Goal: Task Accomplishment & Management: Manage account settings

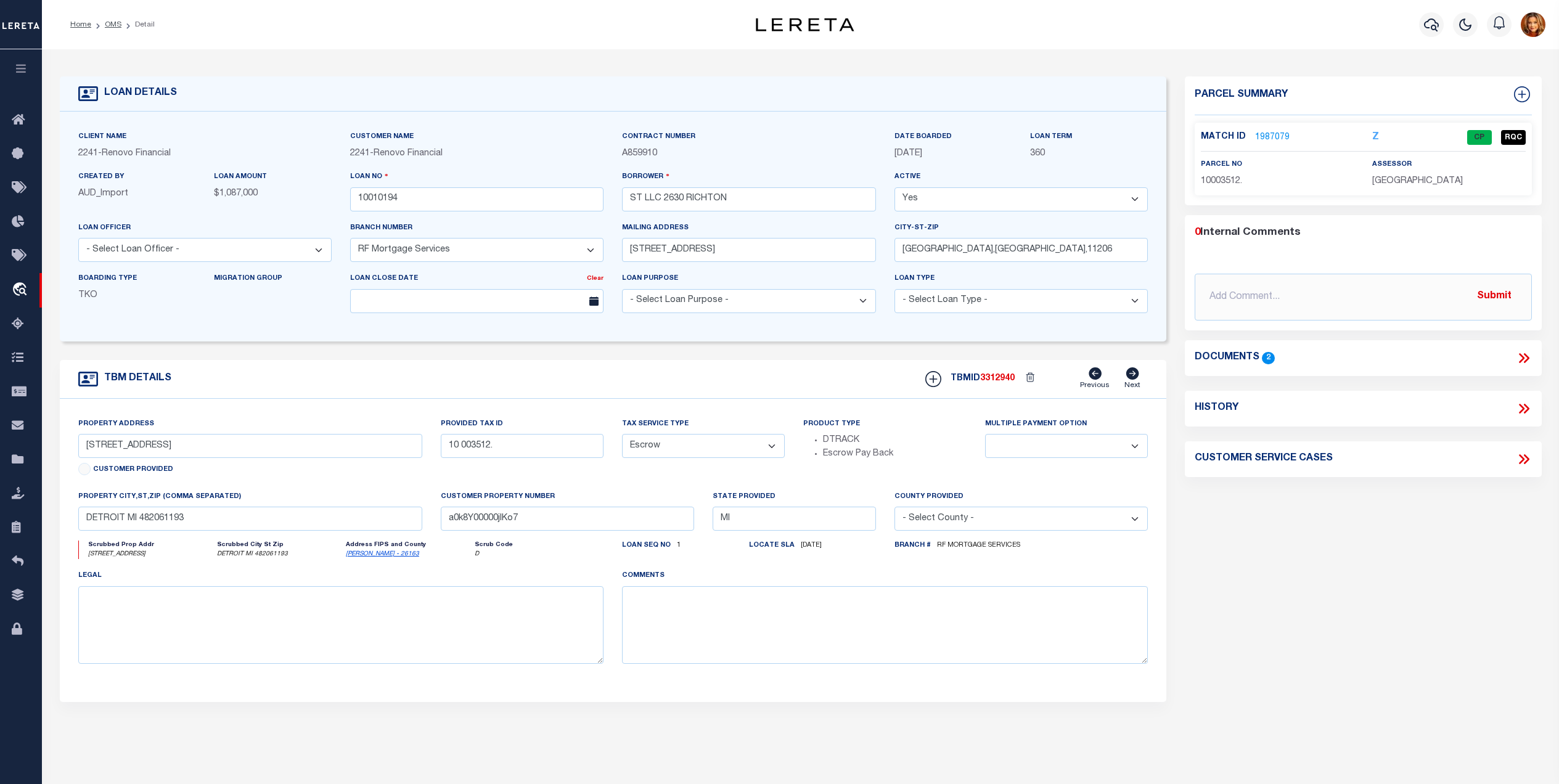
select select "25067"
select select "Escrow"
select select
click at [111, 22] on link "OMS" at bounding box center [113, 24] width 16 height 7
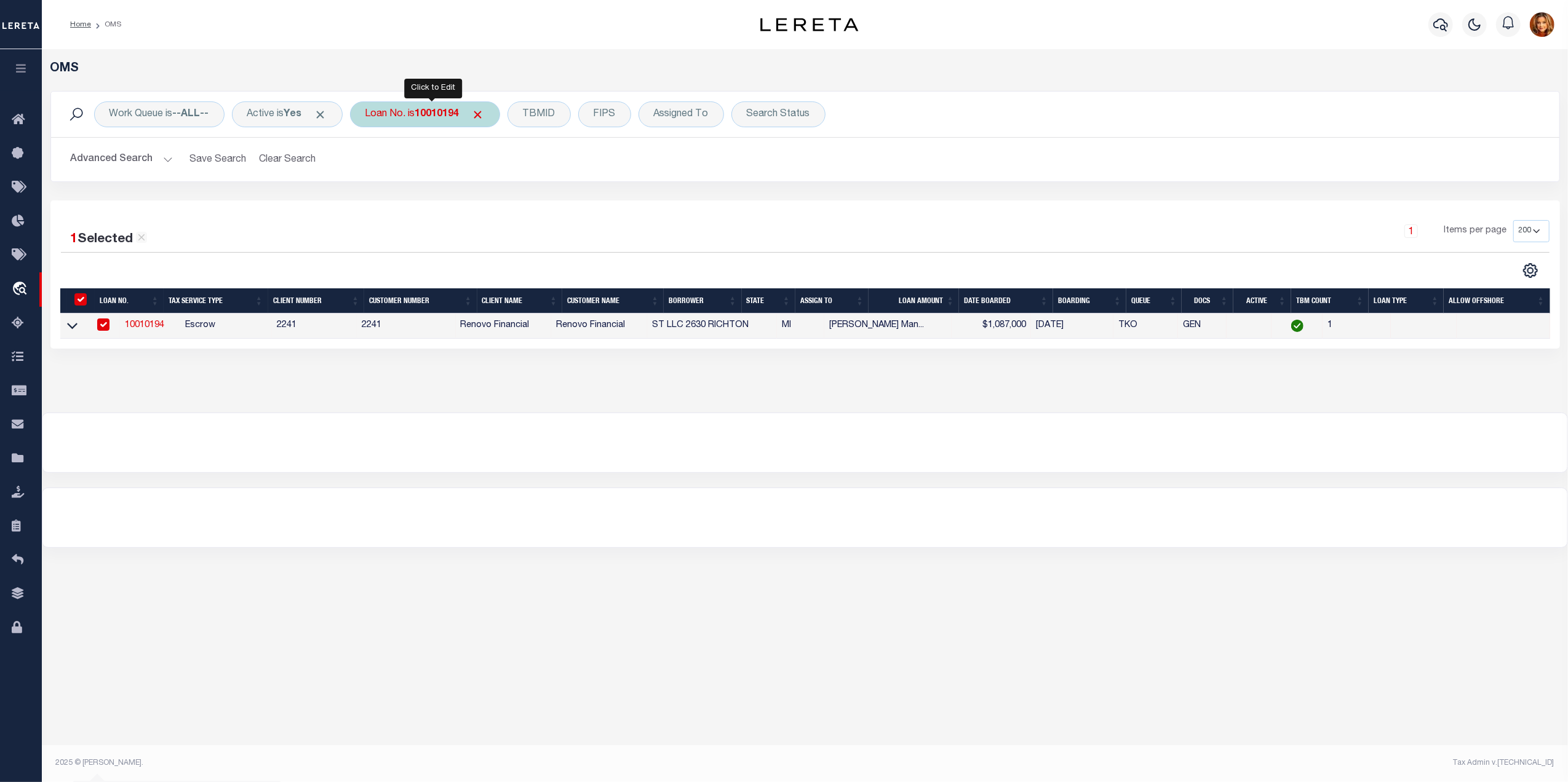
click at [443, 117] on b "10010194" at bounding box center [438, 114] width 44 height 10
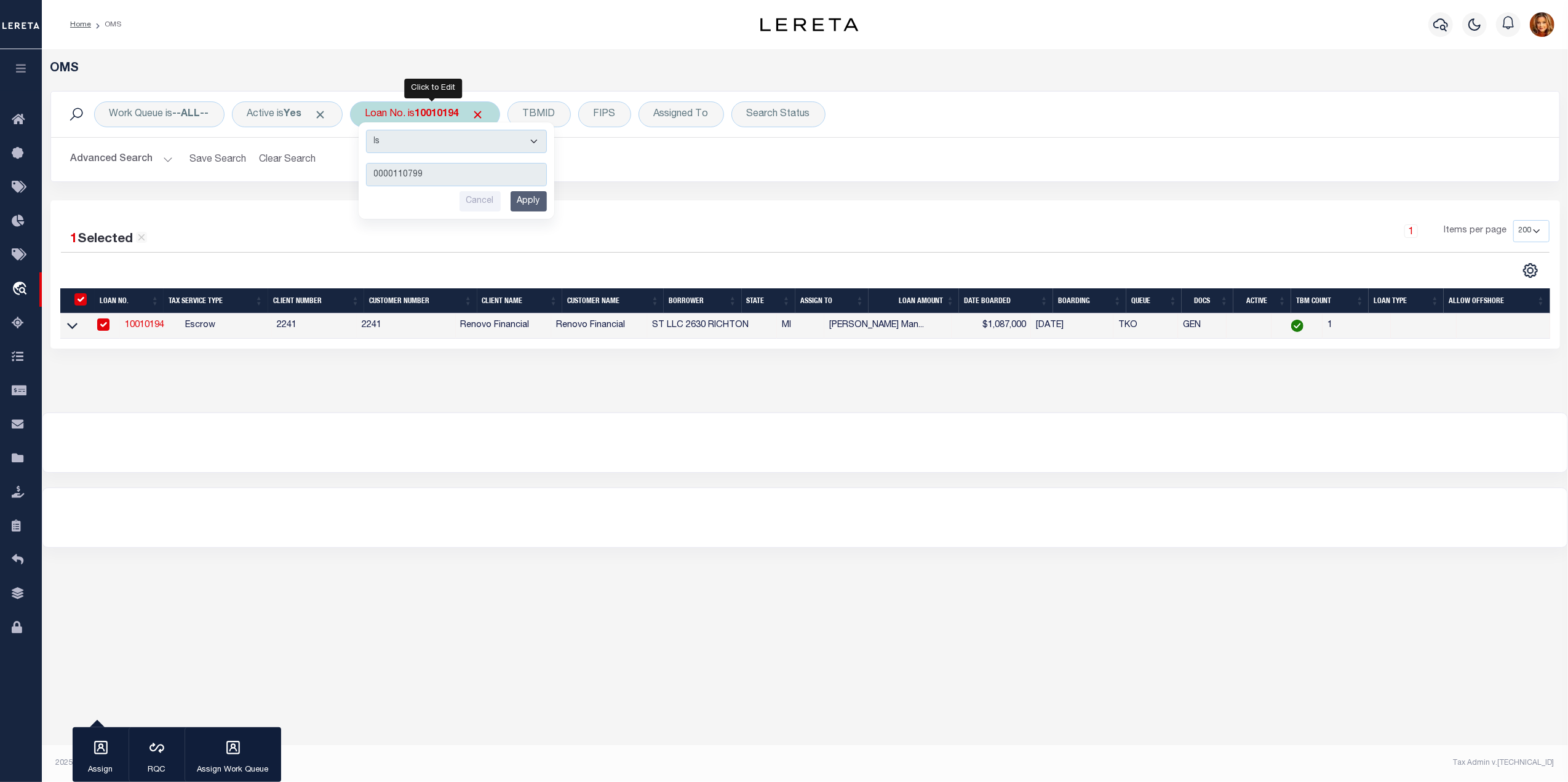
type input "0000110799"
click at [541, 143] on select "Is Contains" at bounding box center [456, 142] width 181 height 24
select select "c"
click at [372, 130] on select "Is Contains" at bounding box center [456, 142] width 181 height 24
click at [533, 205] on input "Apply" at bounding box center [528, 202] width 36 height 20
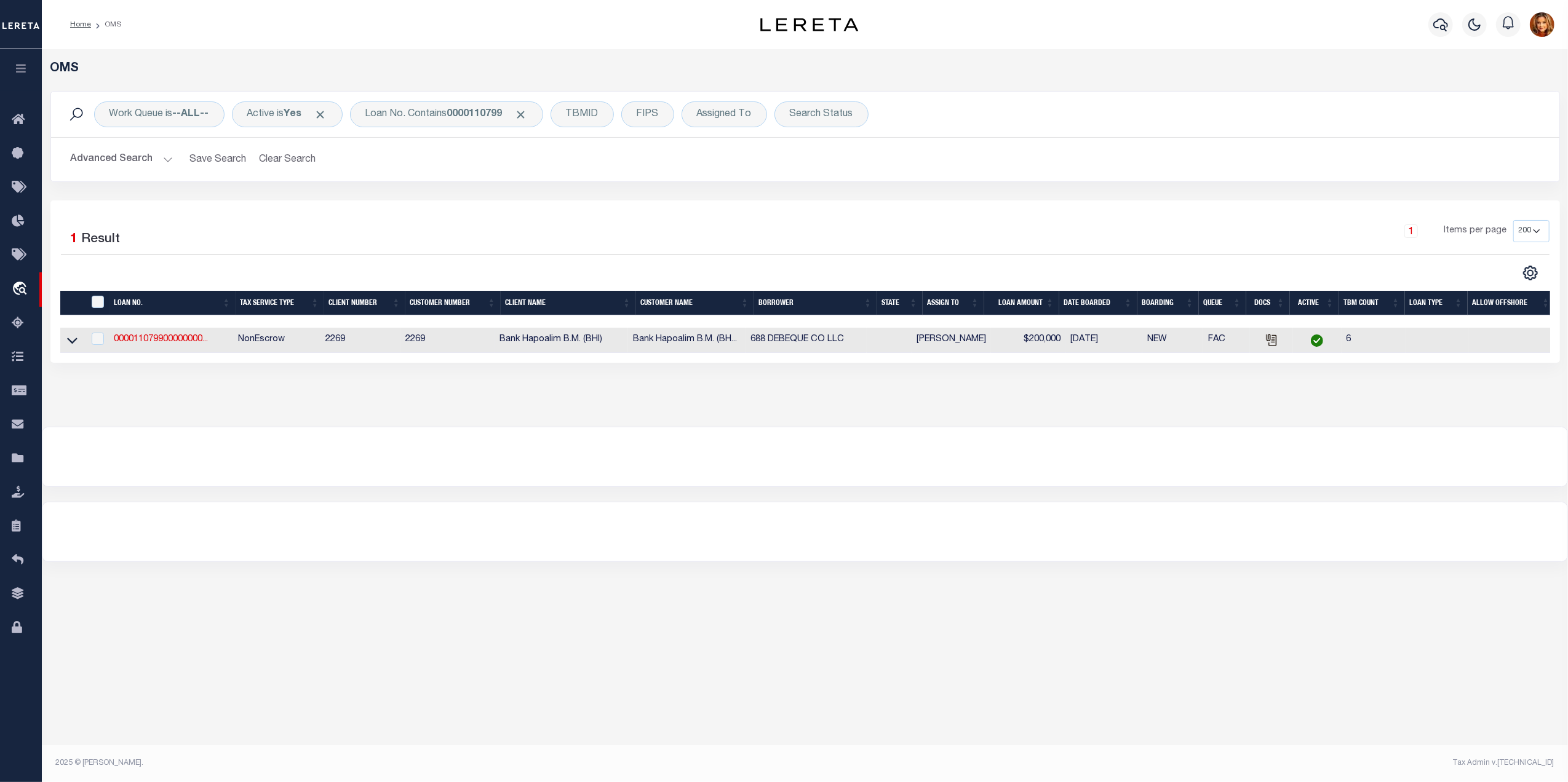
click at [65, 342] on link at bounding box center [72, 340] width 14 height 9
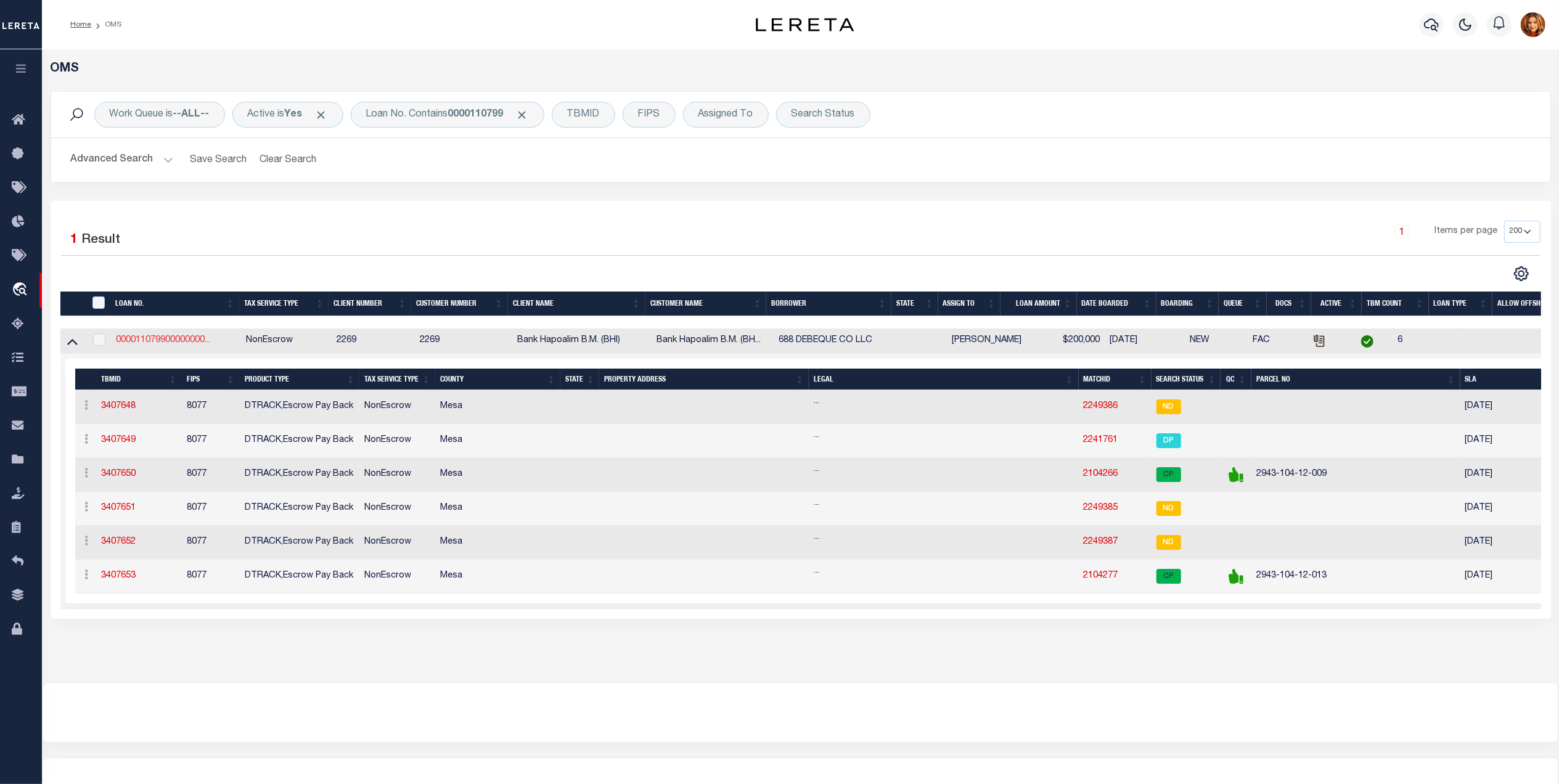
click at [178, 339] on link "000011079900000000..." at bounding box center [163, 340] width 95 height 9
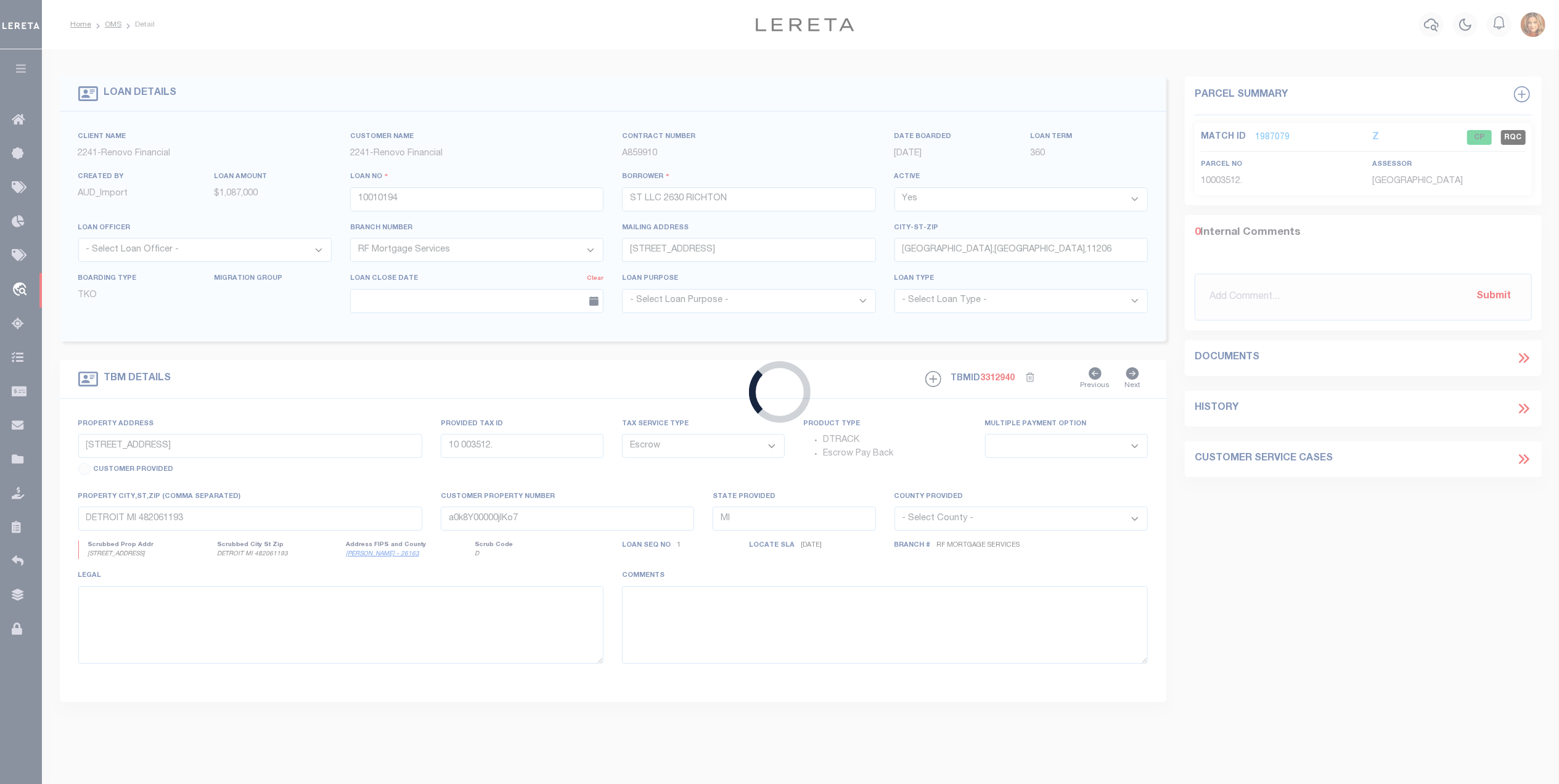
type input "000011079900000000000"
type input "688 DEBEQUE CO LLC"
select select
type input "688 DEBEQUE CO LLC 3192 & 3196 HALL AVE"
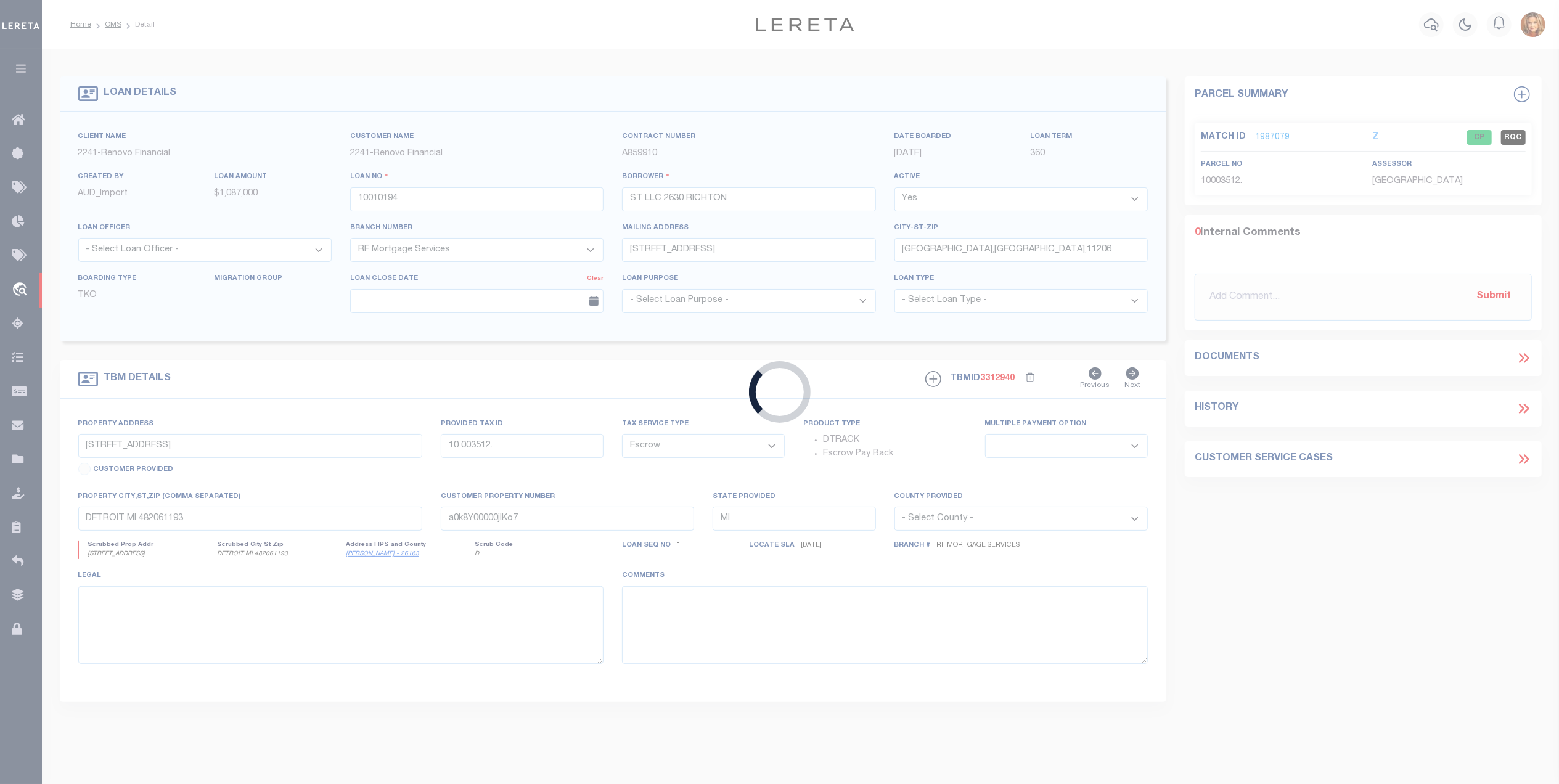
type input "GRAND JUNCTION CO 81504"
select select
select select "NonEscrow"
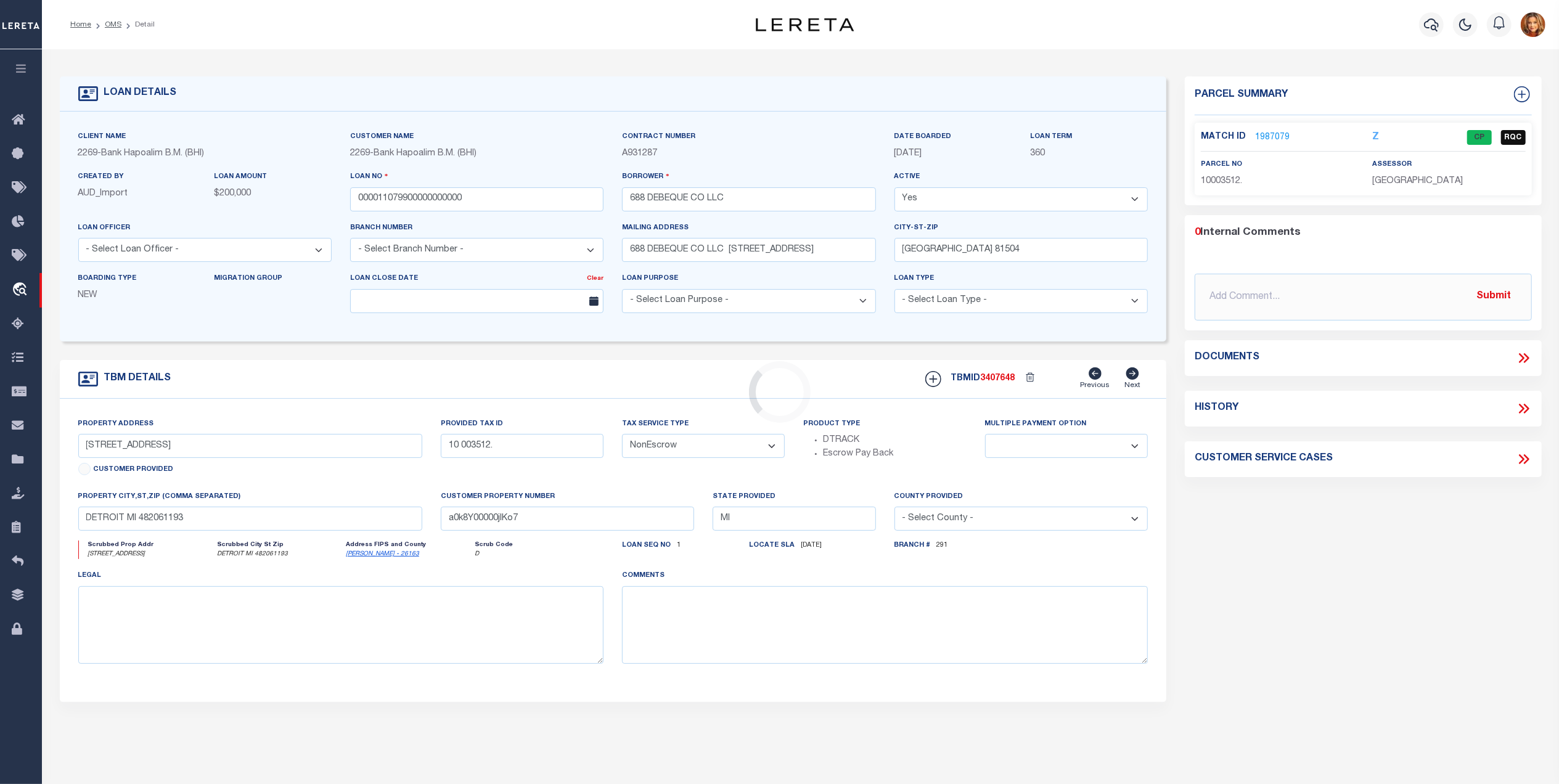
type input "blk 4/lot 7"
select select
type input "REAL ESTATE IMPROVED"
select select
select select "139017"
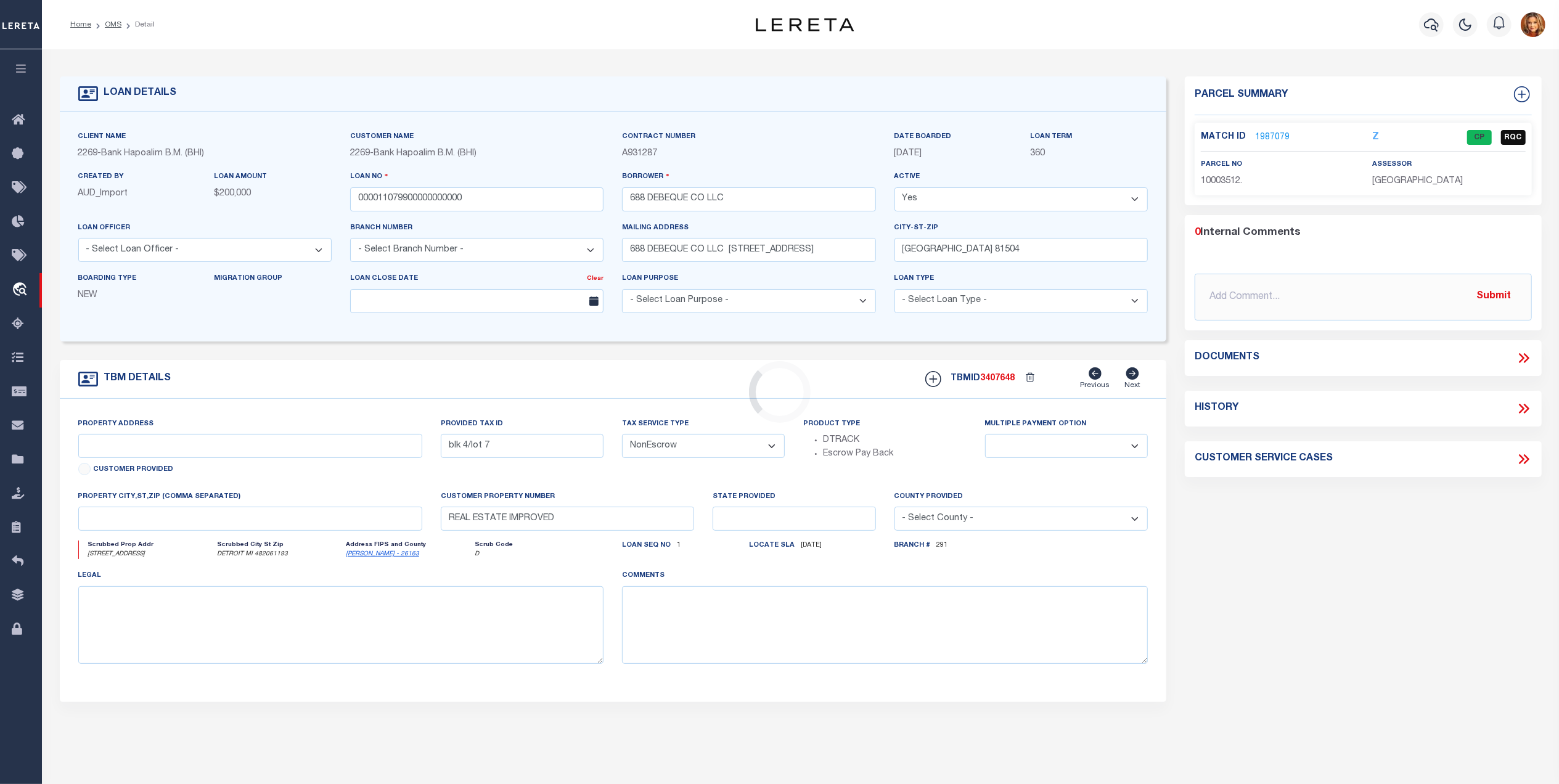
select select "14751"
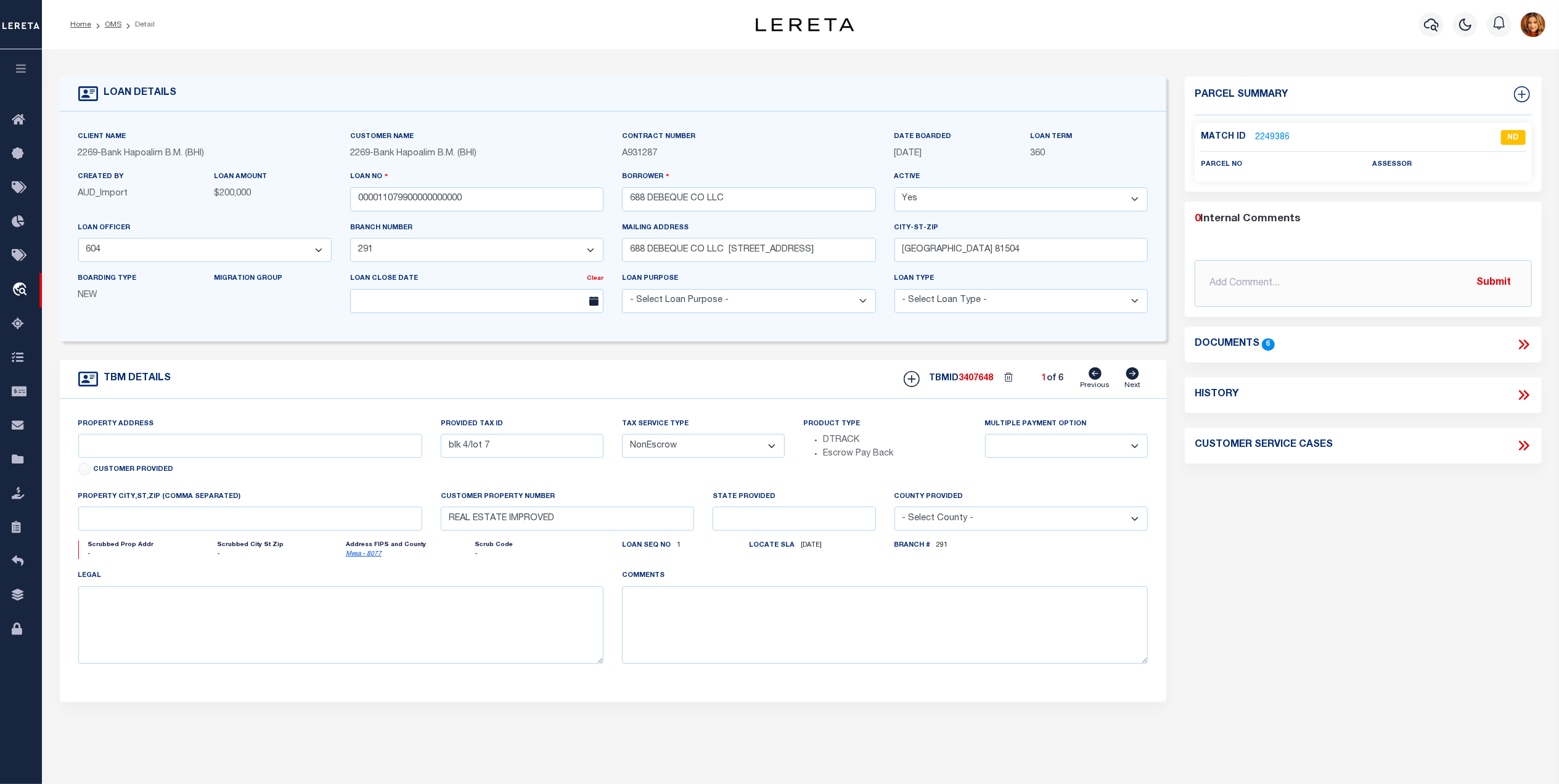
click at [1278, 130] on p "2249386" at bounding box center [1272, 137] width 34 height 14
click at [1277, 137] on link "2249386" at bounding box center [1272, 138] width 34 height 13
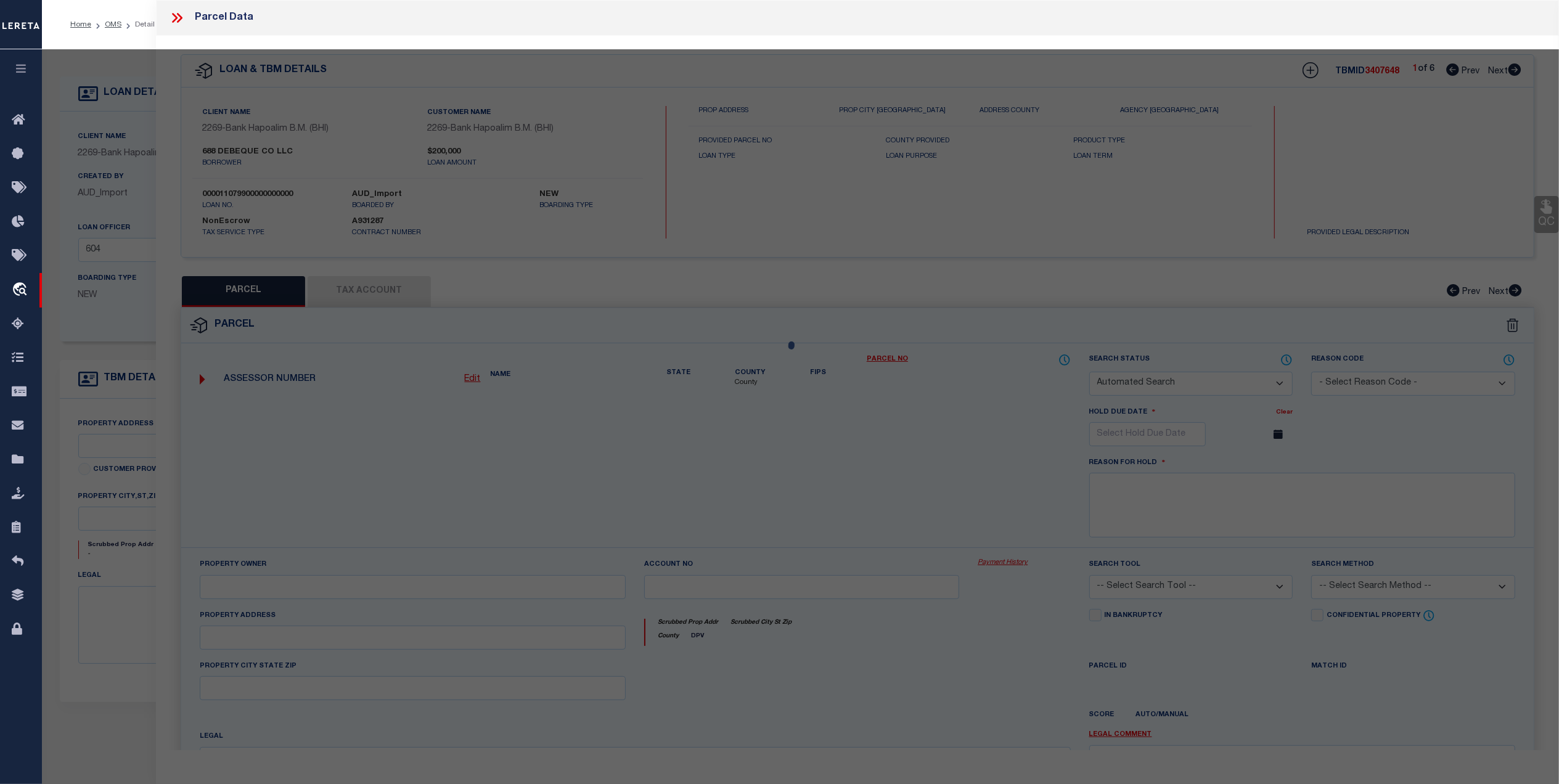
checkbox input "false"
select select "ND"
checkbox input "false"
type textarea "Provided legal has already been added to the same loan number. Please provide t…"
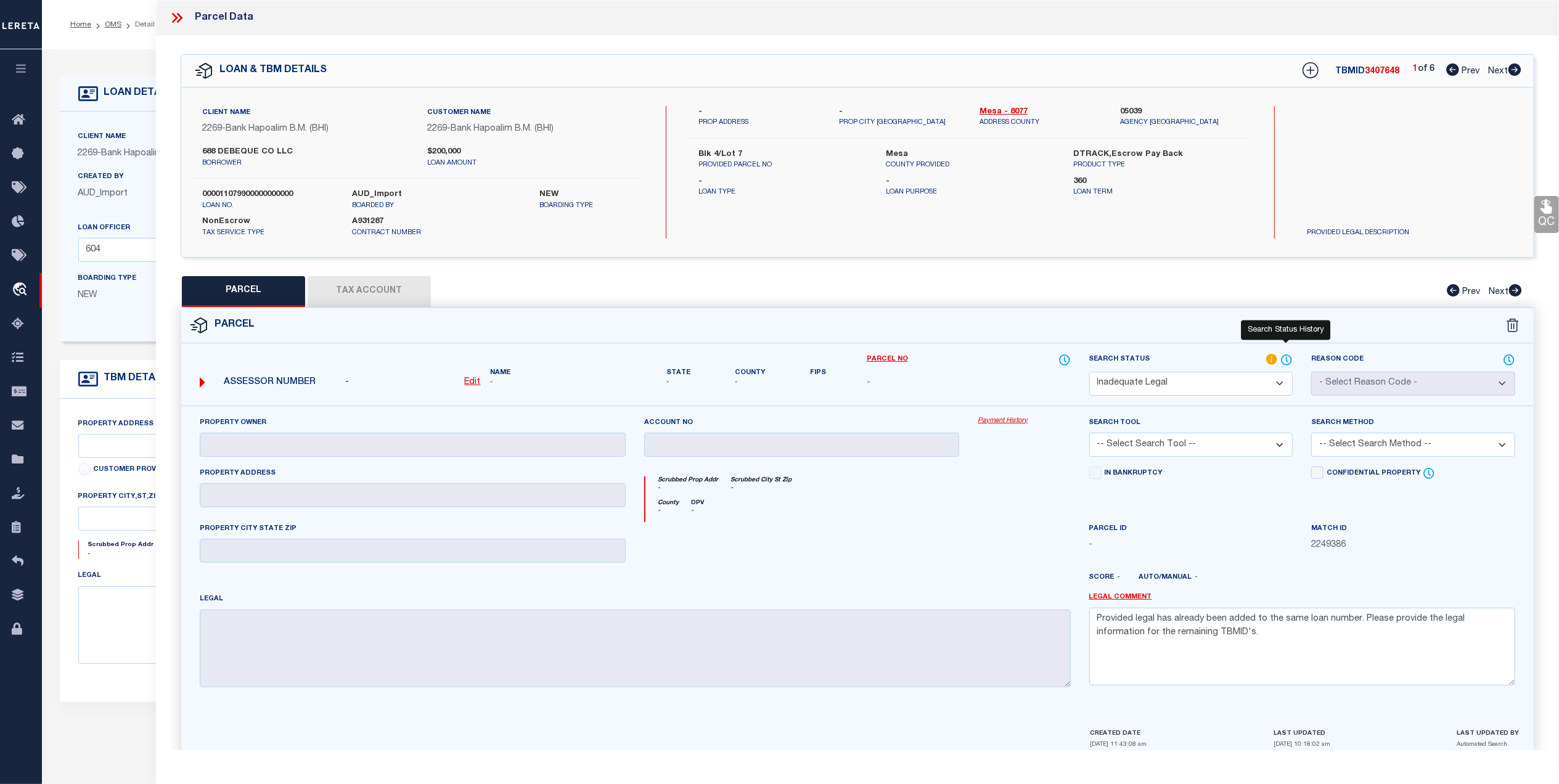
click at [1289, 358] on icon at bounding box center [1287, 360] width 12 height 14
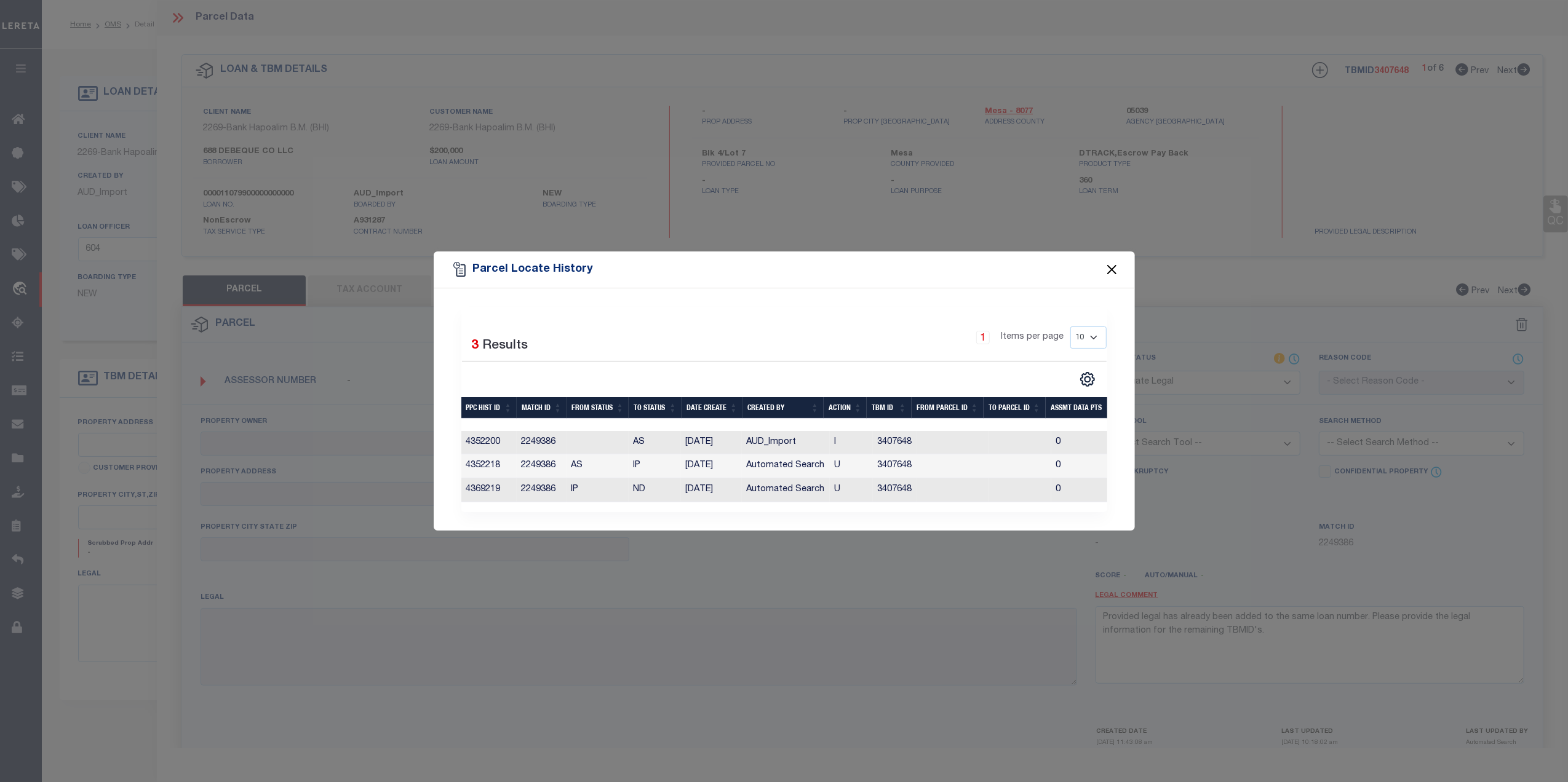
click at [1110, 266] on button "Close" at bounding box center [1111, 269] width 16 height 16
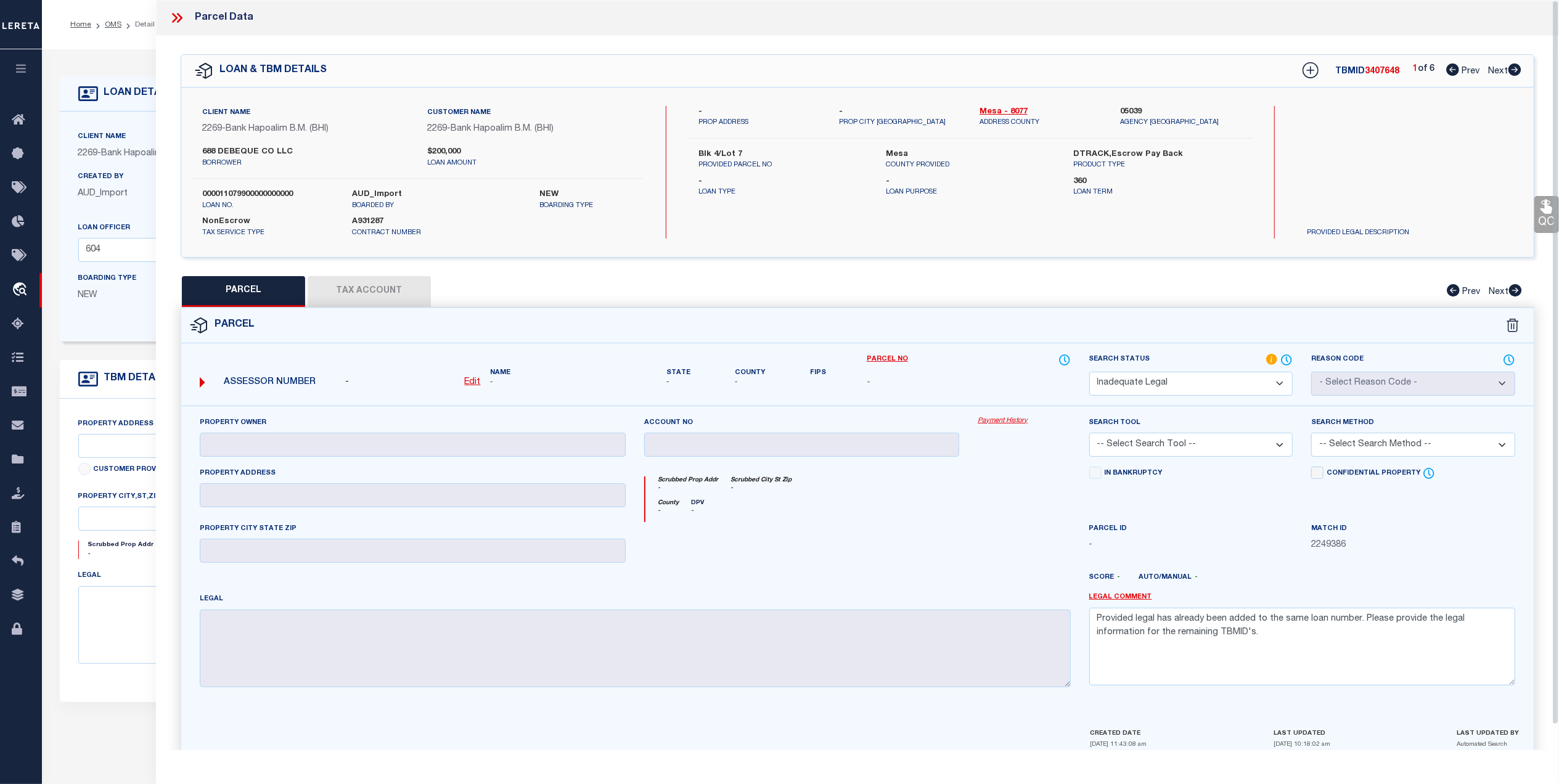
click at [174, 16] on icon at bounding box center [177, 18] width 16 height 16
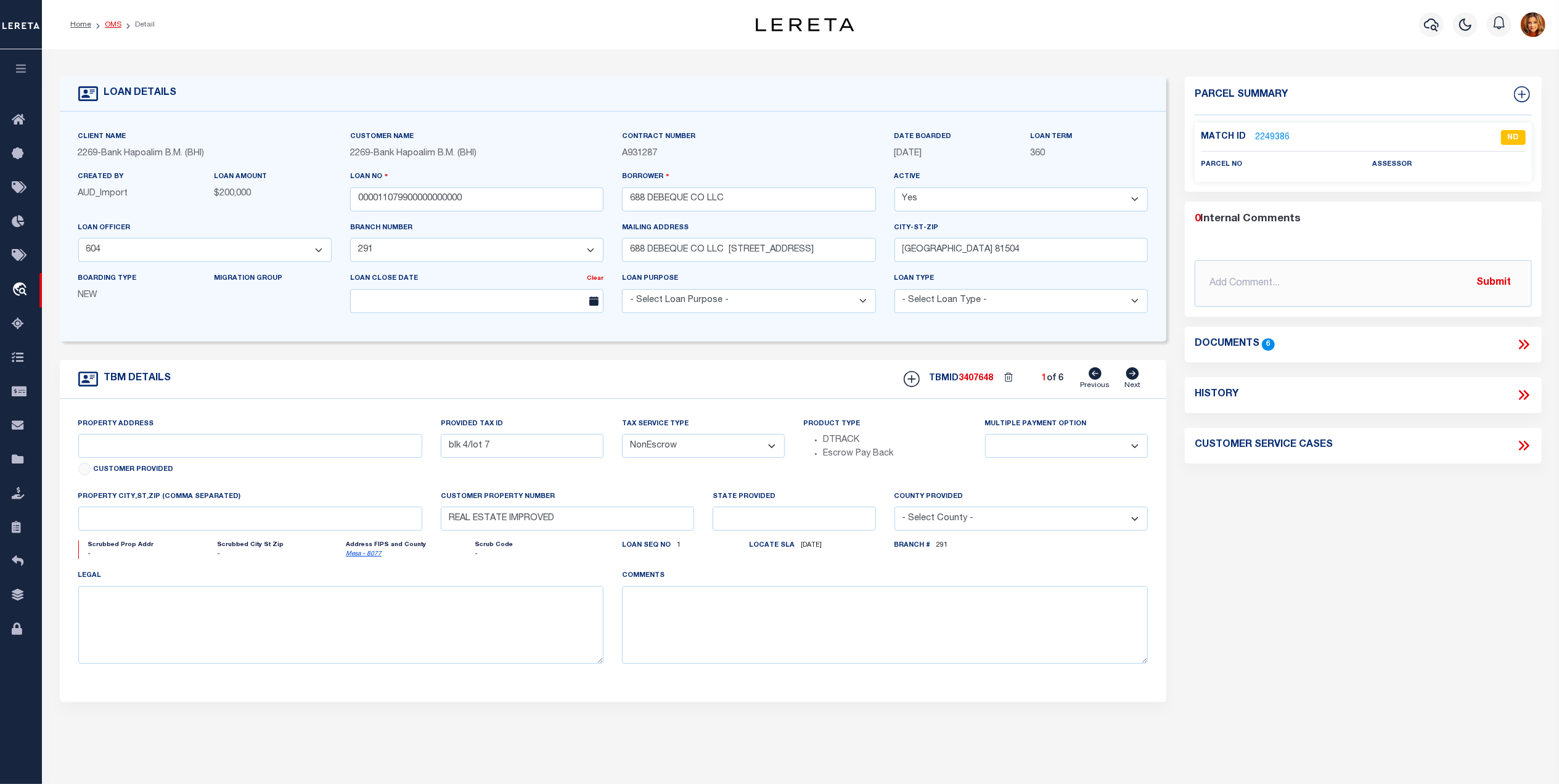
click at [108, 25] on link "OMS" at bounding box center [113, 24] width 16 height 7
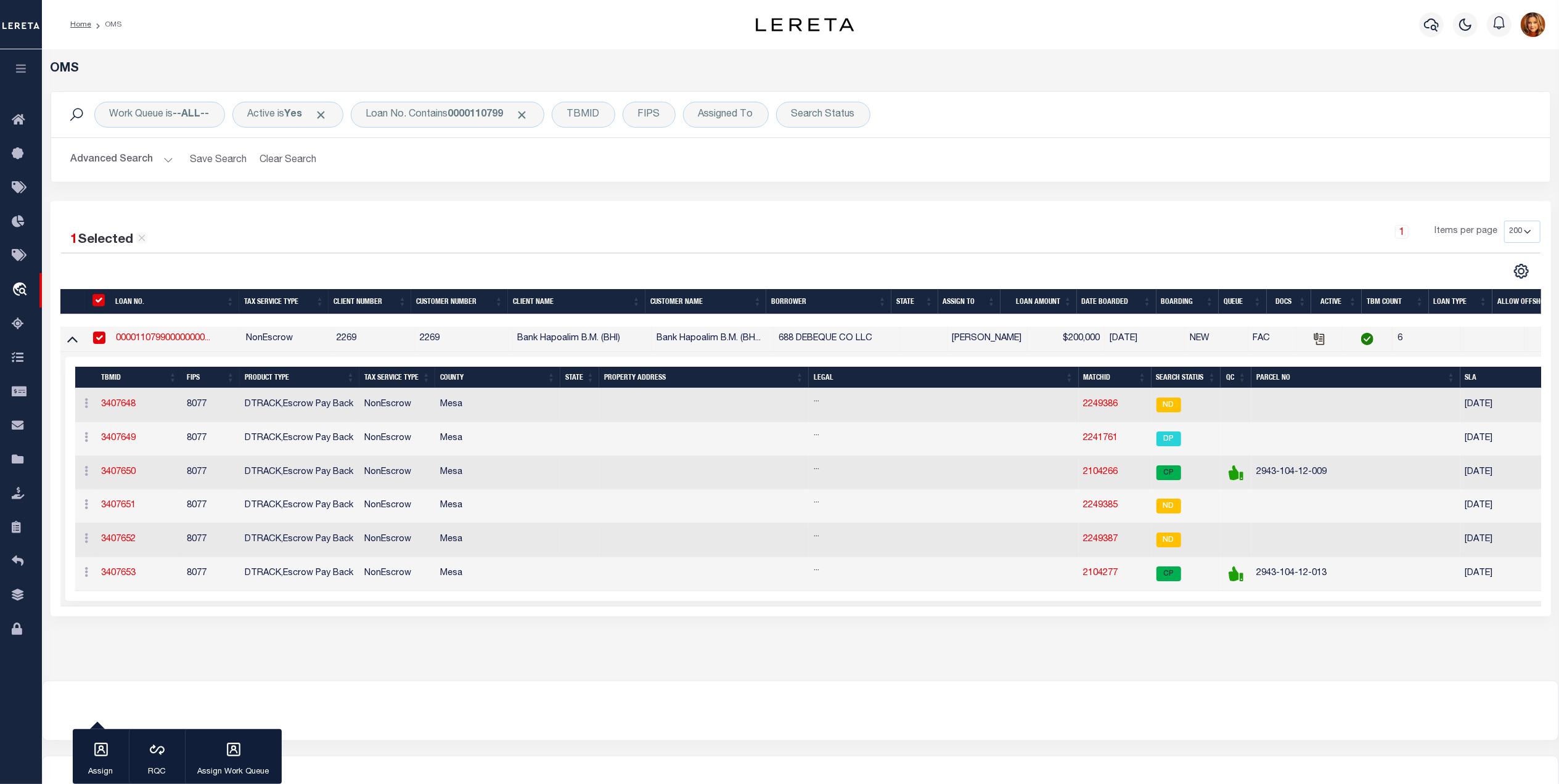
click at [1165, 373] on th "Search Status" at bounding box center [1186, 378] width 70 height 21
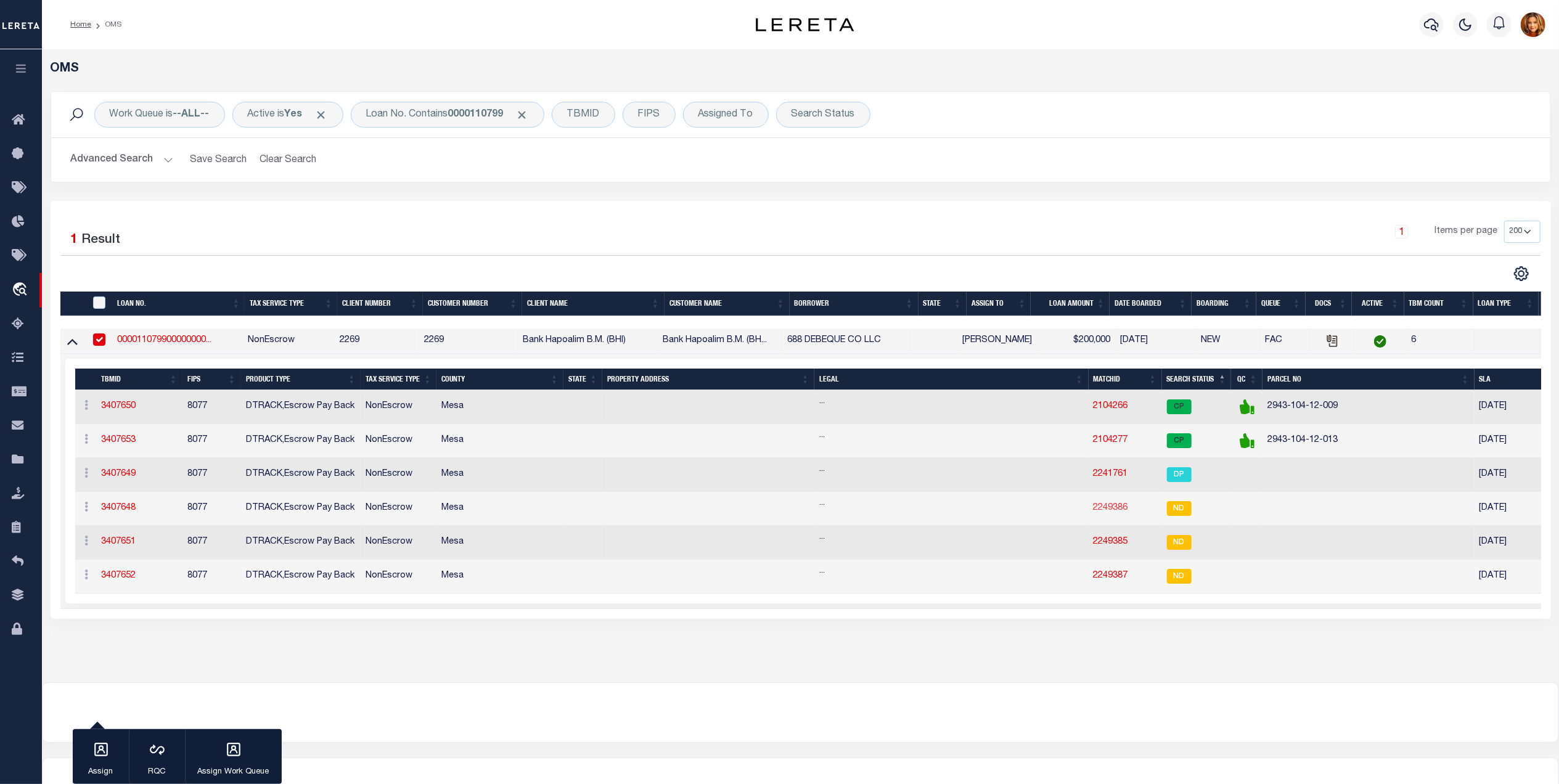
click at [1108, 512] on link "2249386" at bounding box center [1111, 508] width 34 height 9
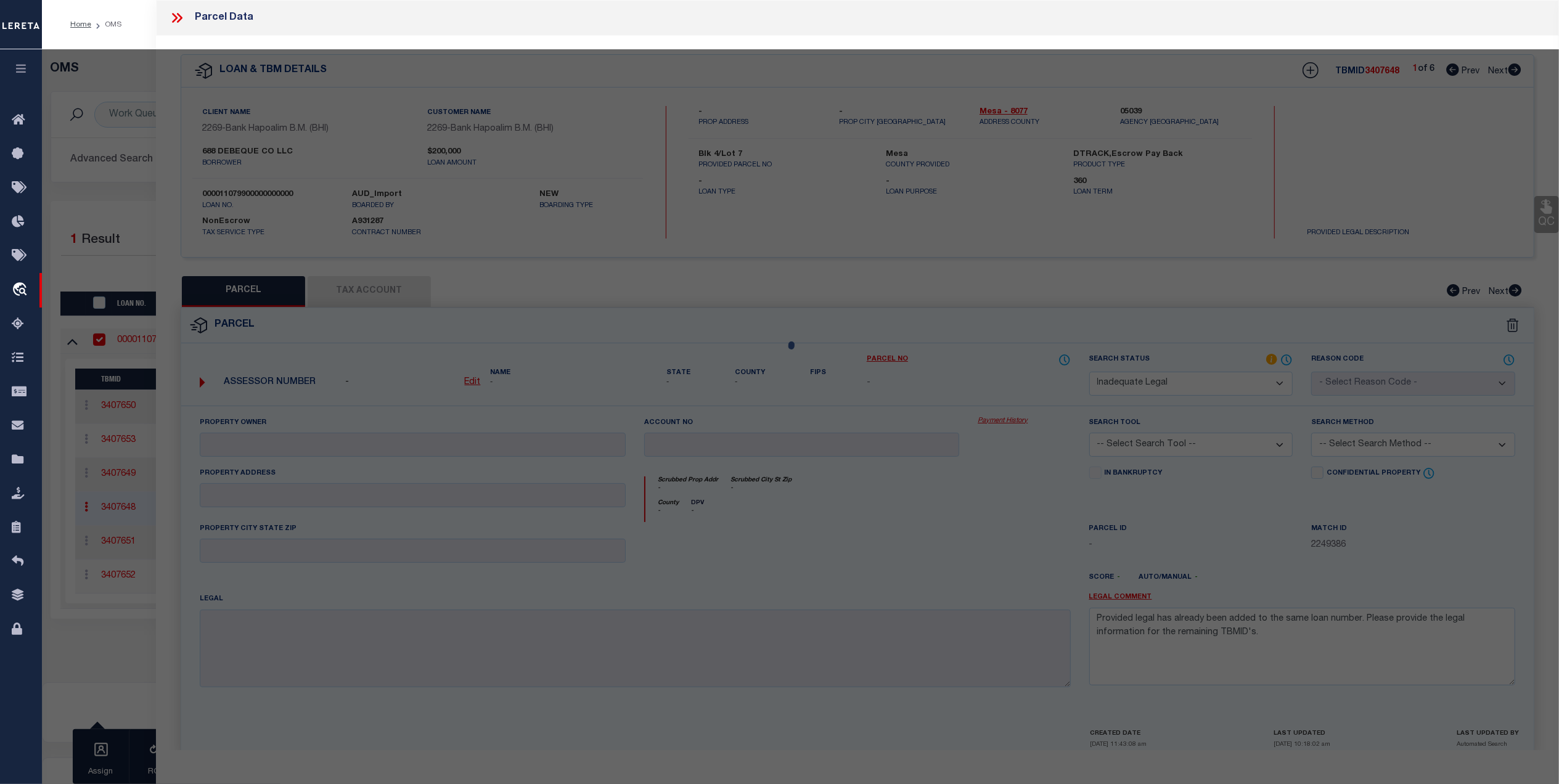
select select "AS"
checkbox input "false"
select select "ND"
checkbox input "false"
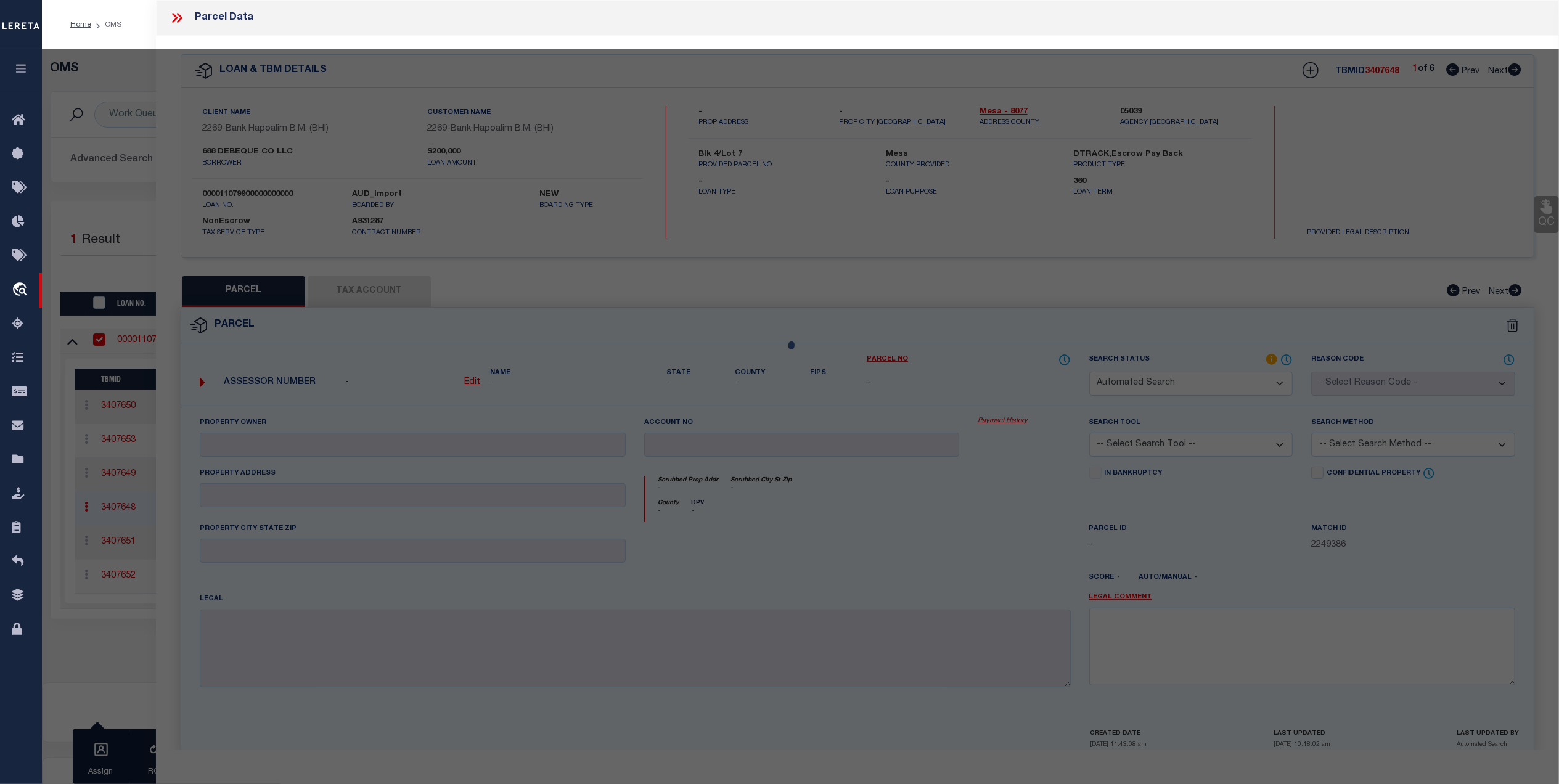
type textarea "Provided legal has already been added to the same loan number. Please provide t…"
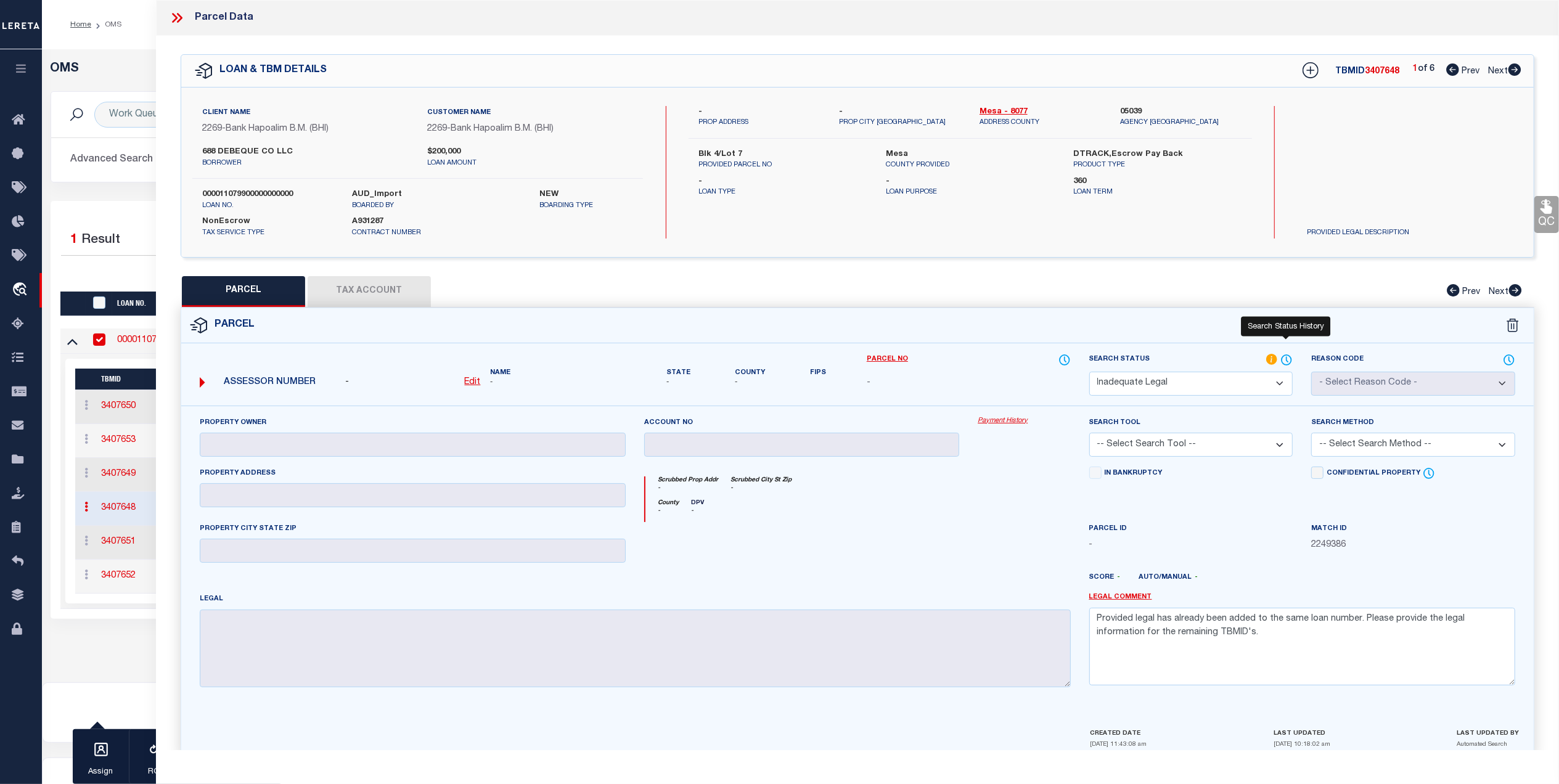
click at [1286, 360] on icon at bounding box center [1287, 360] width 12 height 14
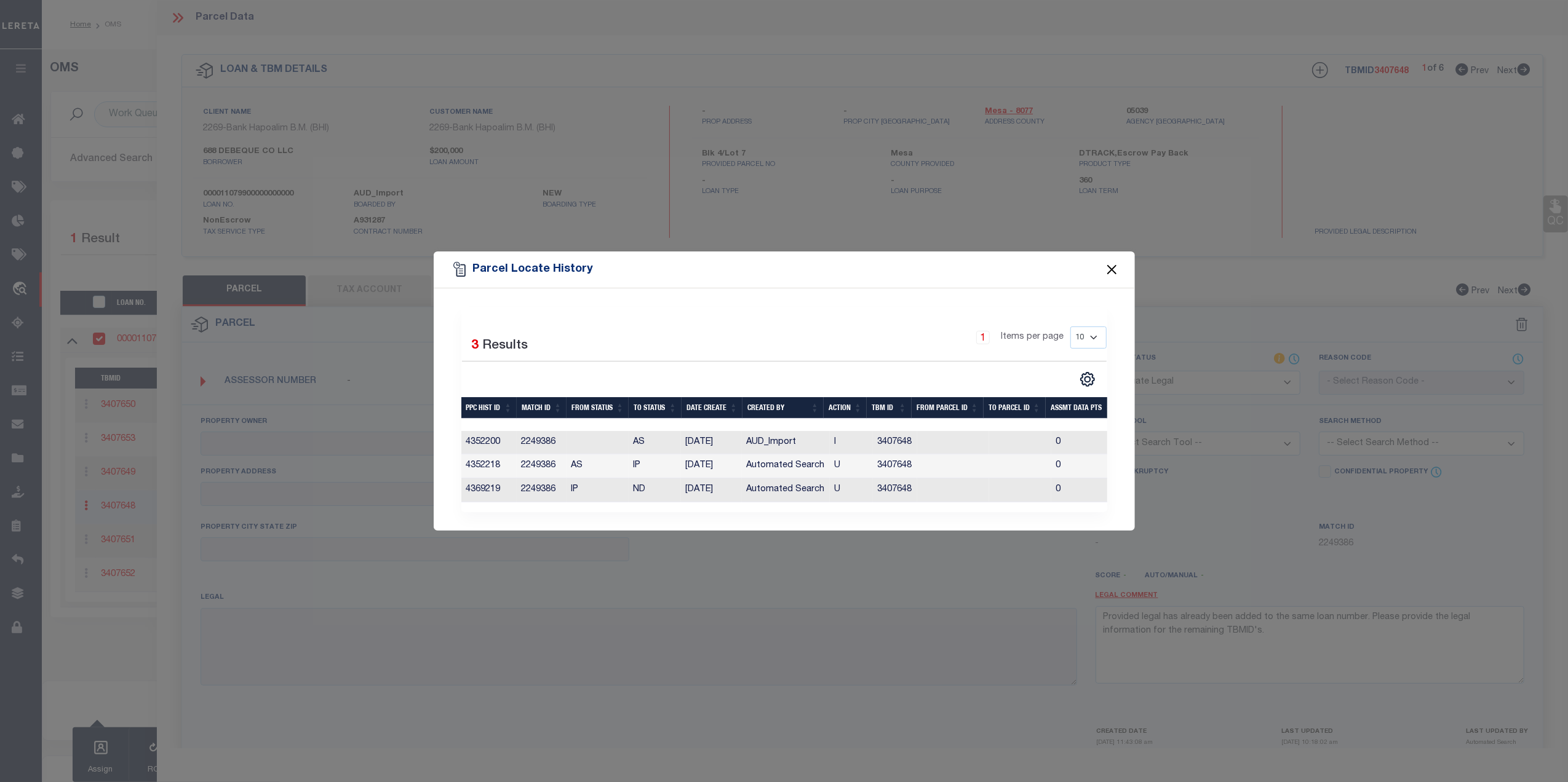
click at [1107, 262] on button "Close" at bounding box center [1111, 269] width 16 height 16
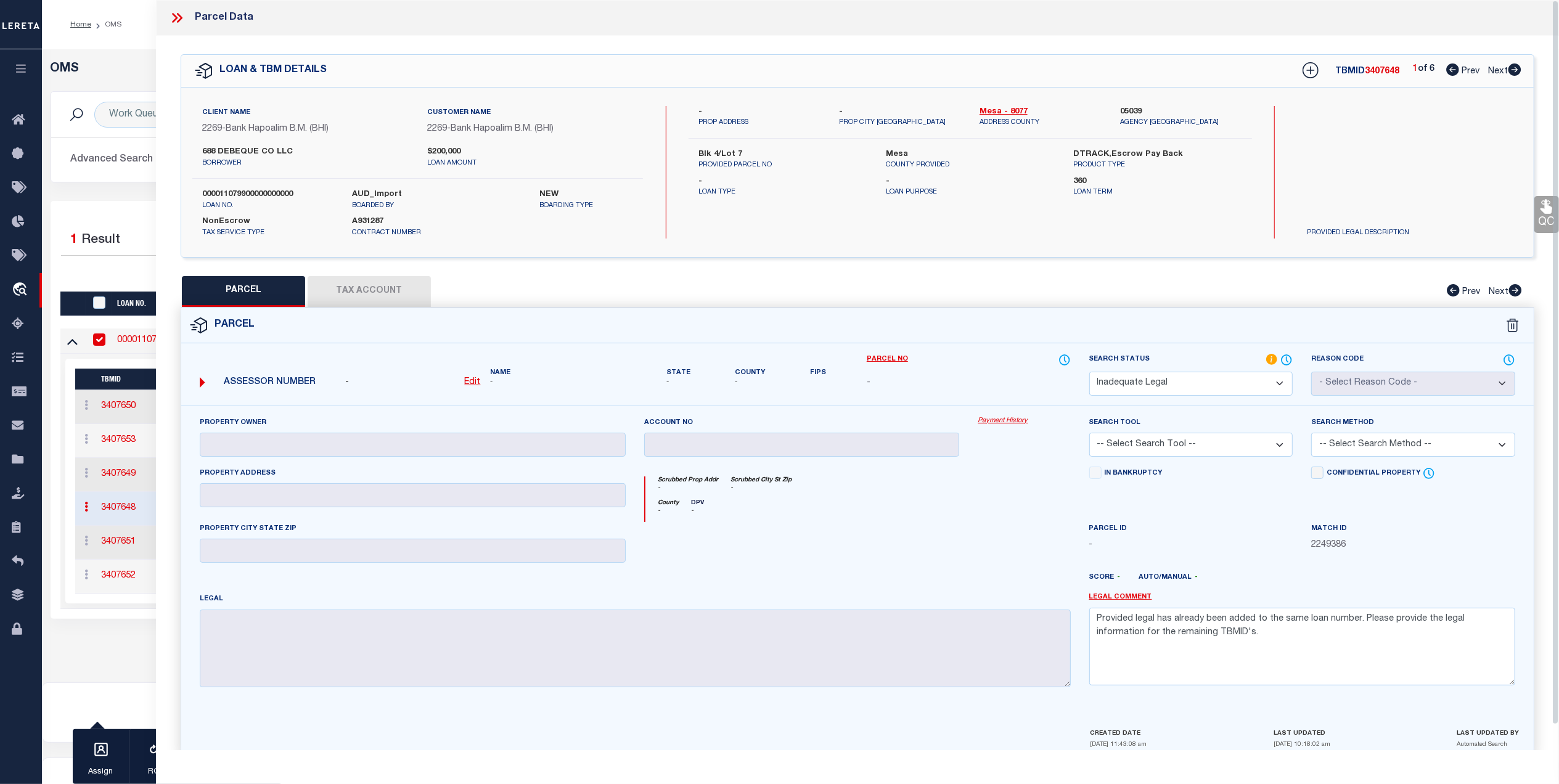
click at [171, 6] on div "Parcel Data" at bounding box center [858, 18] width 1403 height 36
click at [178, 15] on icon at bounding box center [180, 18] width 6 height 10
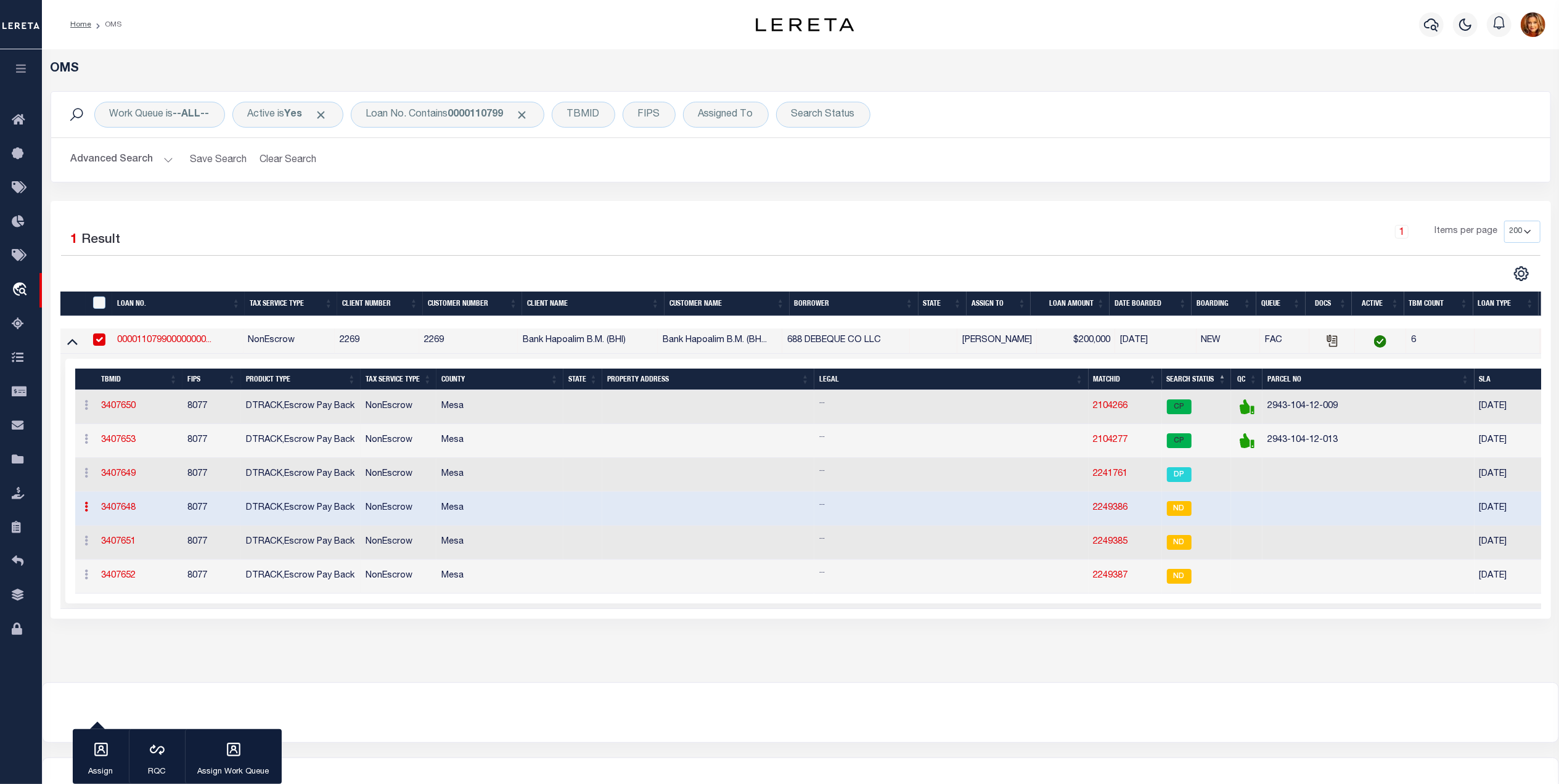
click at [82, 513] on link at bounding box center [87, 509] width 14 height 10
click at [107, 575] on link "Delete TBM" at bounding box center [120, 568] width 78 height 20
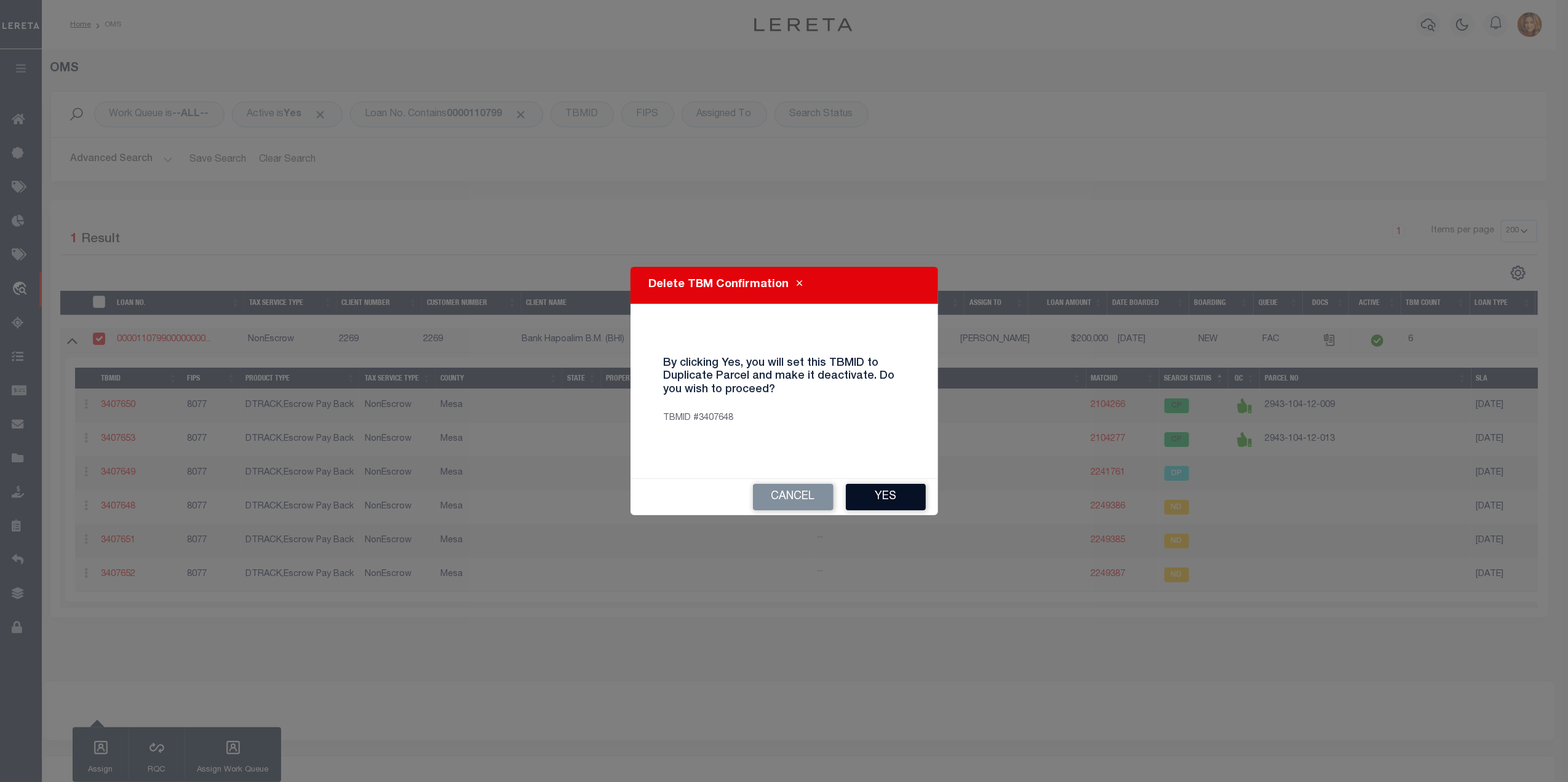
click at [882, 498] on button "Yes" at bounding box center [886, 497] width 80 height 26
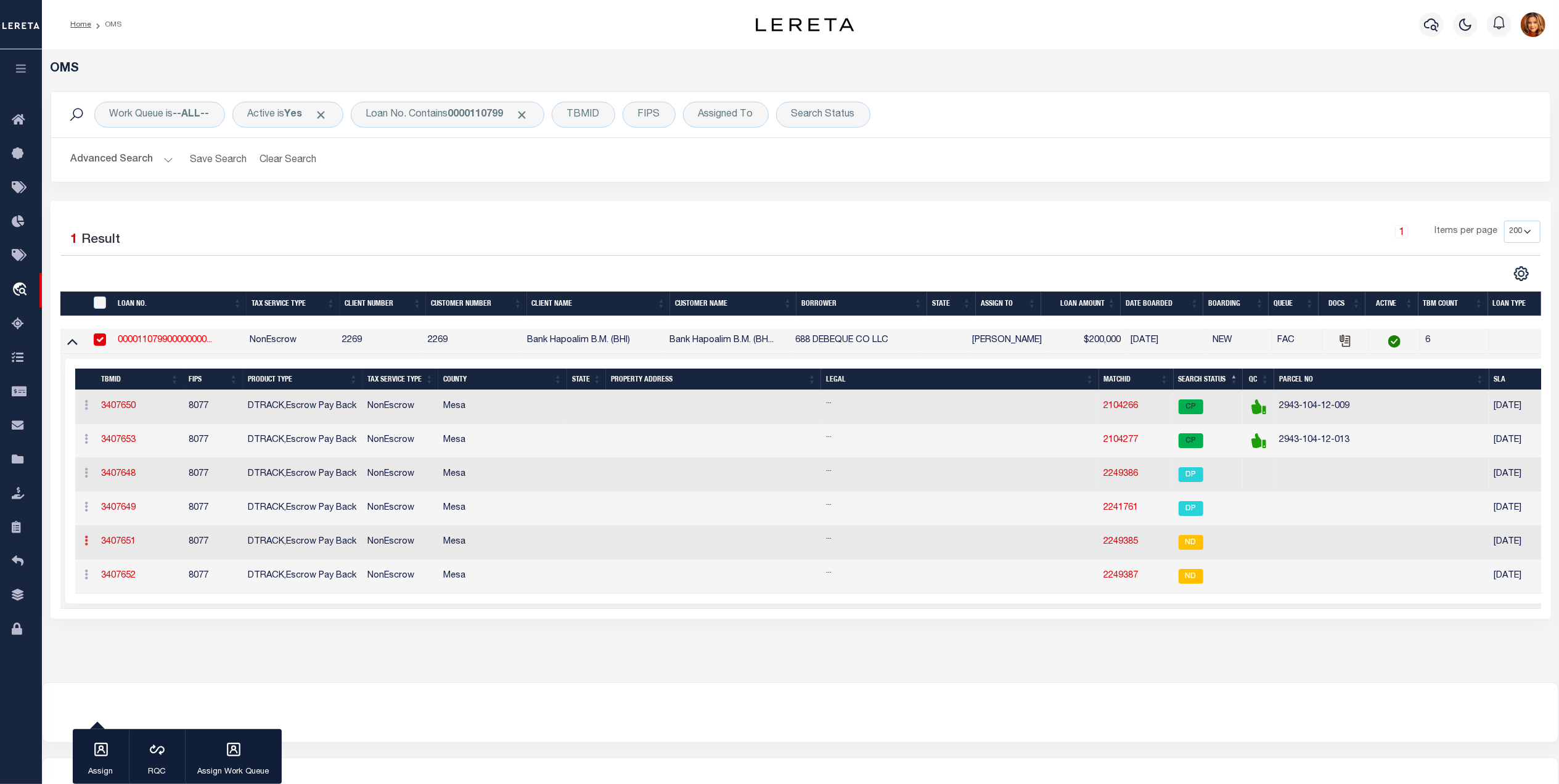
click at [89, 543] on link at bounding box center [87, 542] width 14 height 10
click at [122, 531] on link "Delete TBM" at bounding box center [120, 524] width 78 height 20
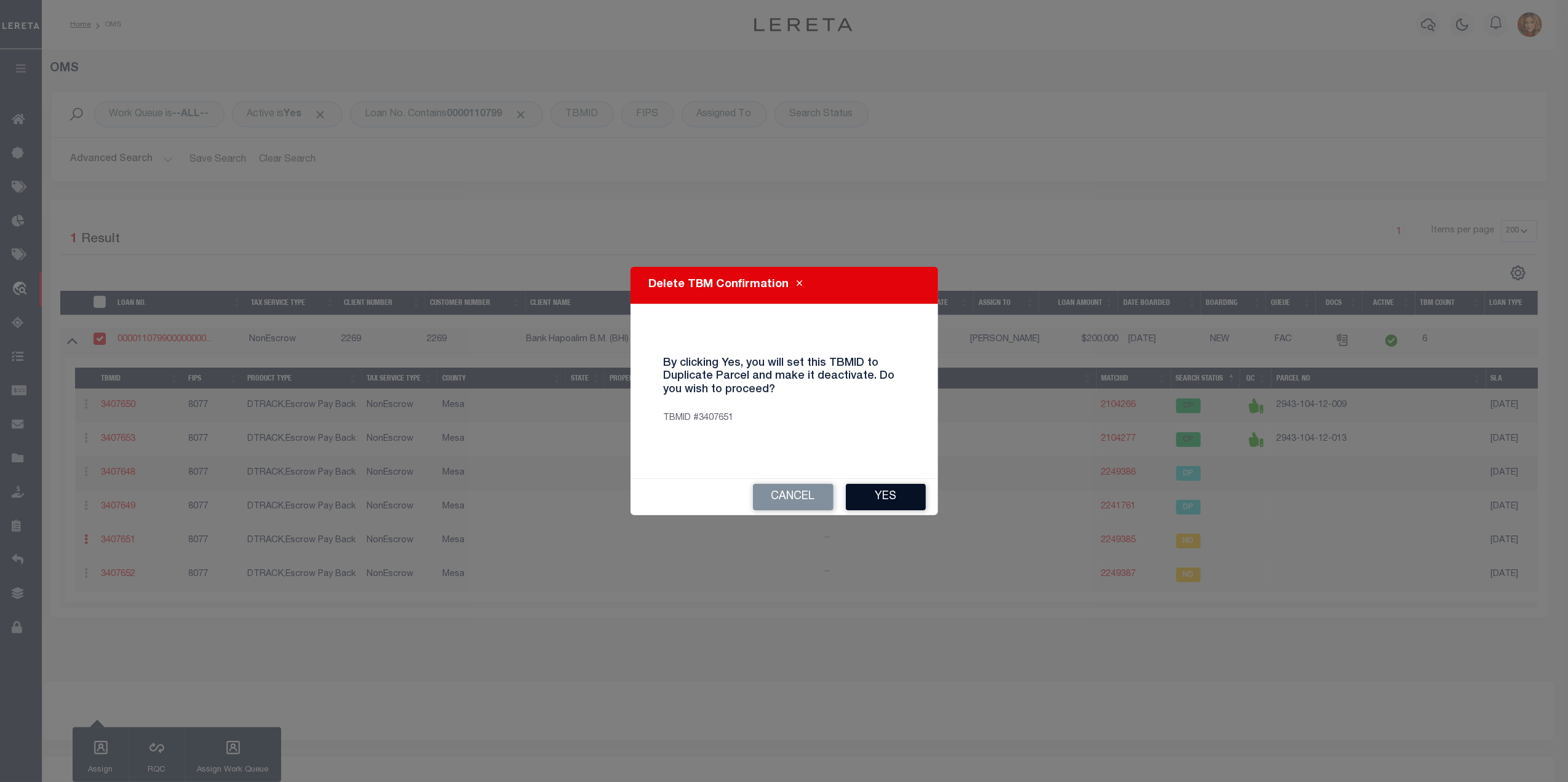
click at [907, 490] on button "Yes" at bounding box center [886, 497] width 80 height 26
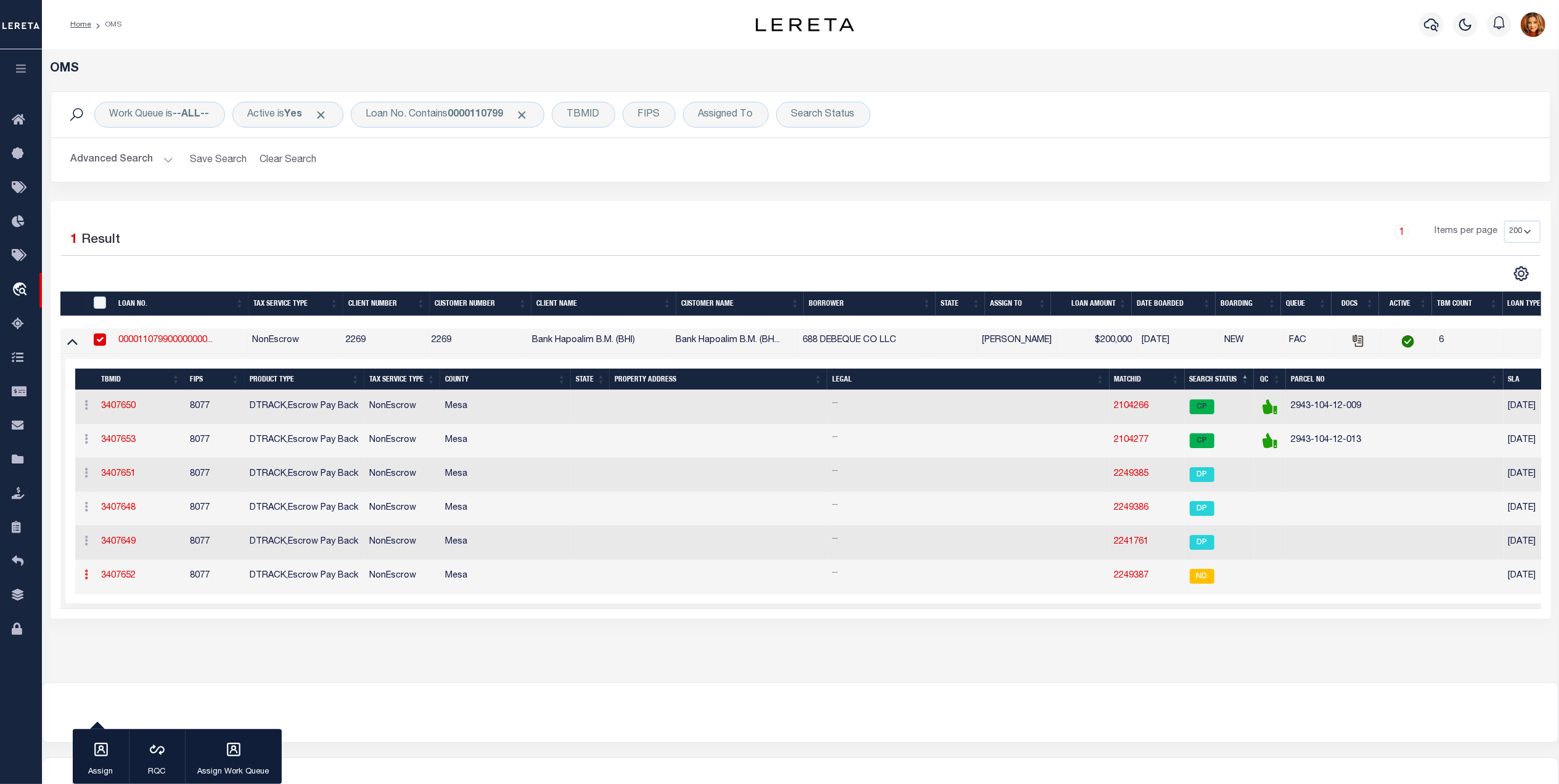
click at [87, 578] on icon at bounding box center [87, 575] width 4 height 10
click at [117, 566] on link "Delete TBM" at bounding box center [120, 559] width 78 height 20
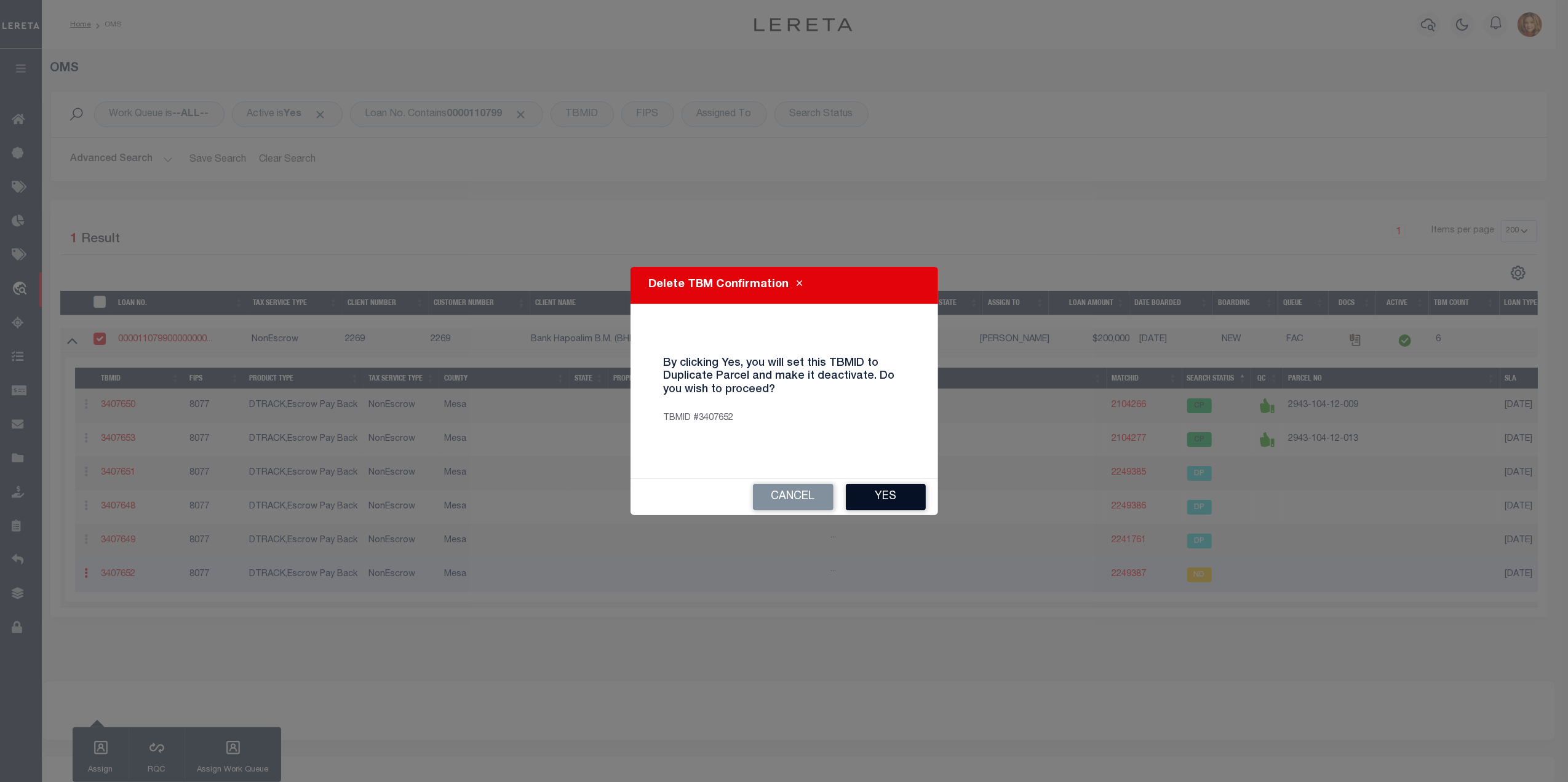
click at [869, 500] on button "Yes" at bounding box center [886, 497] width 80 height 26
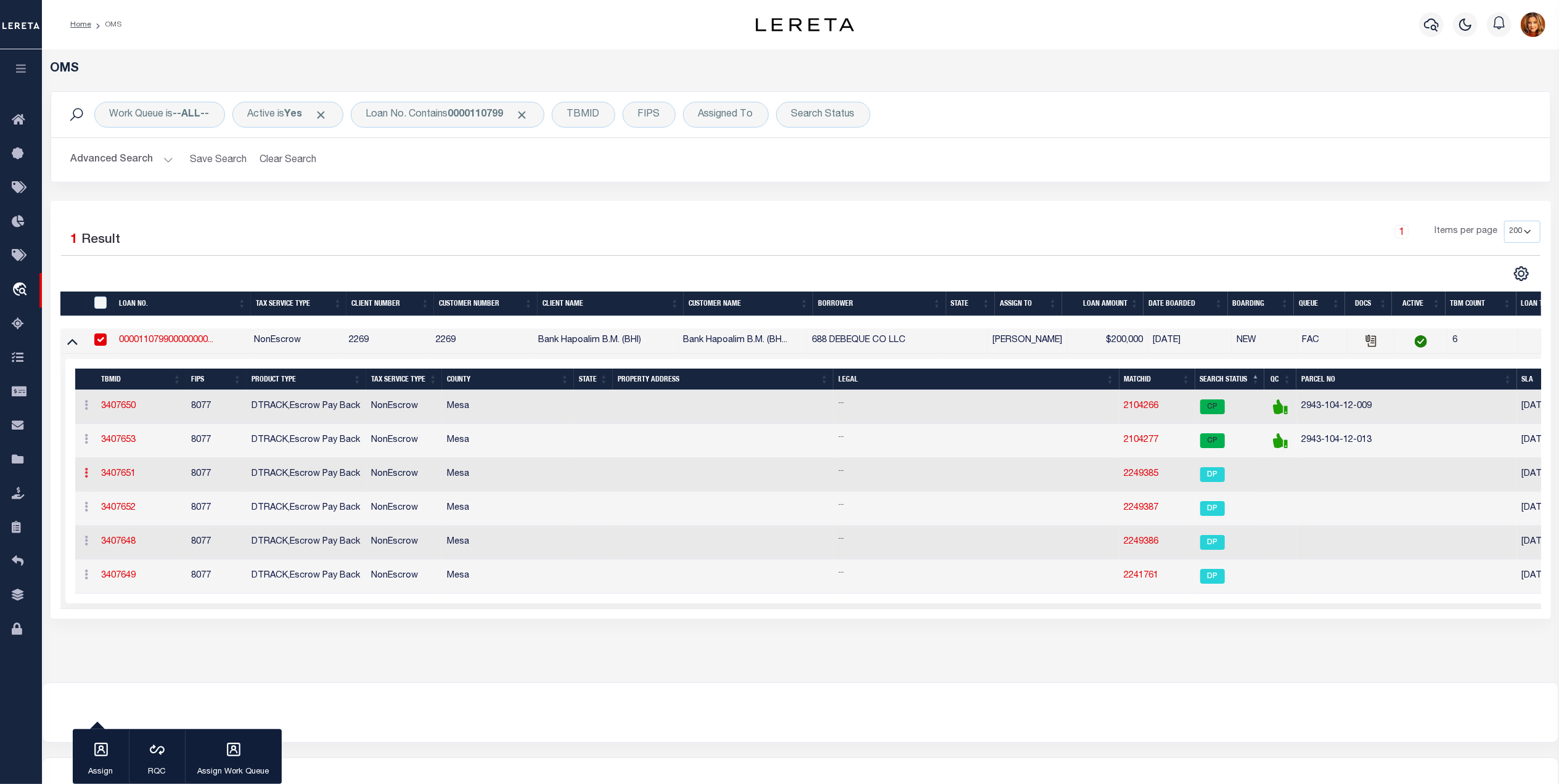
click at [85, 478] on icon at bounding box center [87, 473] width 4 height 10
click at [114, 536] on link "Delete TBM" at bounding box center [120, 533] width 78 height 20
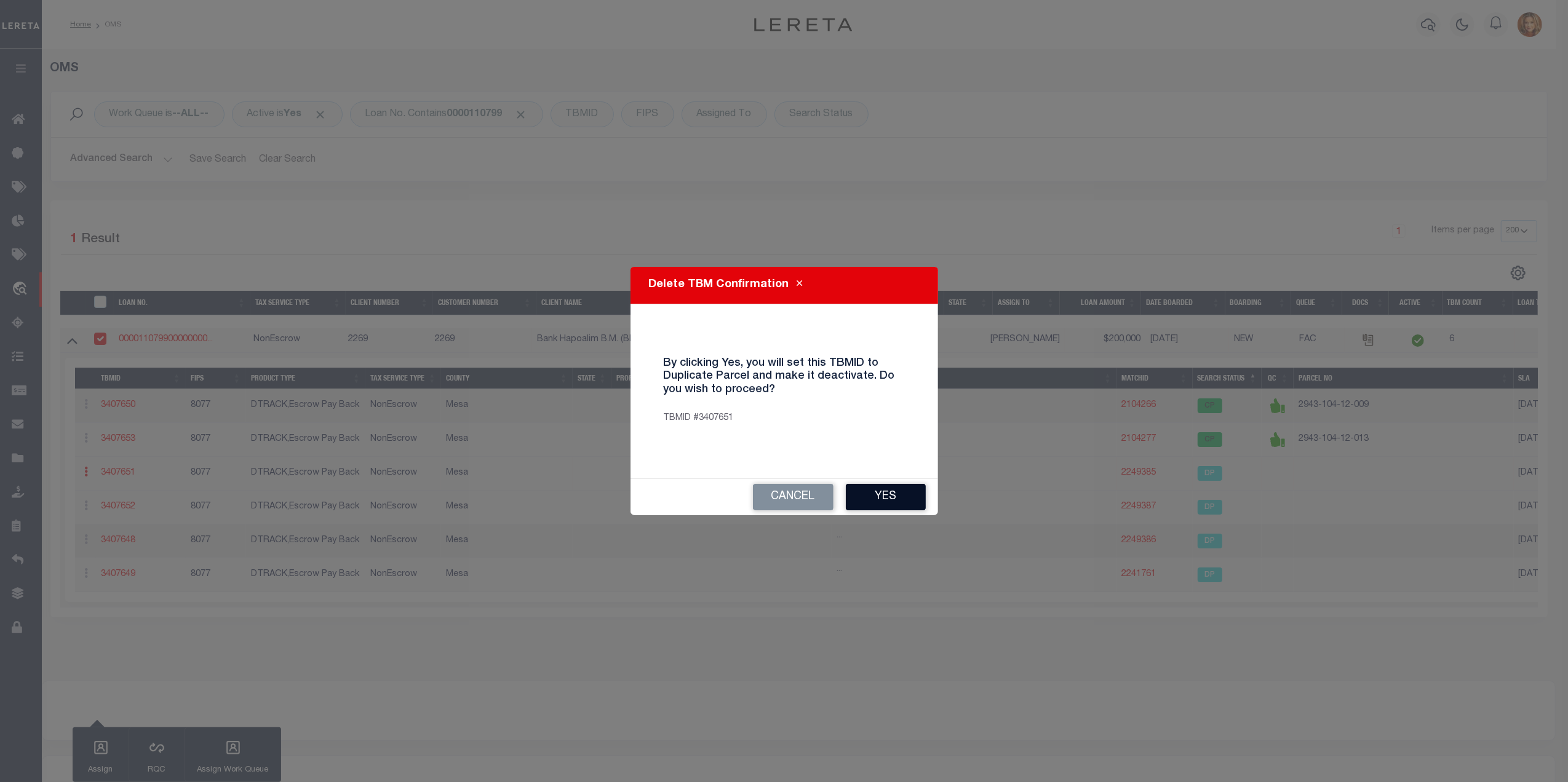
click at [873, 502] on button "Yes" at bounding box center [886, 497] width 80 height 26
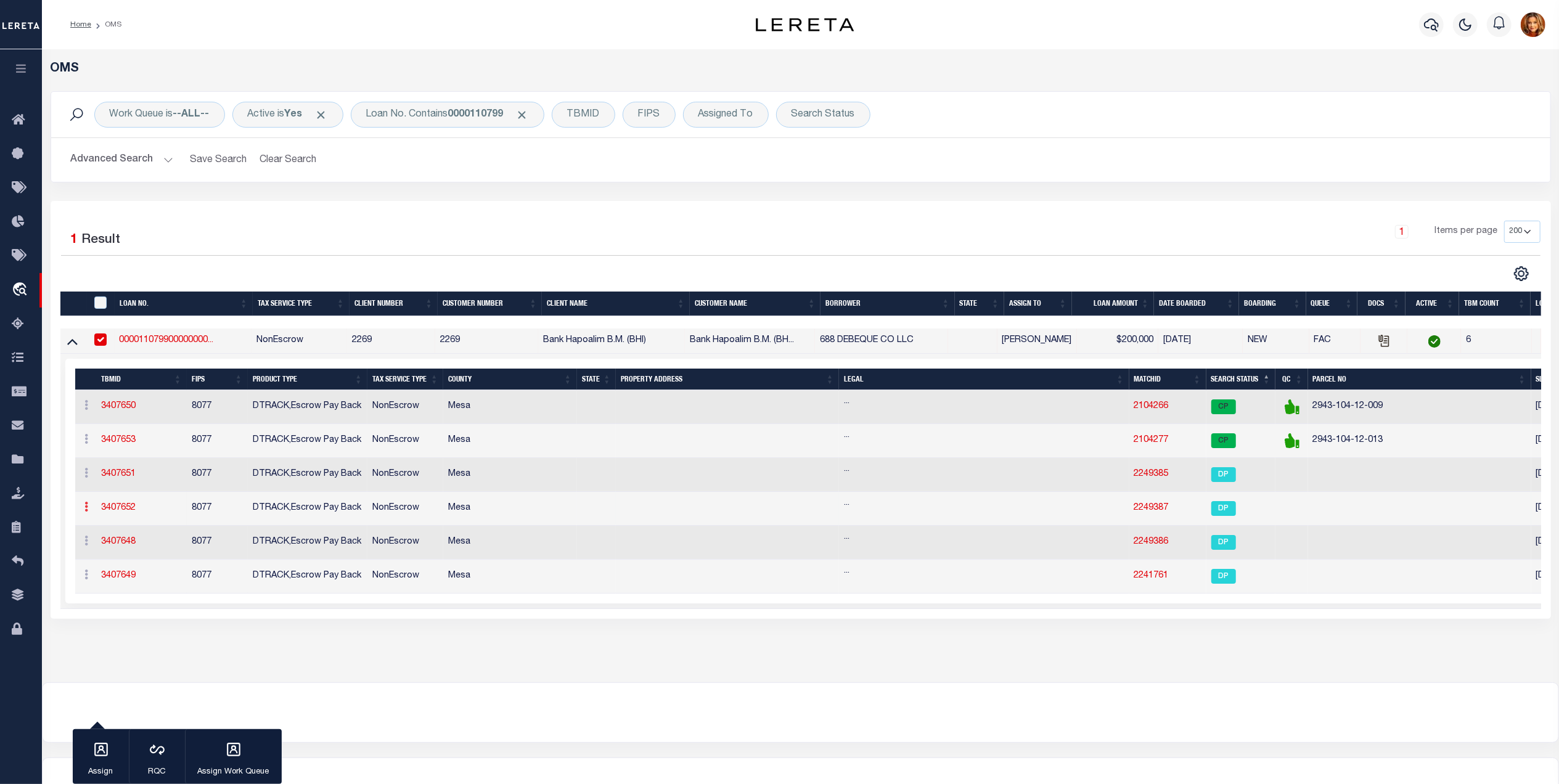
click at [85, 512] on icon at bounding box center [87, 507] width 4 height 10
click at [115, 568] on link "Delete TBM" at bounding box center [120, 568] width 78 height 20
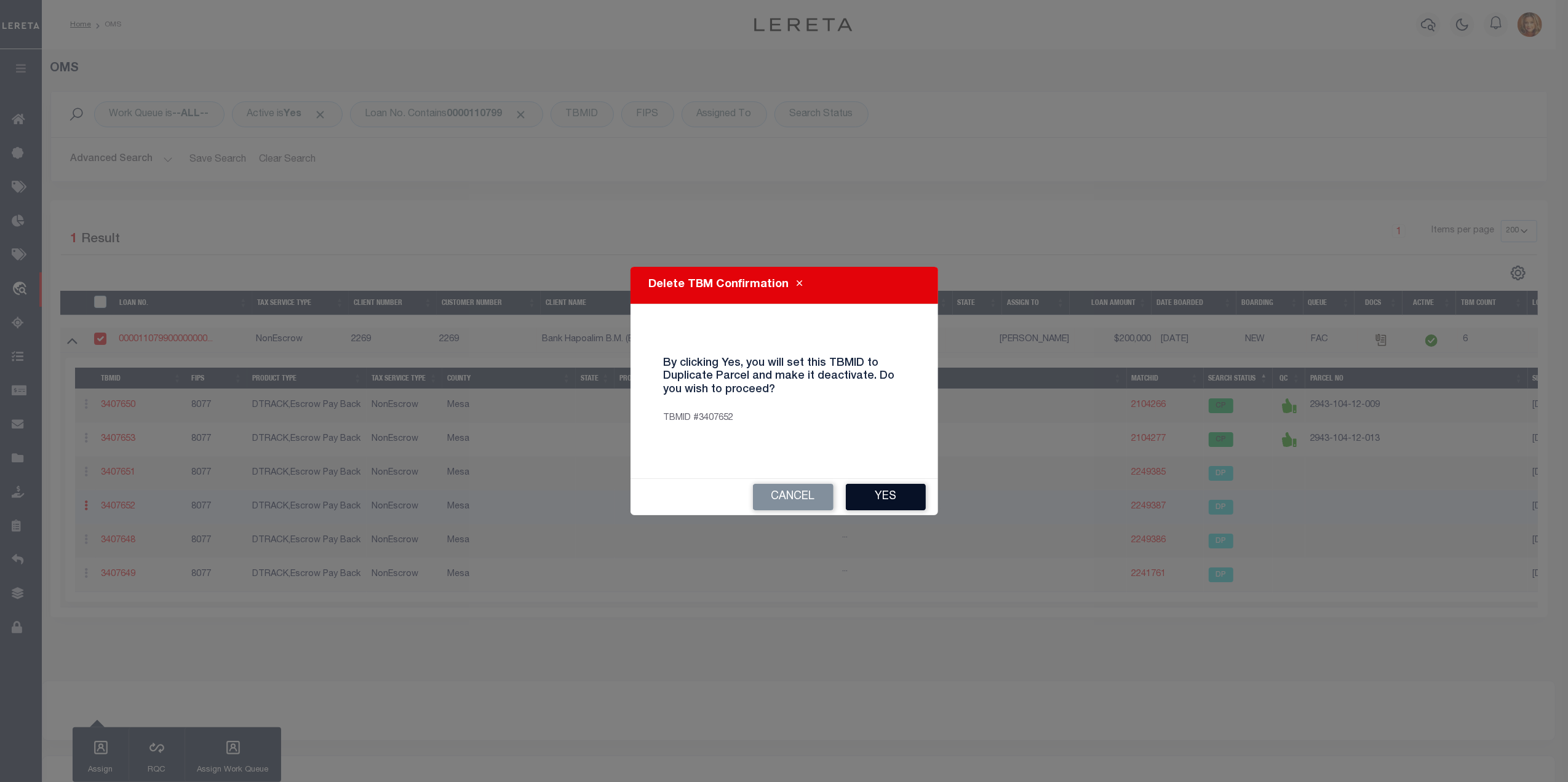
click at [879, 493] on button "Yes" at bounding box center [886, 497] width 80 height 26
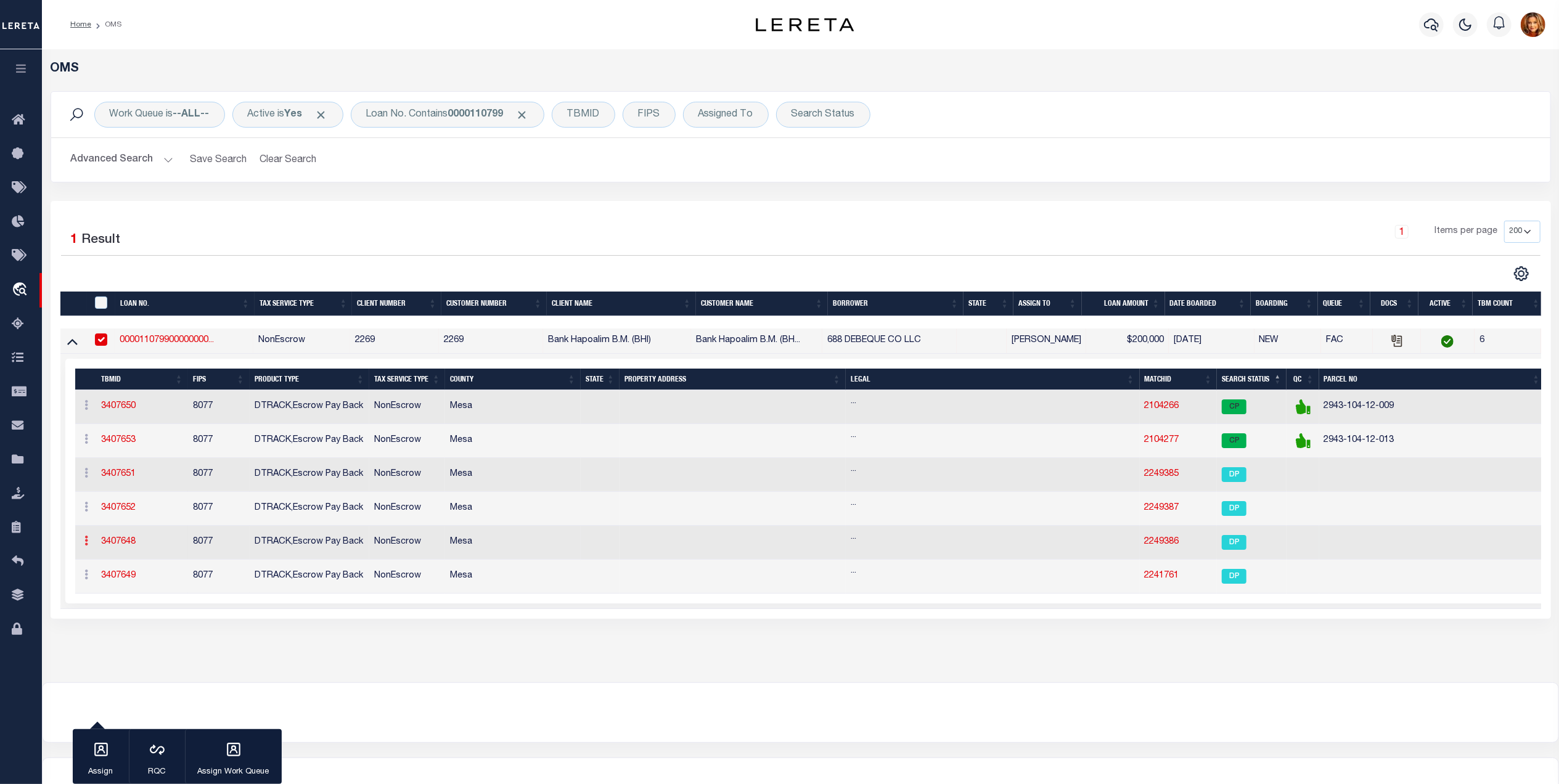
click at [89, 544] on link at bounding box center [87, 542] width 14 height 10
click at [109, 527] on link "Delete TBM" at bounding box center [120, 524] width 78 height 20
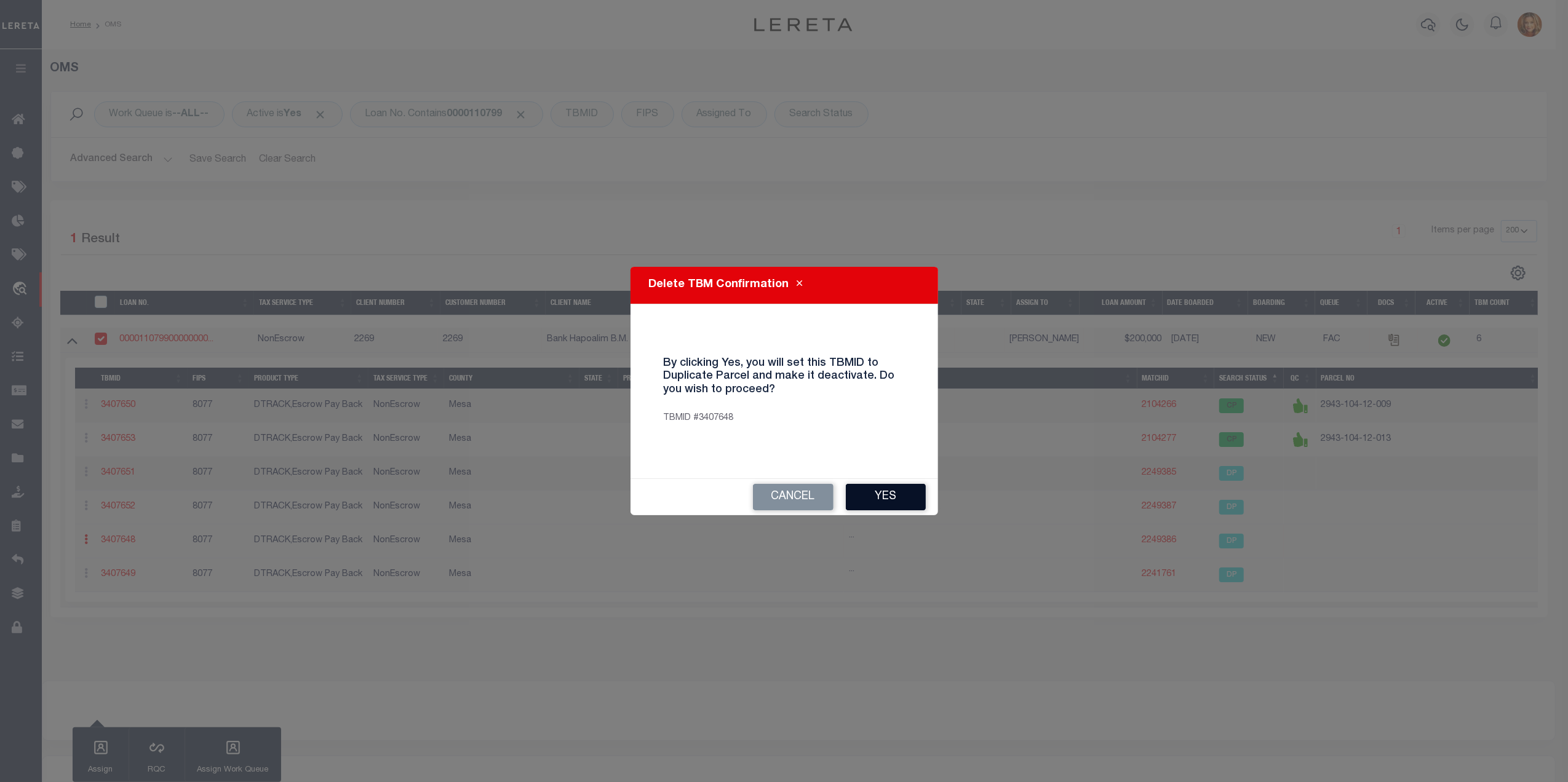
click at [889, 493] on button "Yes" at bounding box center [886, 497] width 80 height 26
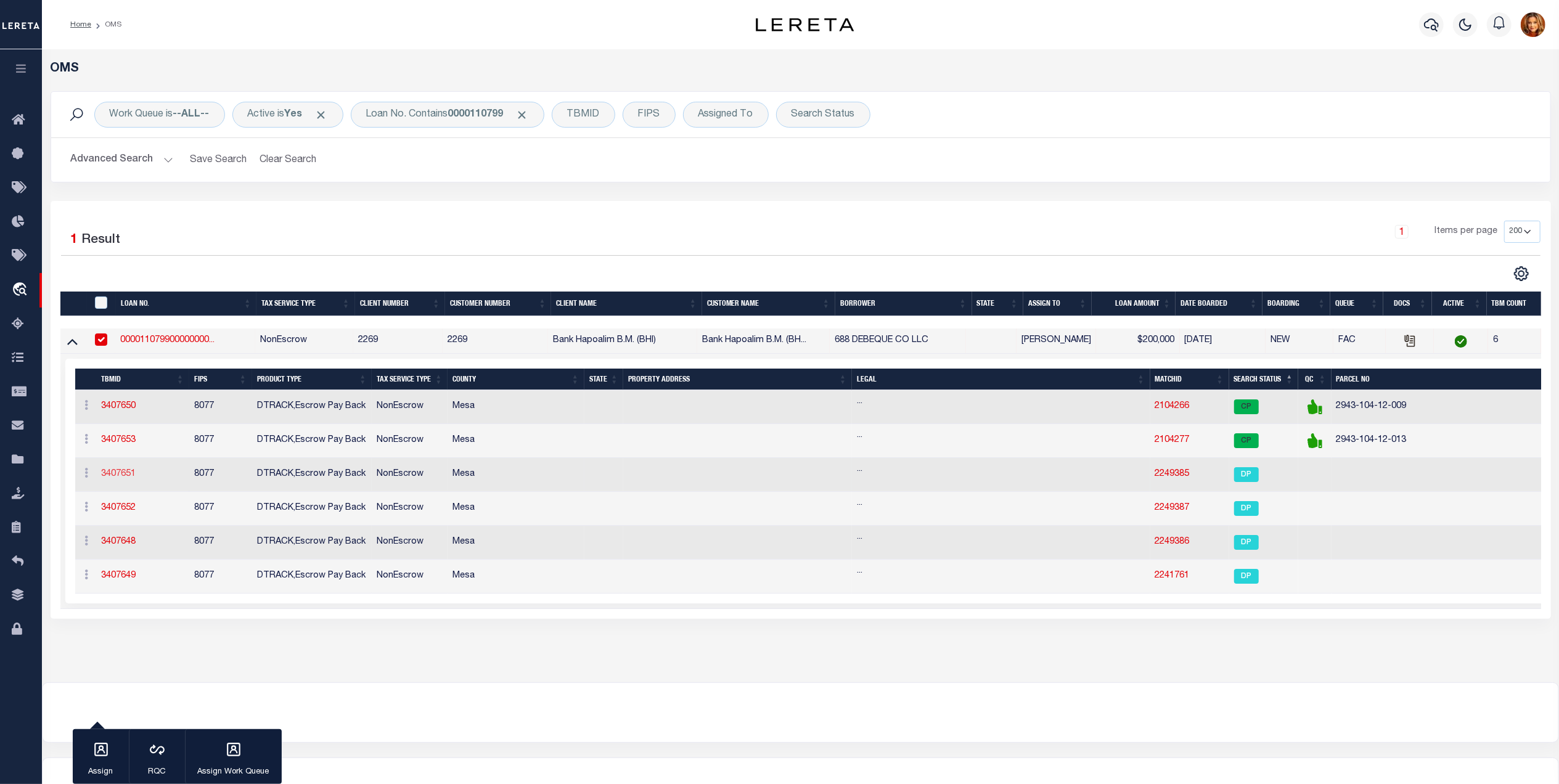
click at [110, 474] on link "3407651" at bounding box center [118, 474] width 34 height 9
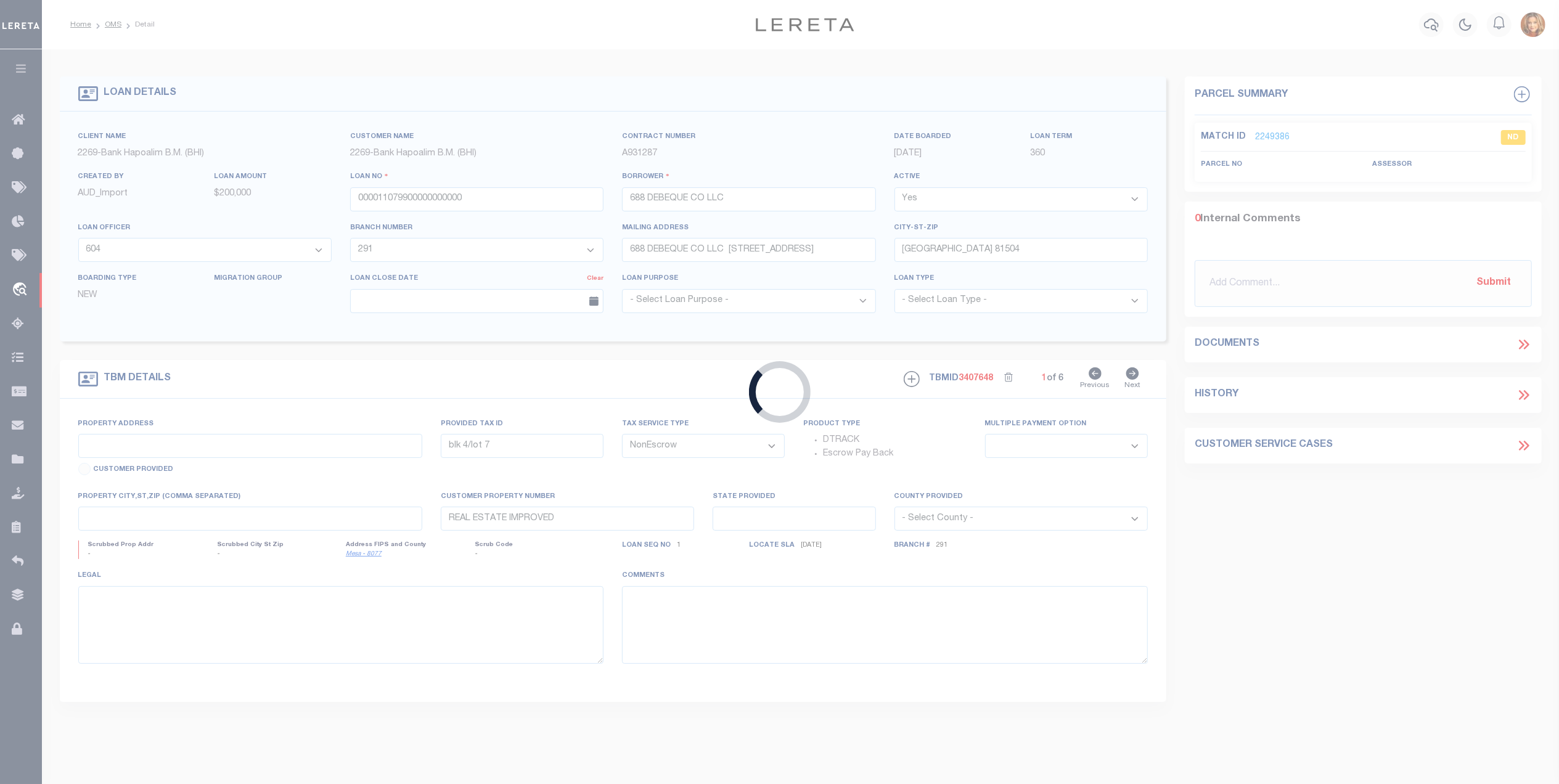
select select
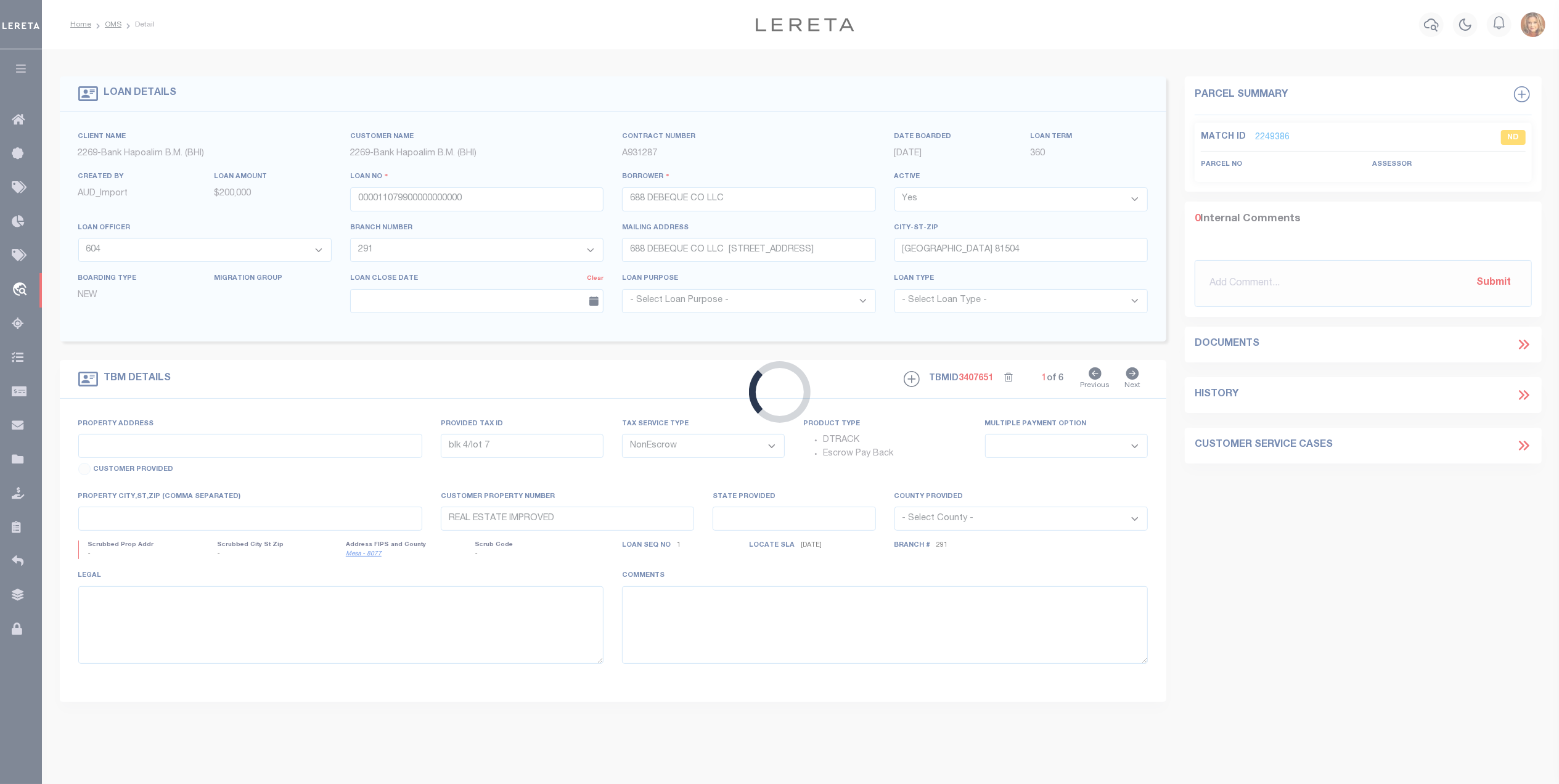
type input "blk 3/lot 9"
select select
select select "139017"
select select "14751"
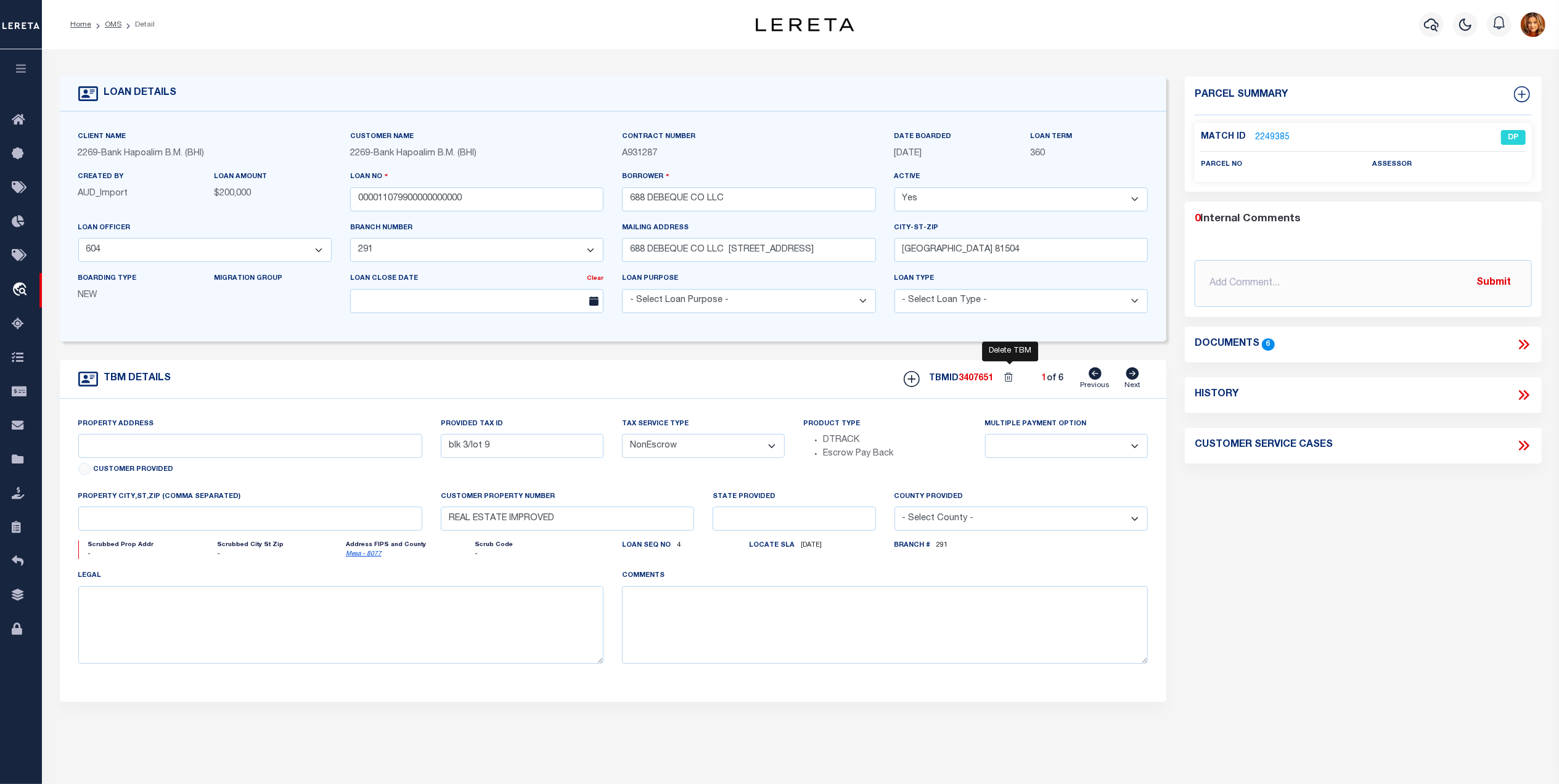
click at [1009, 382] on icon at bounding box center [1010, 378] width 19 height 18
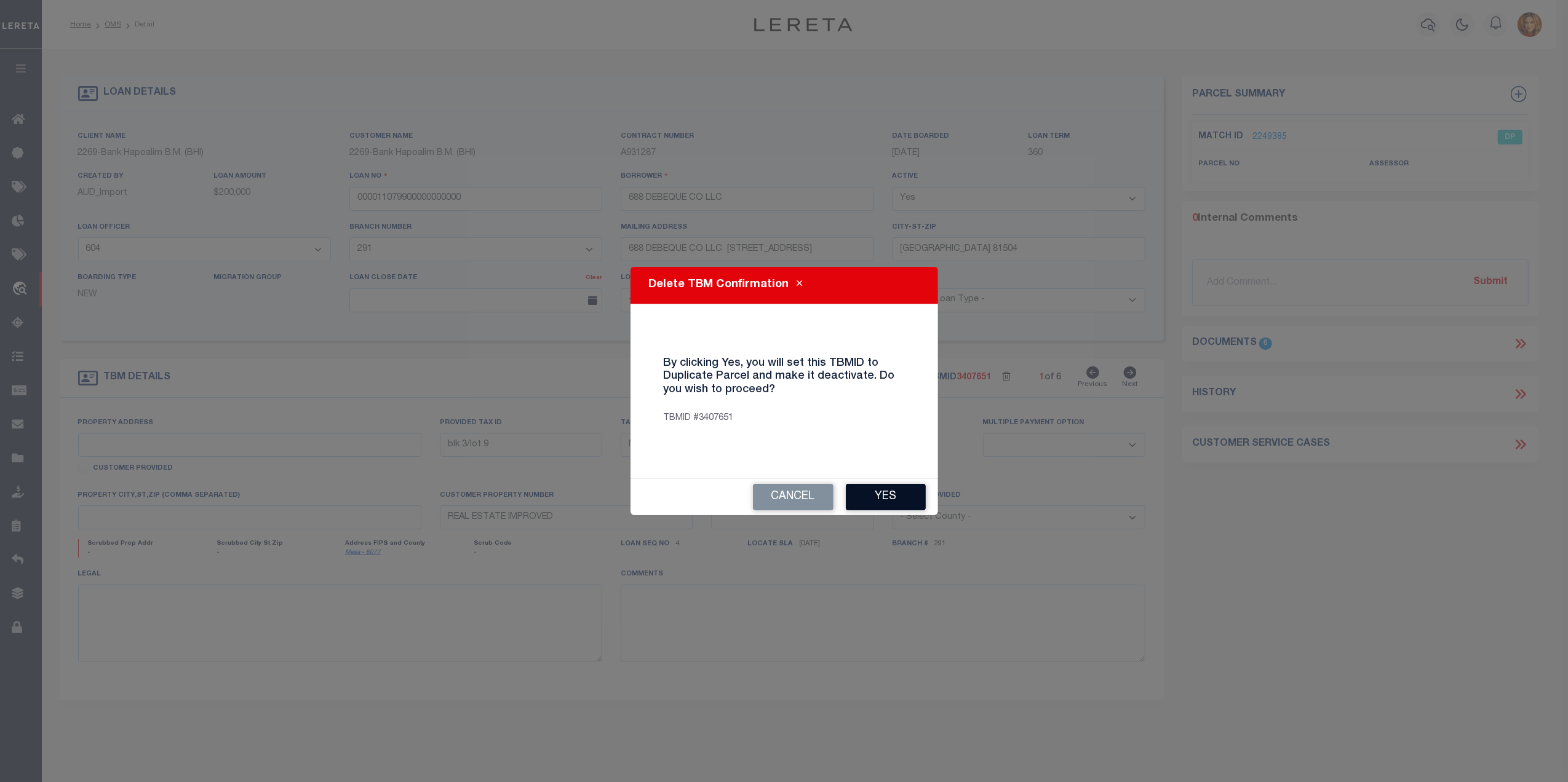
click at [874, 493] on button "Yes" at bounding box center [886, 497] width 80 height 26
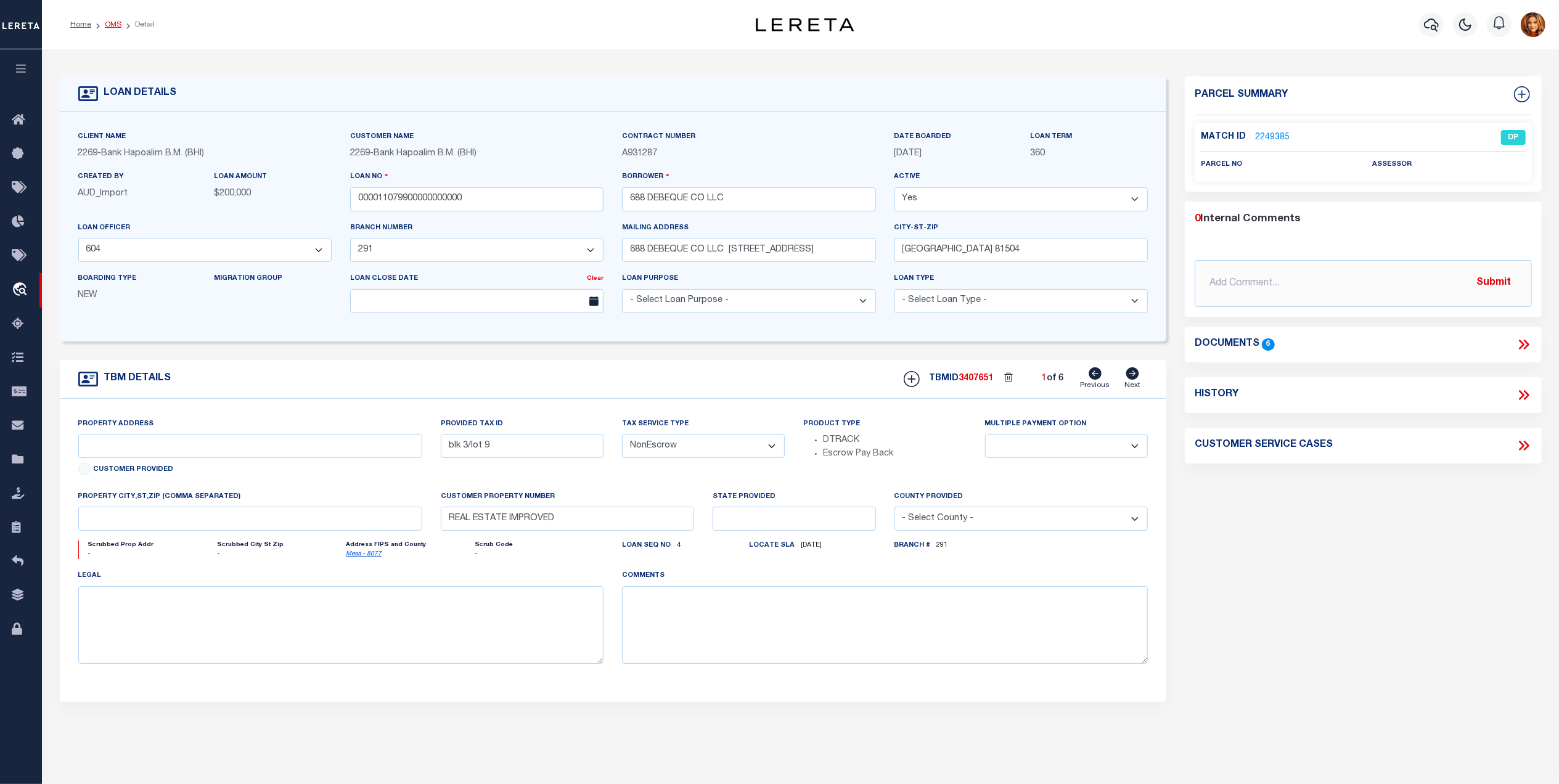
click at [109, 21] on link "OMS" at bounding box center [113, 24] width 16 height 7
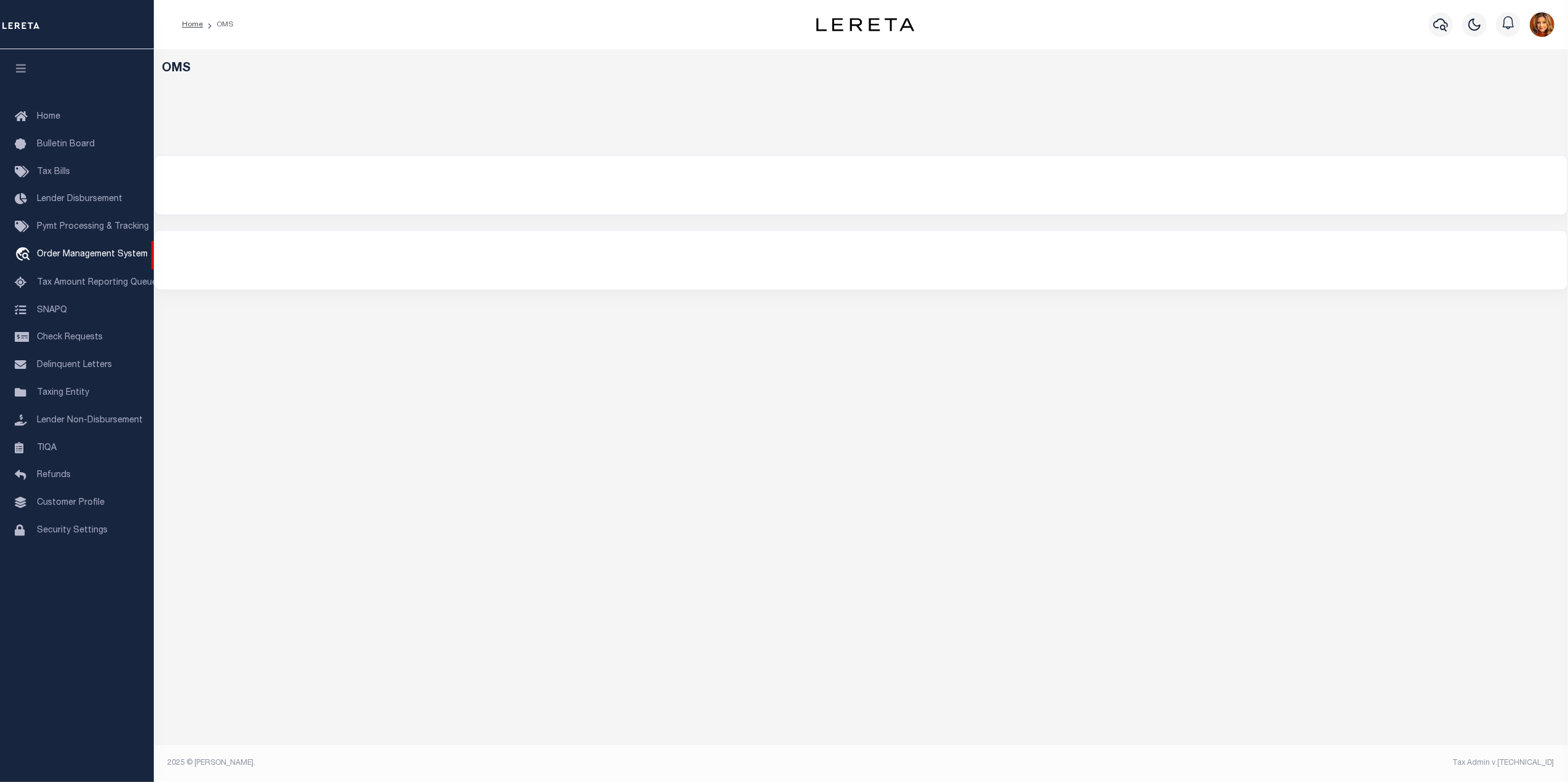
select select
select select "200"
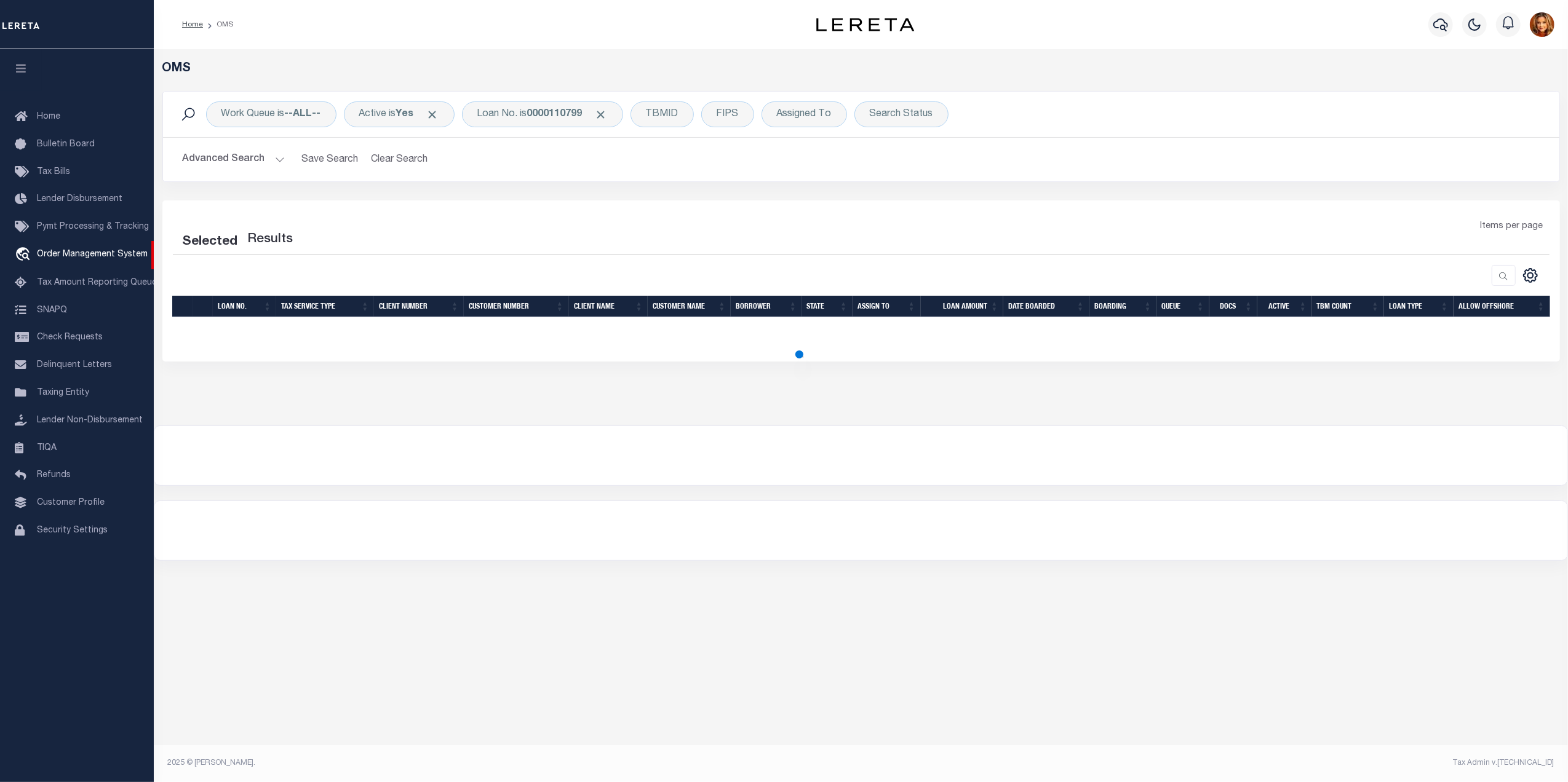
select select "200"
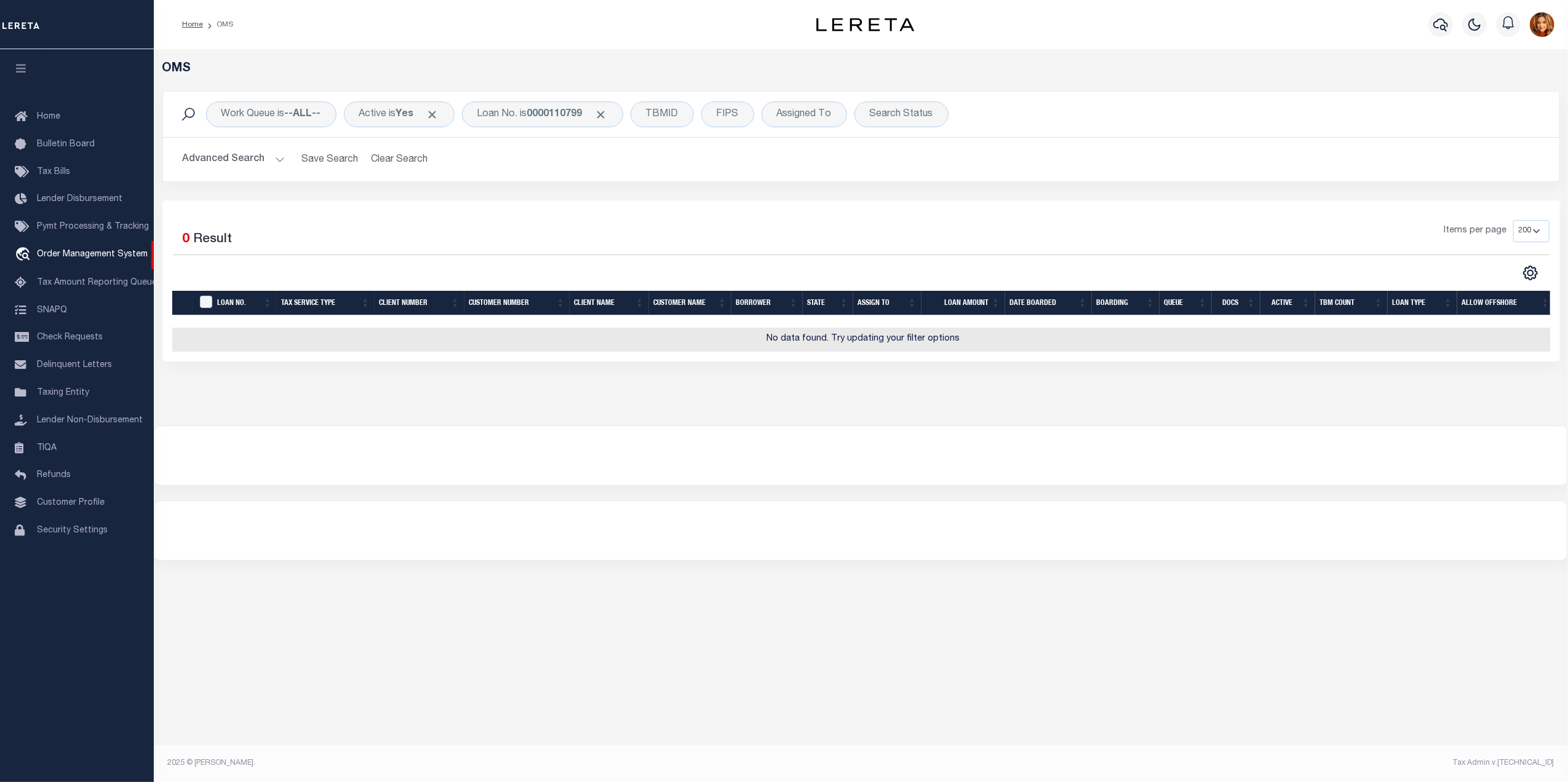
click at [210, 161] on button "Advanced Search" at bounding box center [233, 159] width 102 height 24
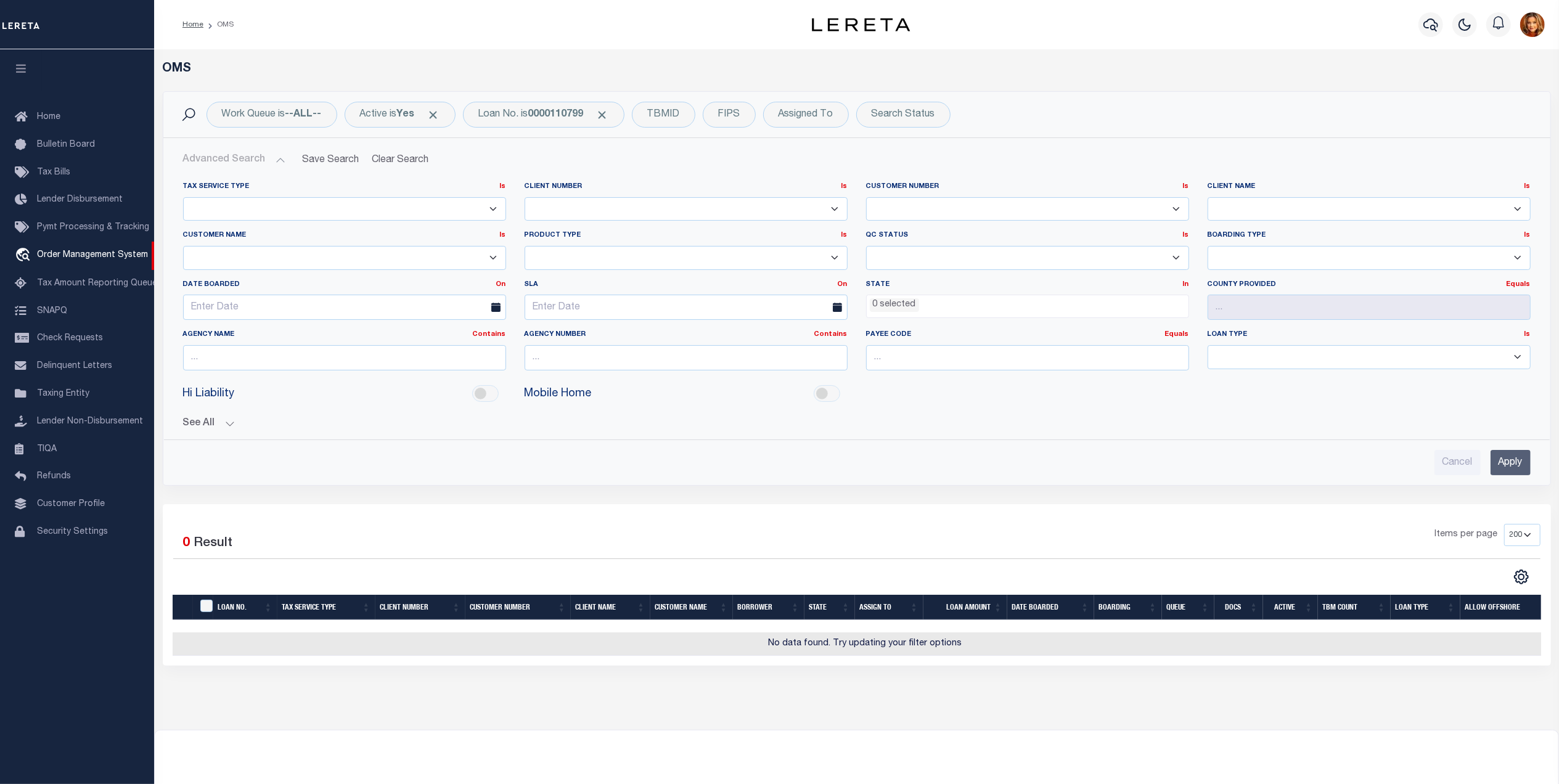
click at [1507, 456] on input "Apply" at bounding box center [1511, 462] width 40 height 25
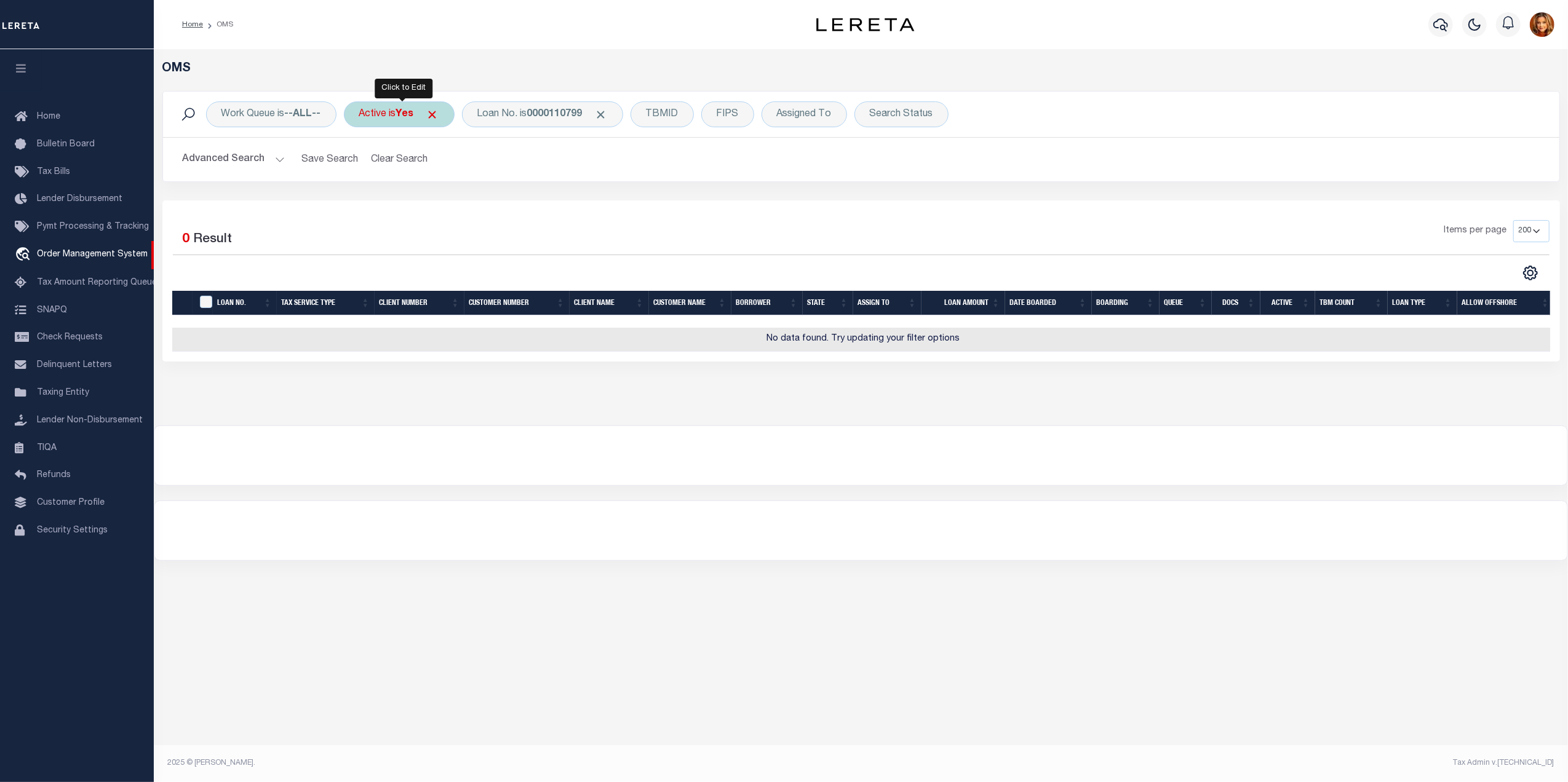
click at [403, 114] on b "Yes" at bounding box center [405, 114] width 18 height 10
click at [387, 173] on select "Yes No" at bounding box center [450, 174] width 181 height 24
select select "false"
click at [363, 164] on select "Yes No" at bounding box center [450, 174] width 181 height 24
click at [523, 202] on input "Apply" at bounding box center [522, 202] width 36 height 20
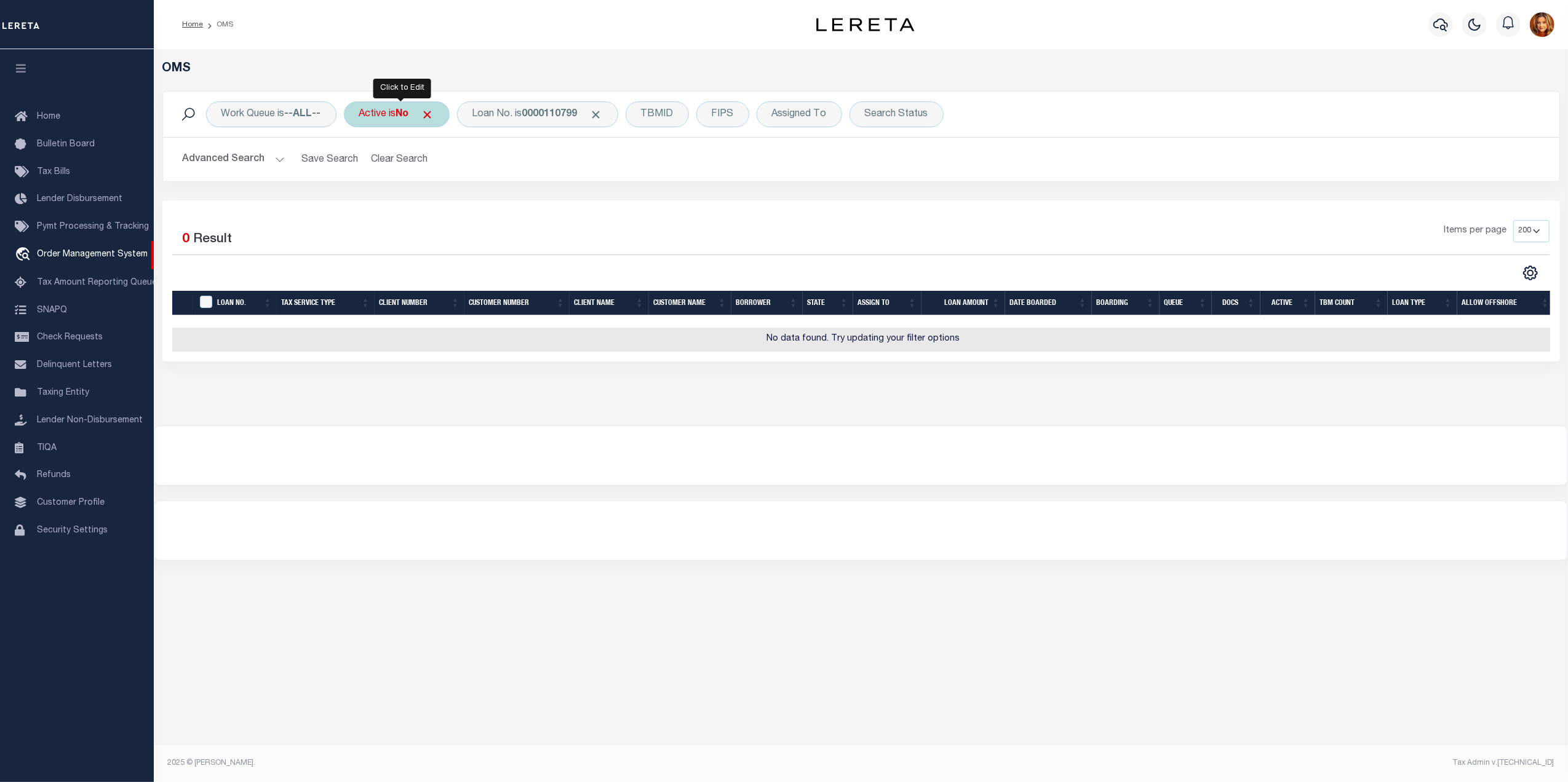
click at [394, 119] on div "Active is No" at bounding box center [397, 114] width 106 height 26
click at [384, 174] on select "Yes No" at bounding box center [450, 174] width 181 height 24
select select "true"
click at [363, 164] on select "Yes No" at bounding box center [450, 174] width 181 height 24
click at [517, 204] on input "Apply" at bounding box center [522, 202] width 36 height 20
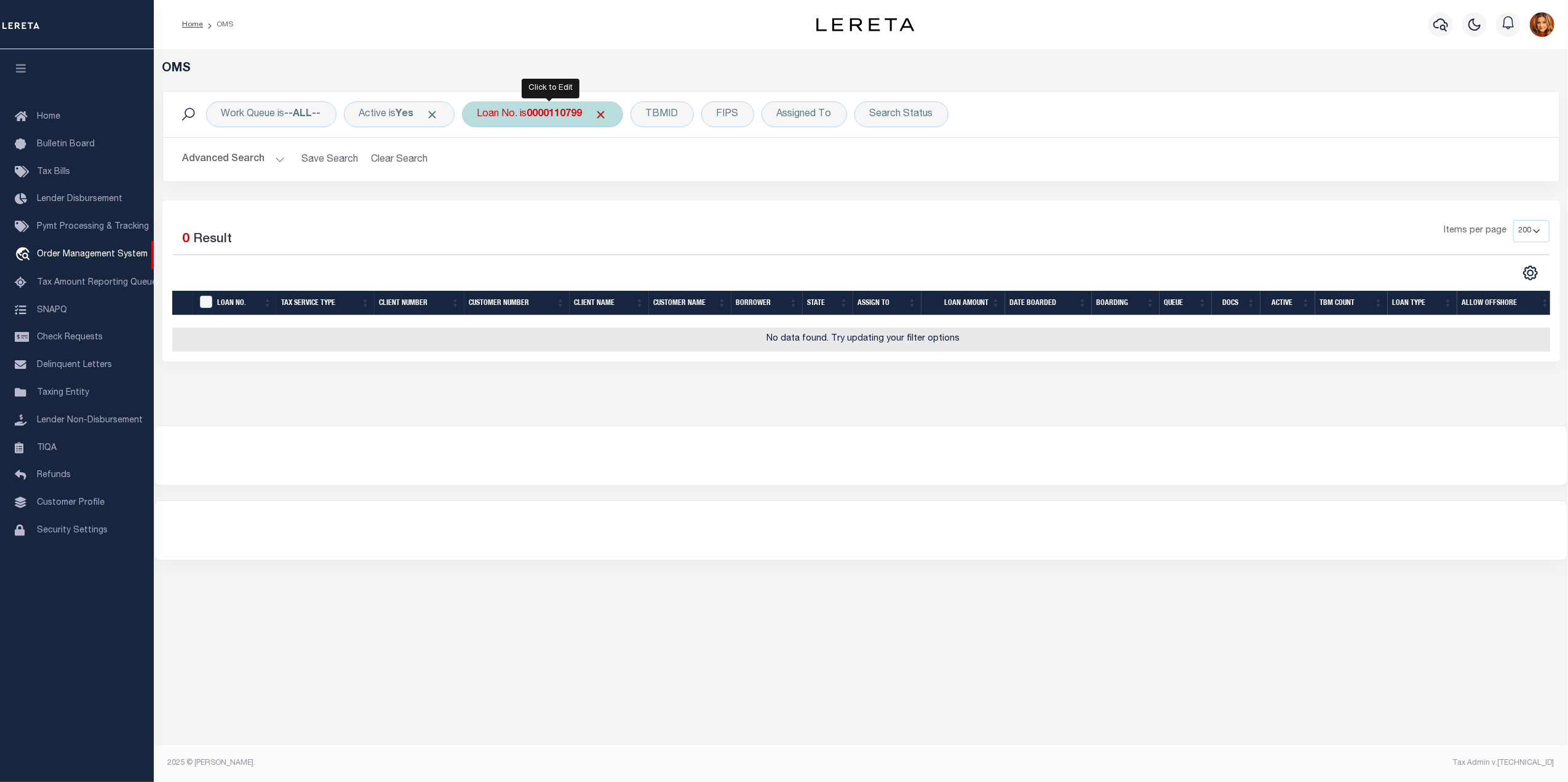
click at [558, 112] on b "0000110799" at bounding box center [554, 114] width 55 height 10
click at [647, 140] on select "Is Contains" at bounding box center [568, 142] width 181 height 24
select select "c"
click at [483, 130] on select "Is Contains" at bounding box center [568, 142] width 181 height 24
click at [631, 195] on input "Apply" at bounding box center [641, 202] width 36 height 20
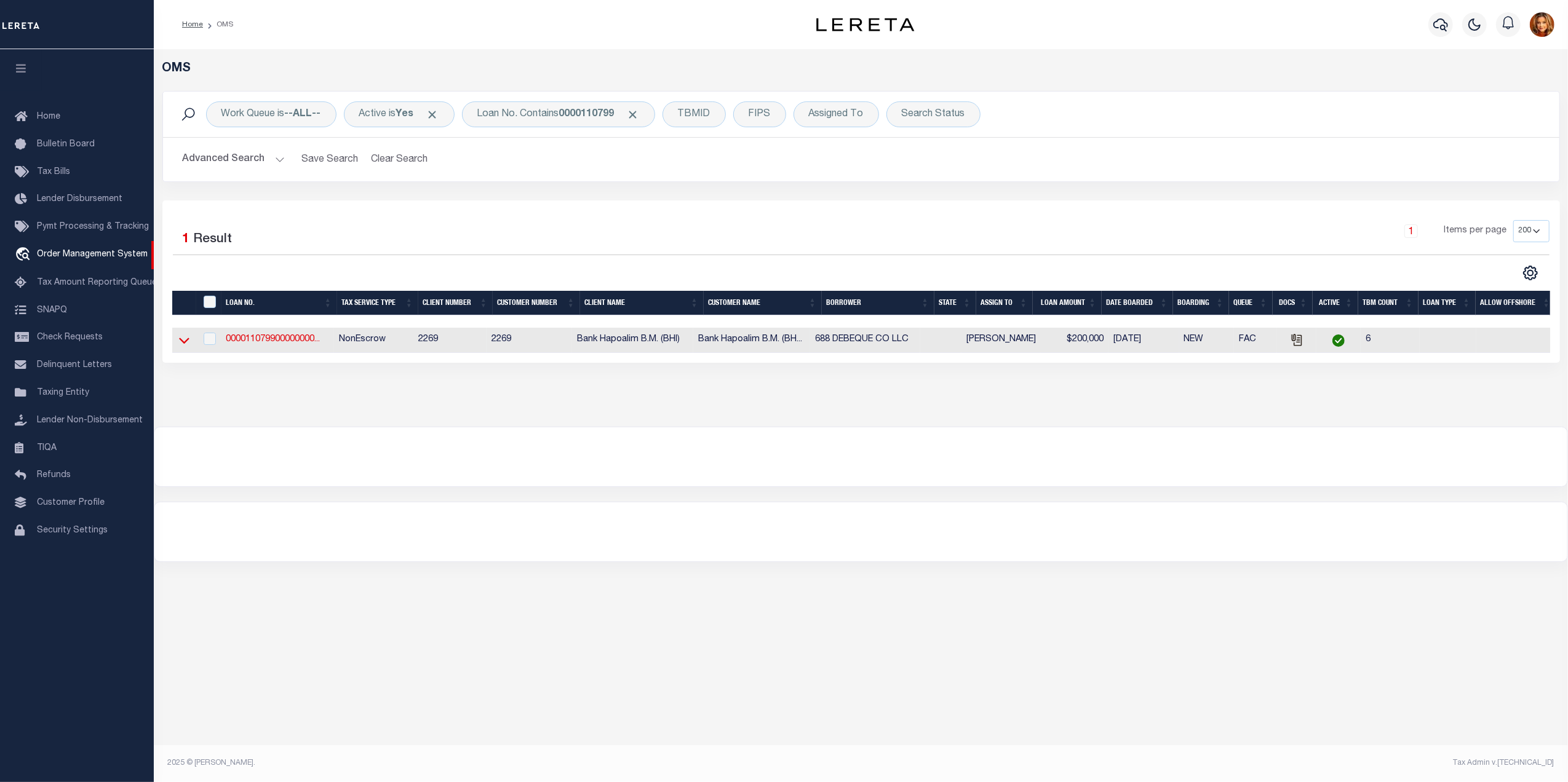
click at [188, 343] on icon at bounding box center [184, 340] width 11 height 13
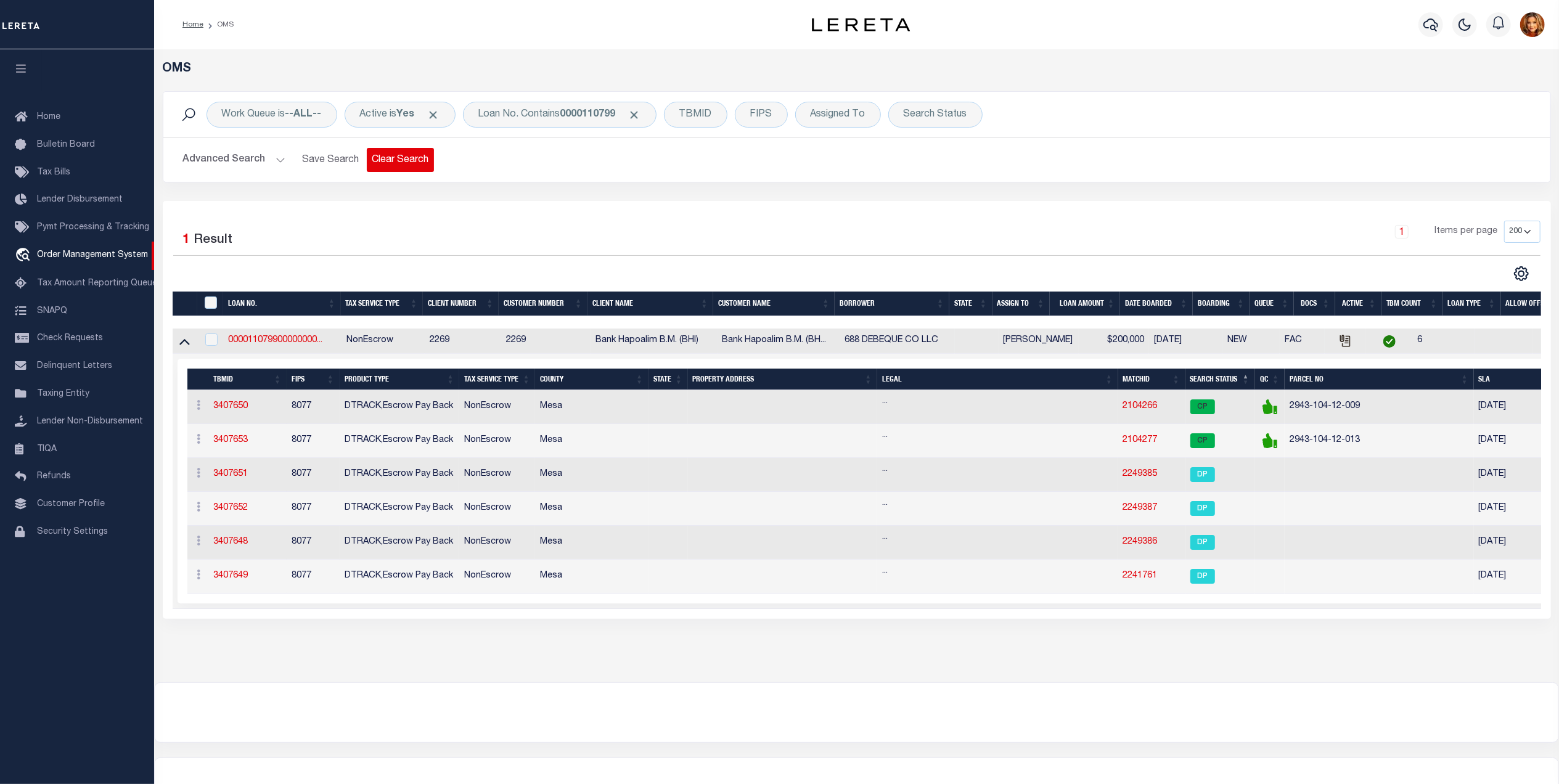
click at [373, 163] on button "Clear Search" at bounding box center [401, 160] width 67 height 24
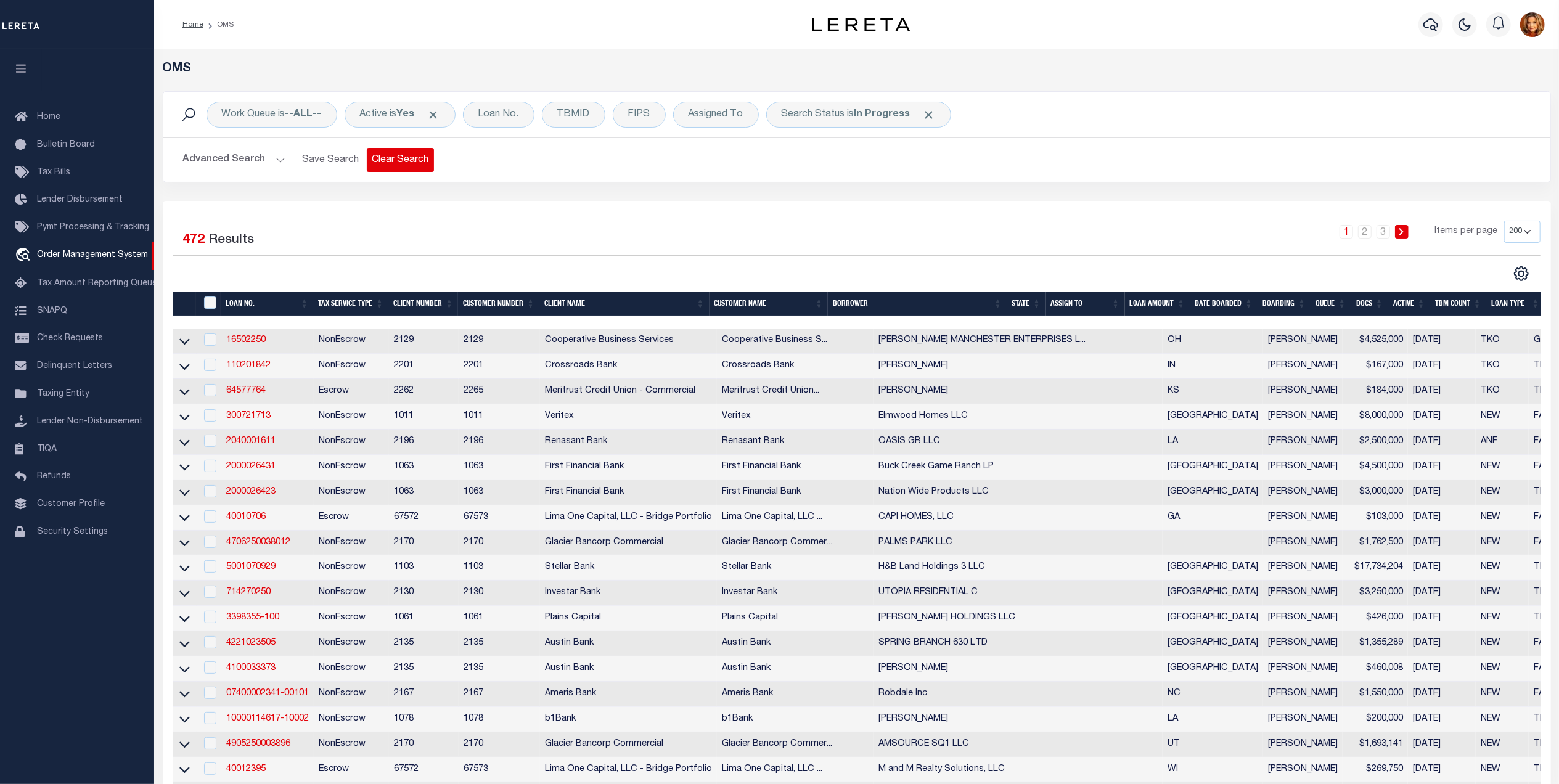
click at [411, 161] on button "Clear Search" at bounding box center [401, 160] width 67 height 24
click at [505, 114] on div "Loan No." at bounding box center [499, 115] width 72 height 26
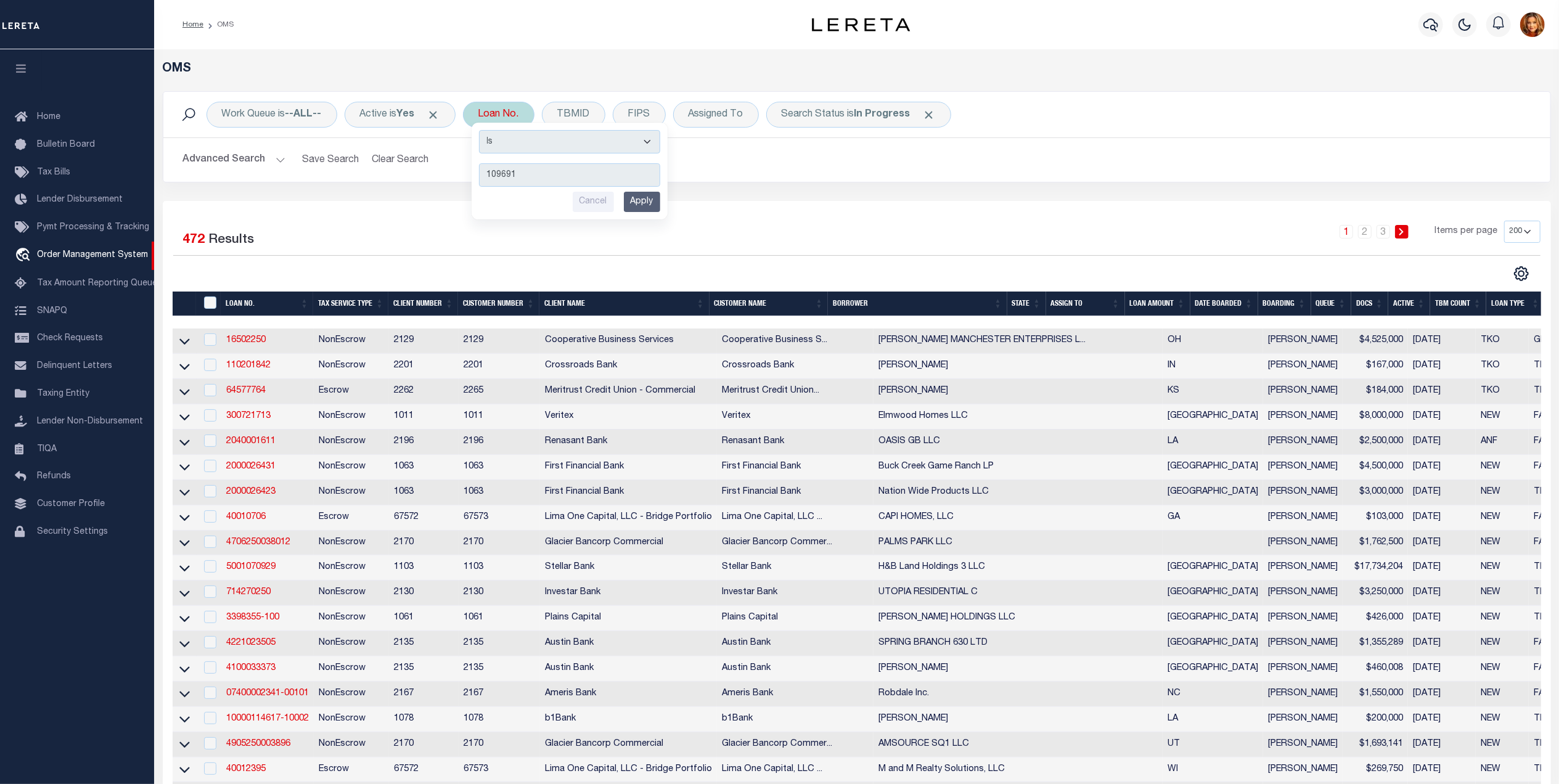
type input "1096910"
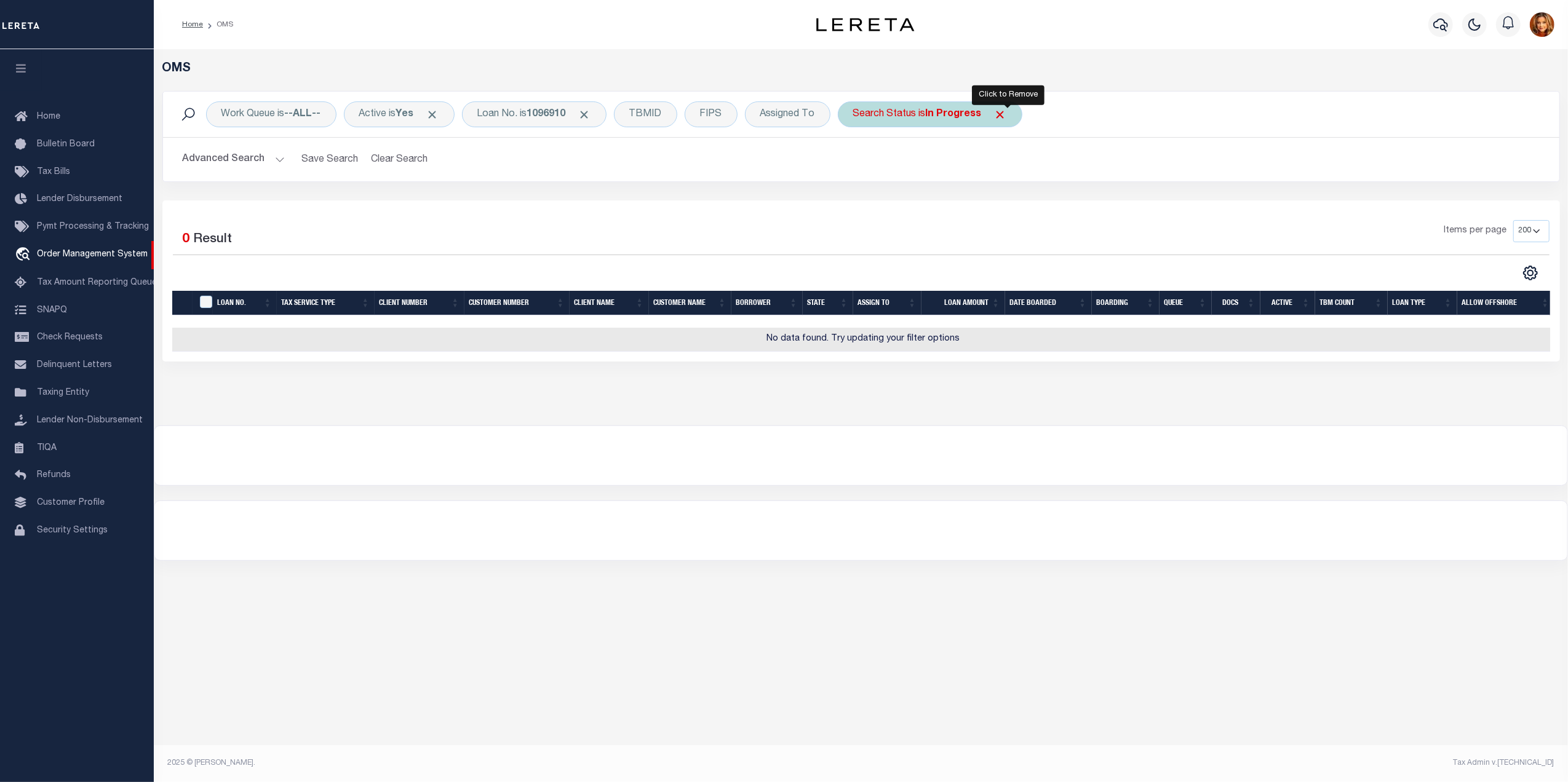
click at [1005, 111] on span "Click to Remove" at bounding box center [1000, 114] width 13 height 13
click at [380, 155] on button "Clear Search" at bounding box center [400, 159] width 67 height 24
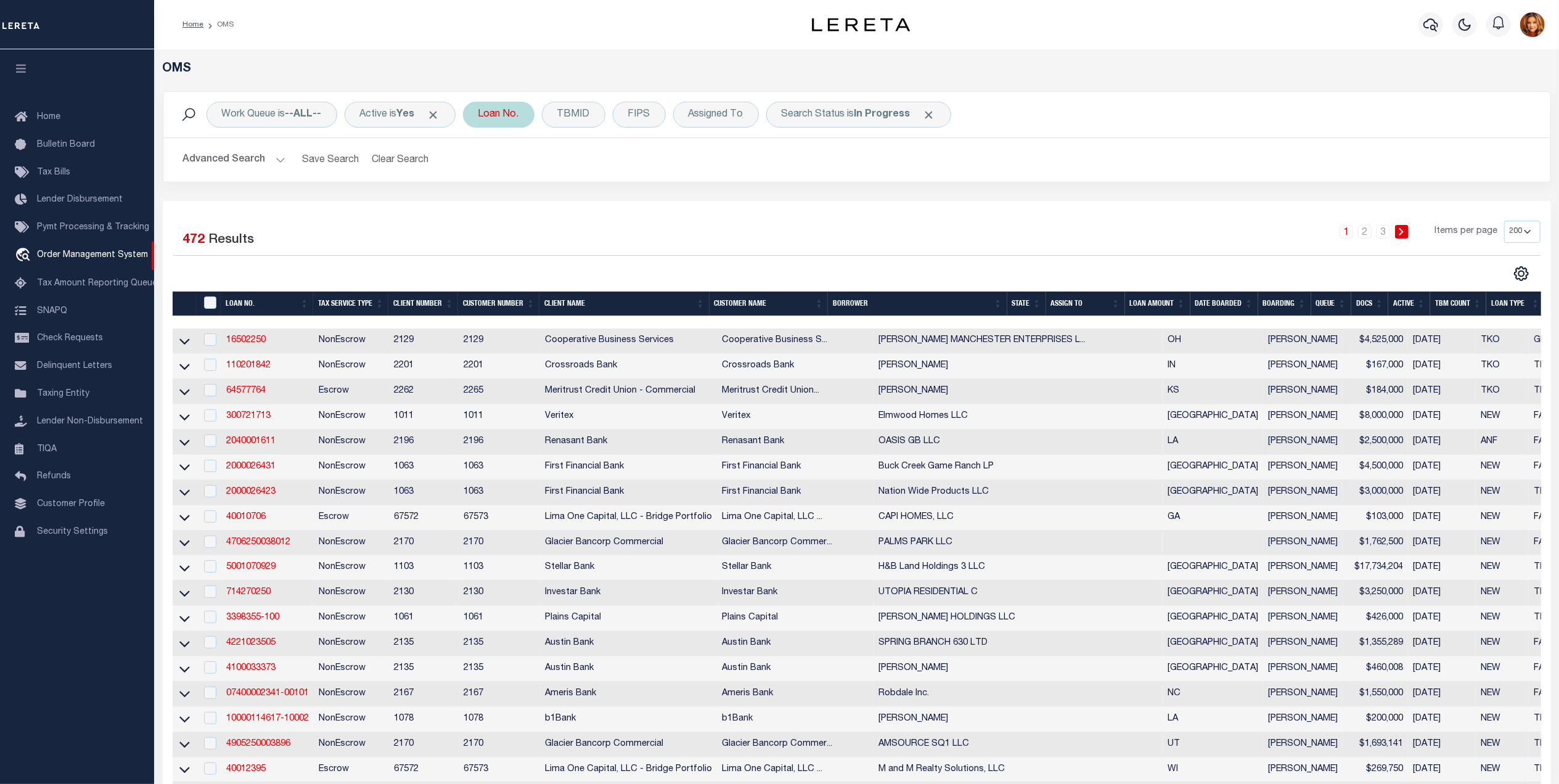
click at [505, 113] on div "Loan No." at bounding box center [499, 115] width 72 height 26
type input "0006270"
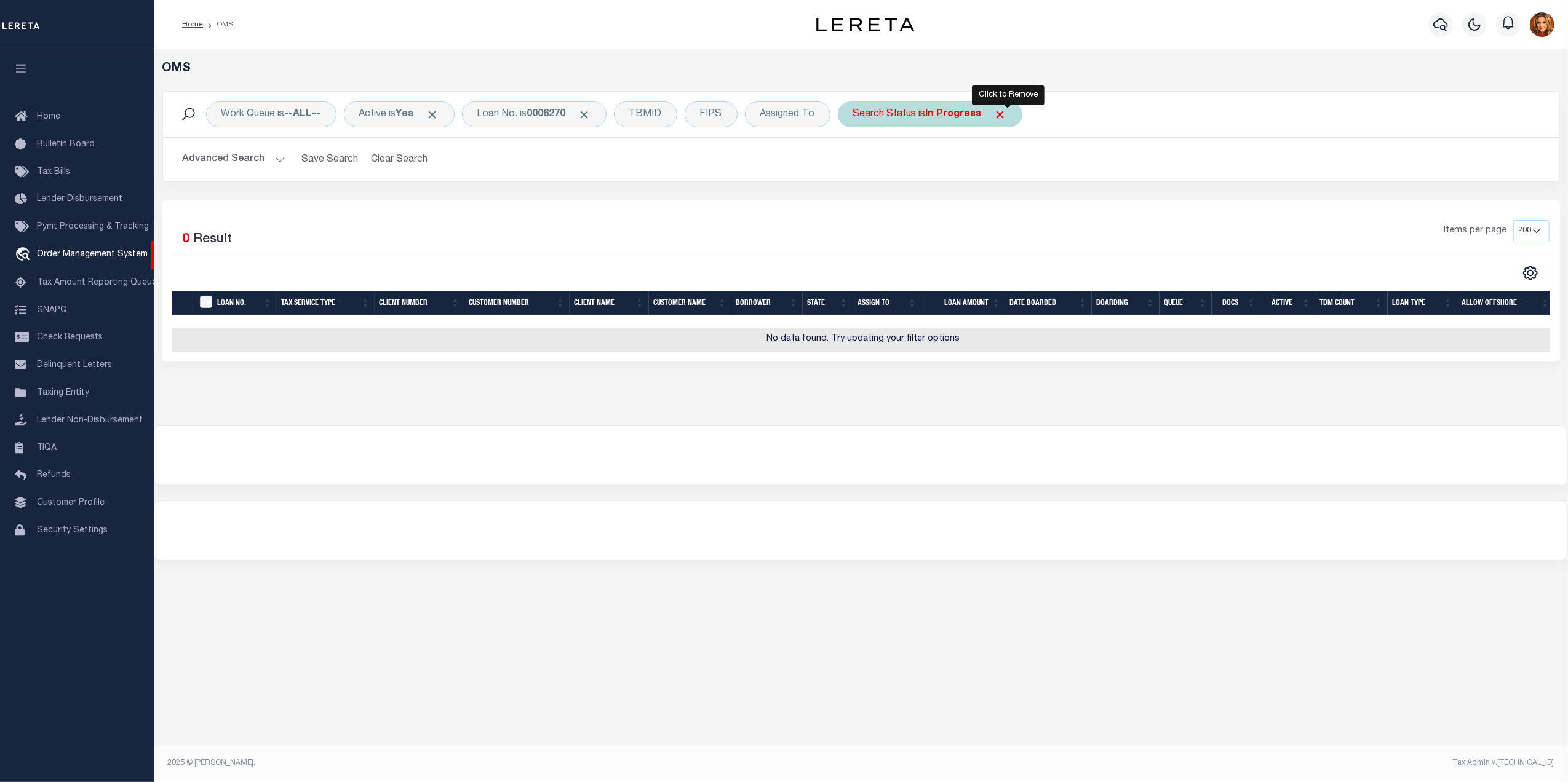
click at [1006, 117] on span "Click to Remove" at bounding box center [1000, 114] width 13 height 13
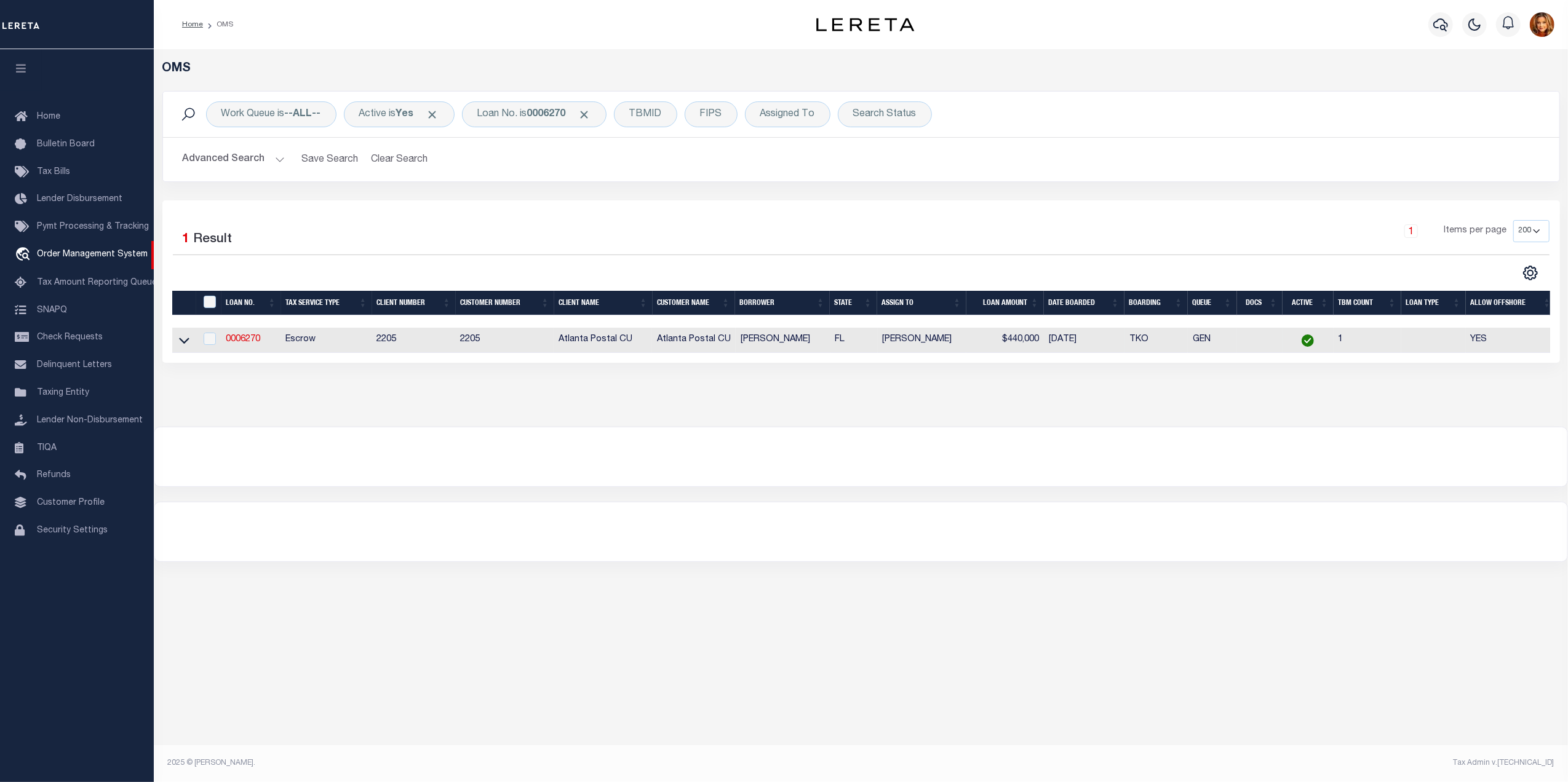
click at [242, 336] on td "0006270" at bounding box center [250, 340] width 59 height 25
checkbox input "true"
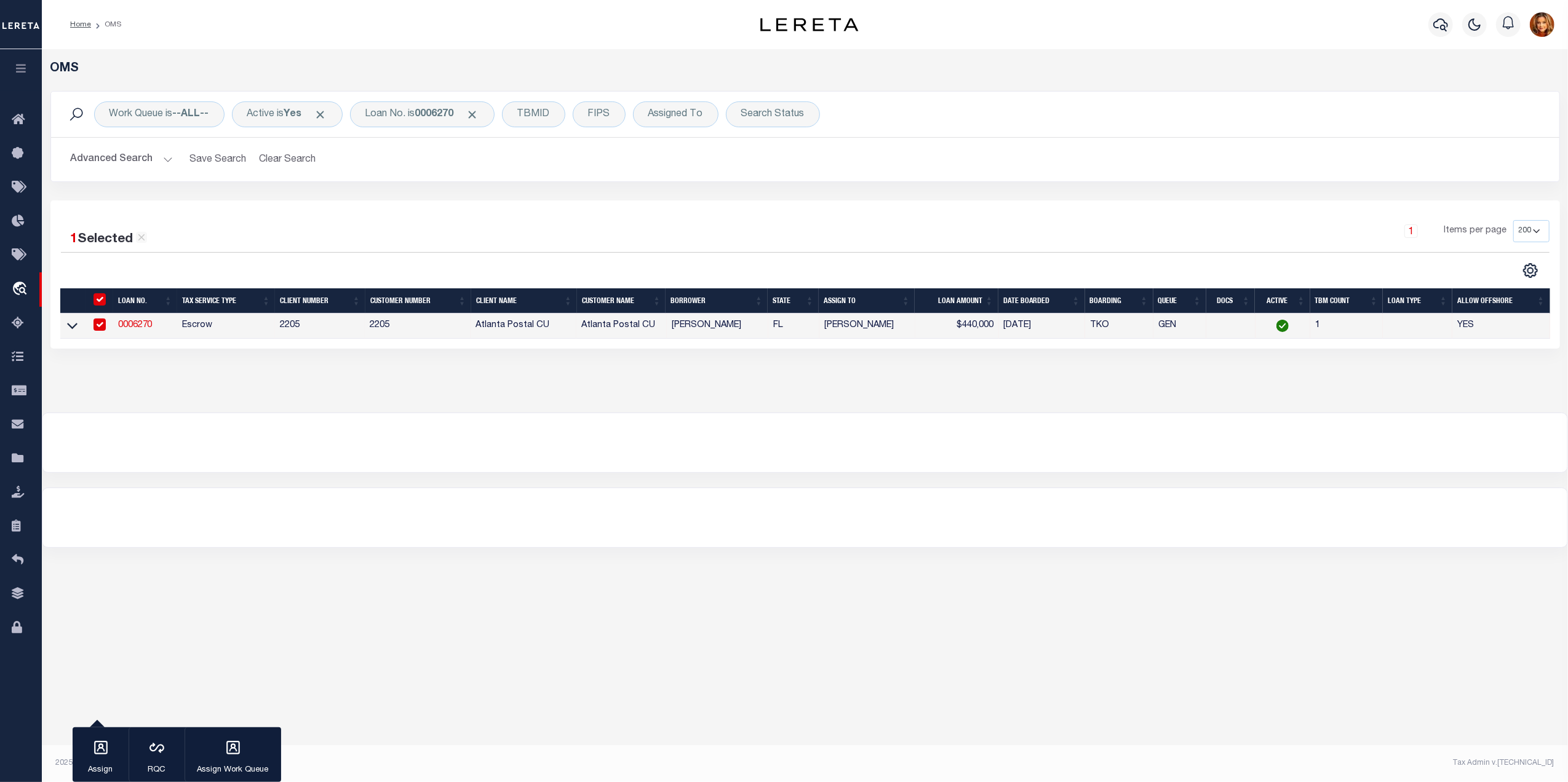
click at [129, 330] on link "0006270" at bounding box center [135, 325] width 34 height 9
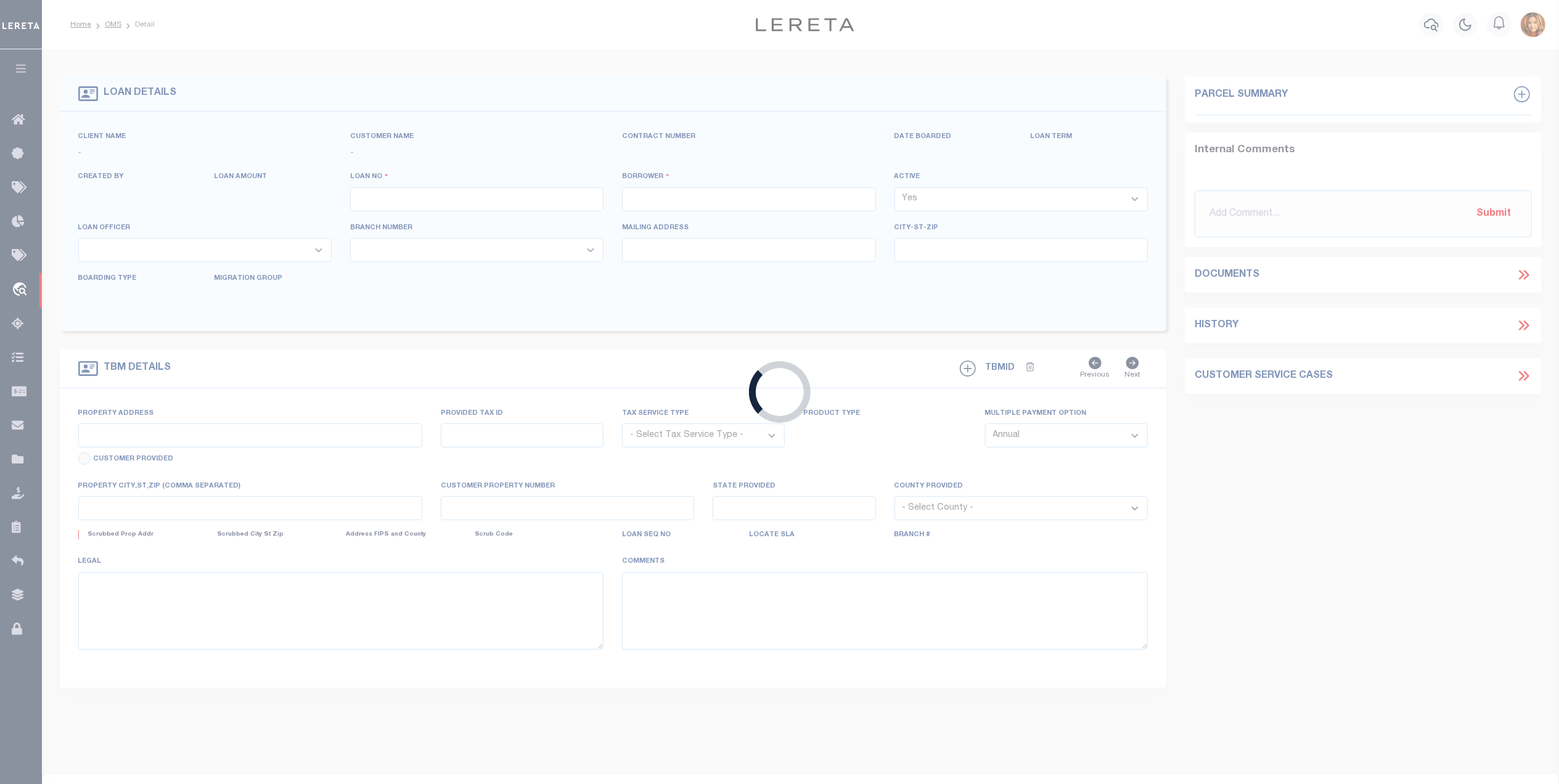
type input "0006270"
type input "[PERSON_NAME]"
select select
select select "Escrow"
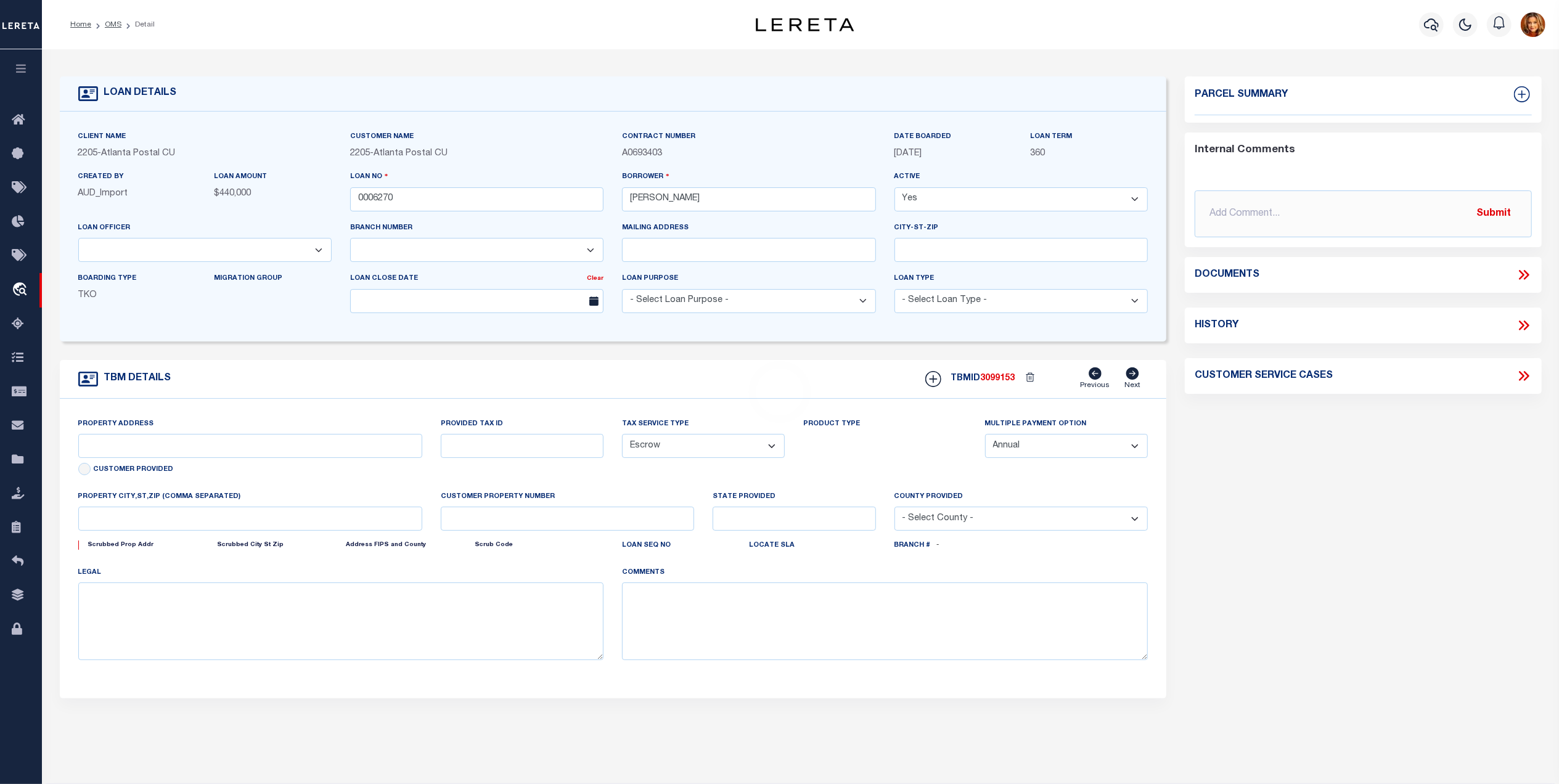
type input "[STREET_ADDRESS]"
type input "1096910"
select select
type input "[GEOGRAPHIC_DATA]"
type input "FL"
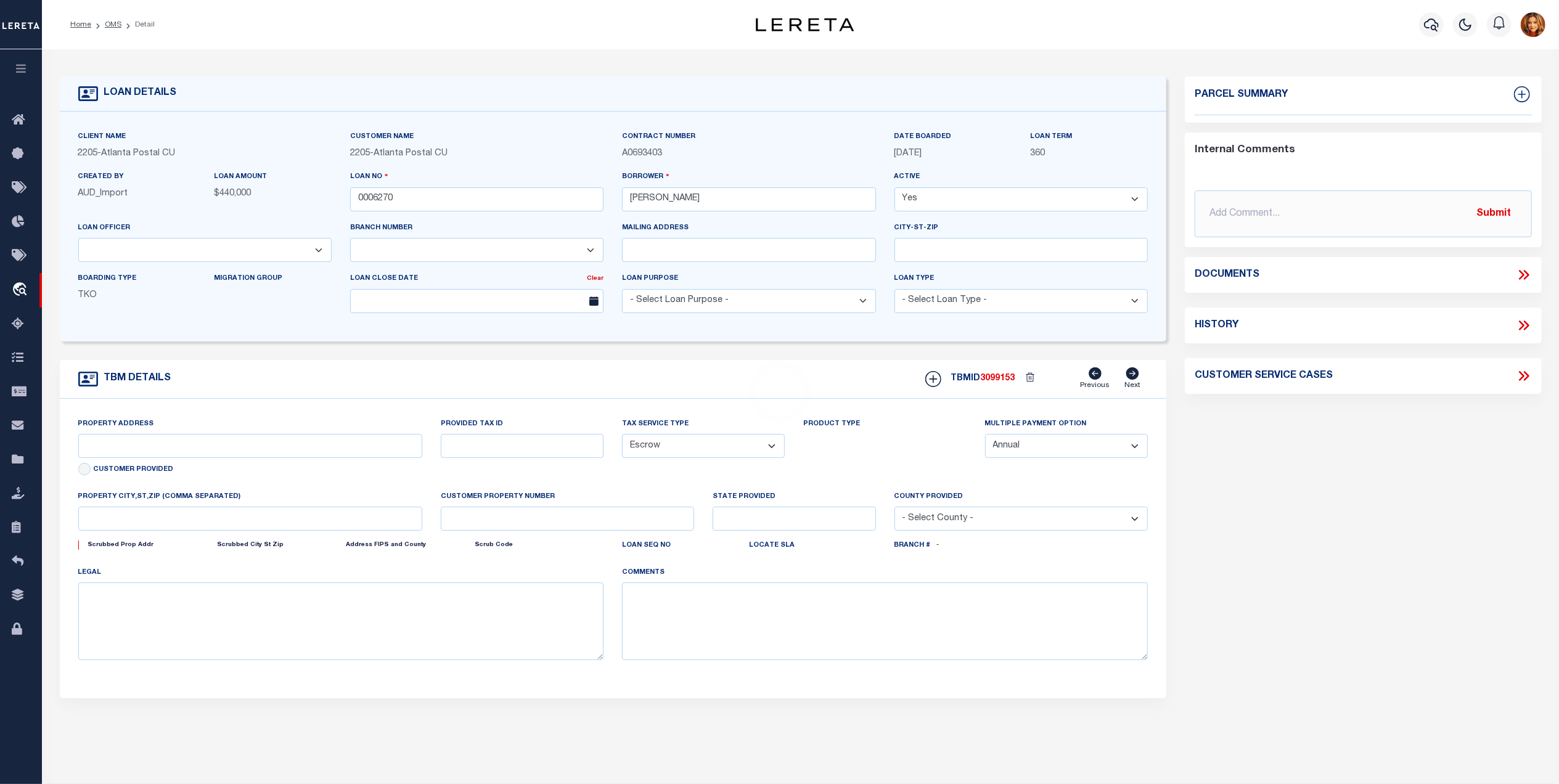
select select
type textarea "Liability subject to parcel provided"
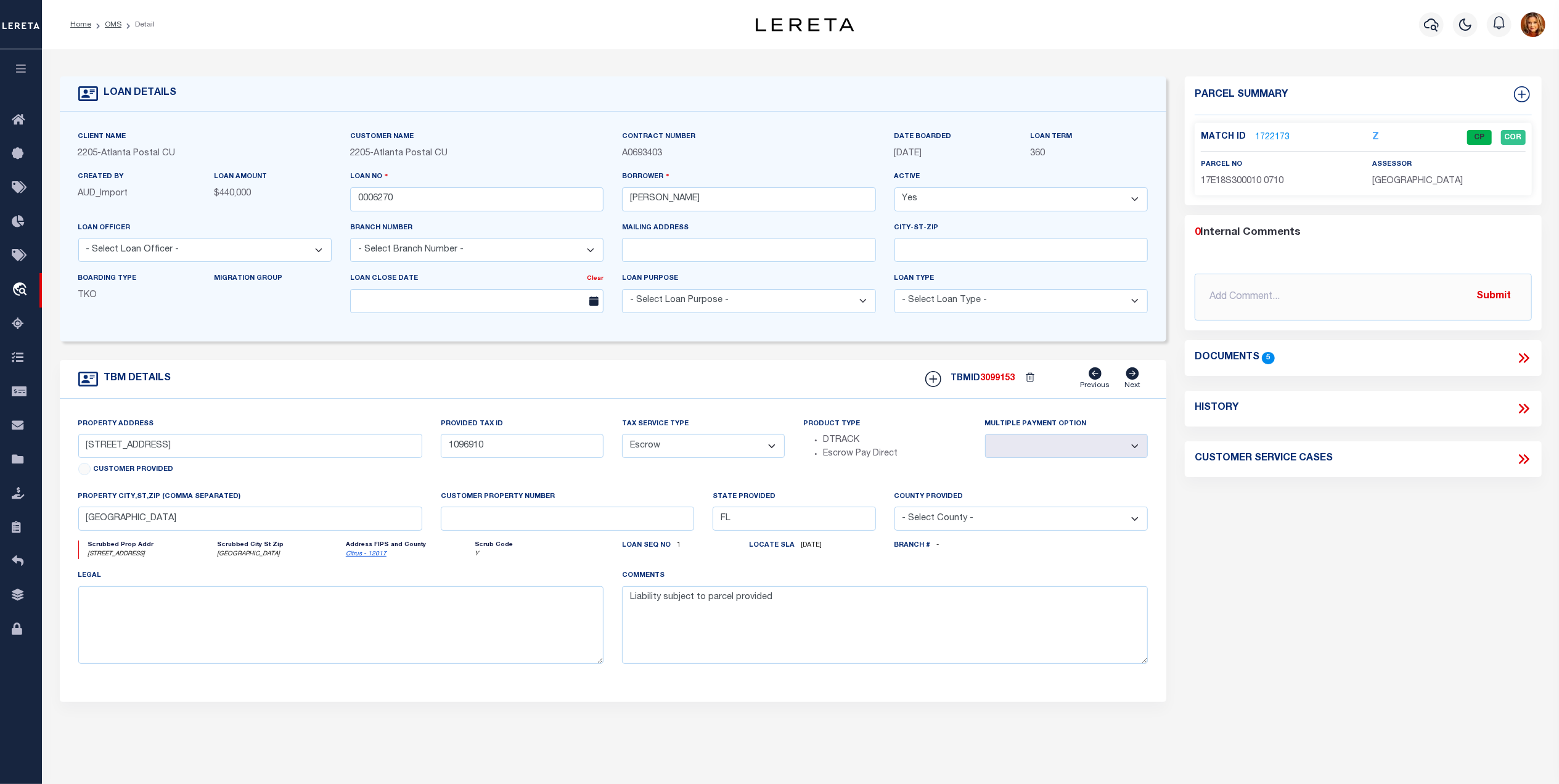
click at [1274, 134] on link "1722173" at bounding box center [1272, 138] width 34 height 13
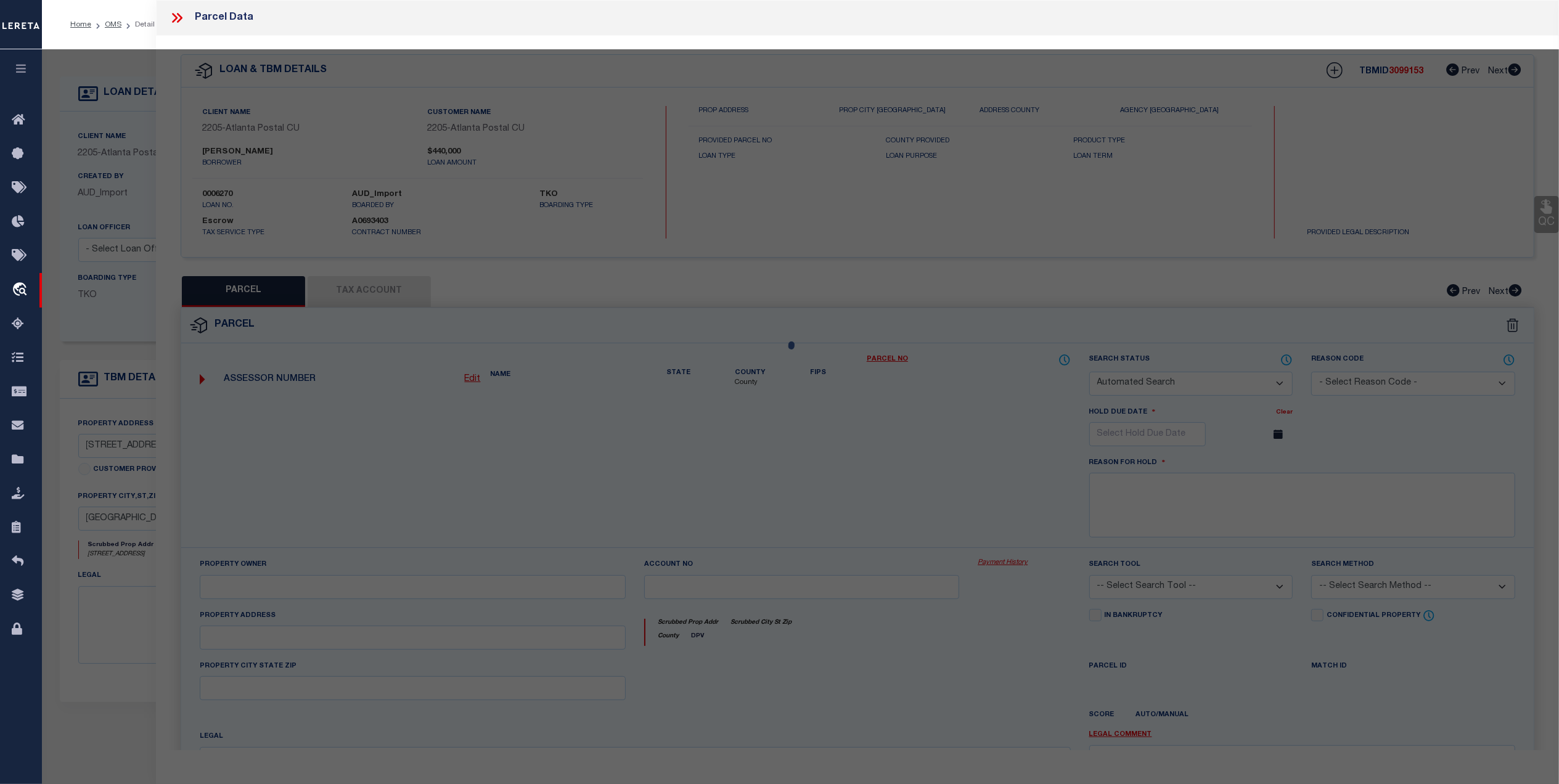
checkbox input "false"
select select "CP"
type input "[PERSON_NAME]"
select select
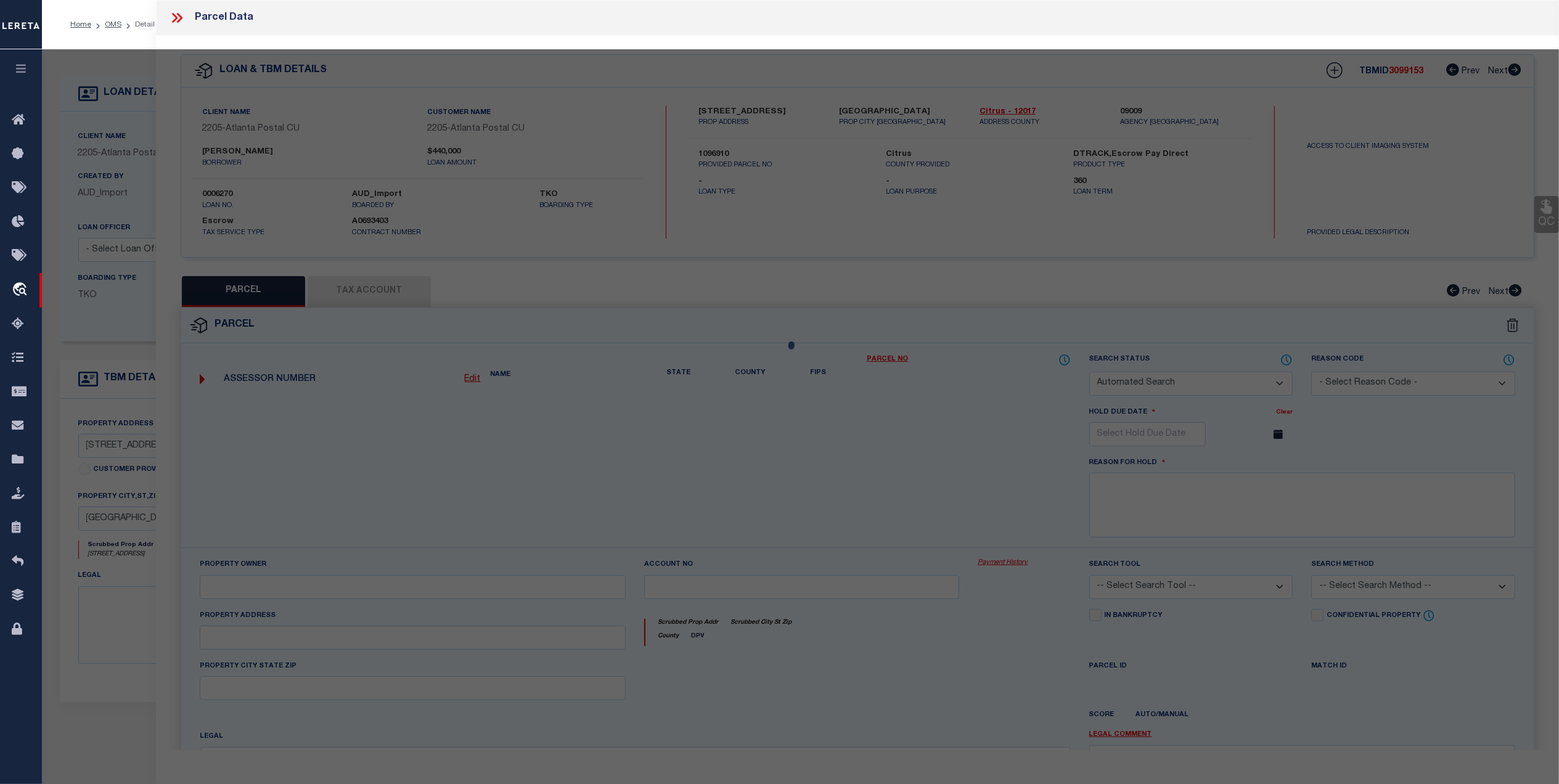
type input "[STREET_ADDRESS]"
checkbox input "false"
type input "[GEOGRAPHIC_DATA]"
type textarea "[PERSON_NAME] UNIT 1 REPLAT LOT 71"
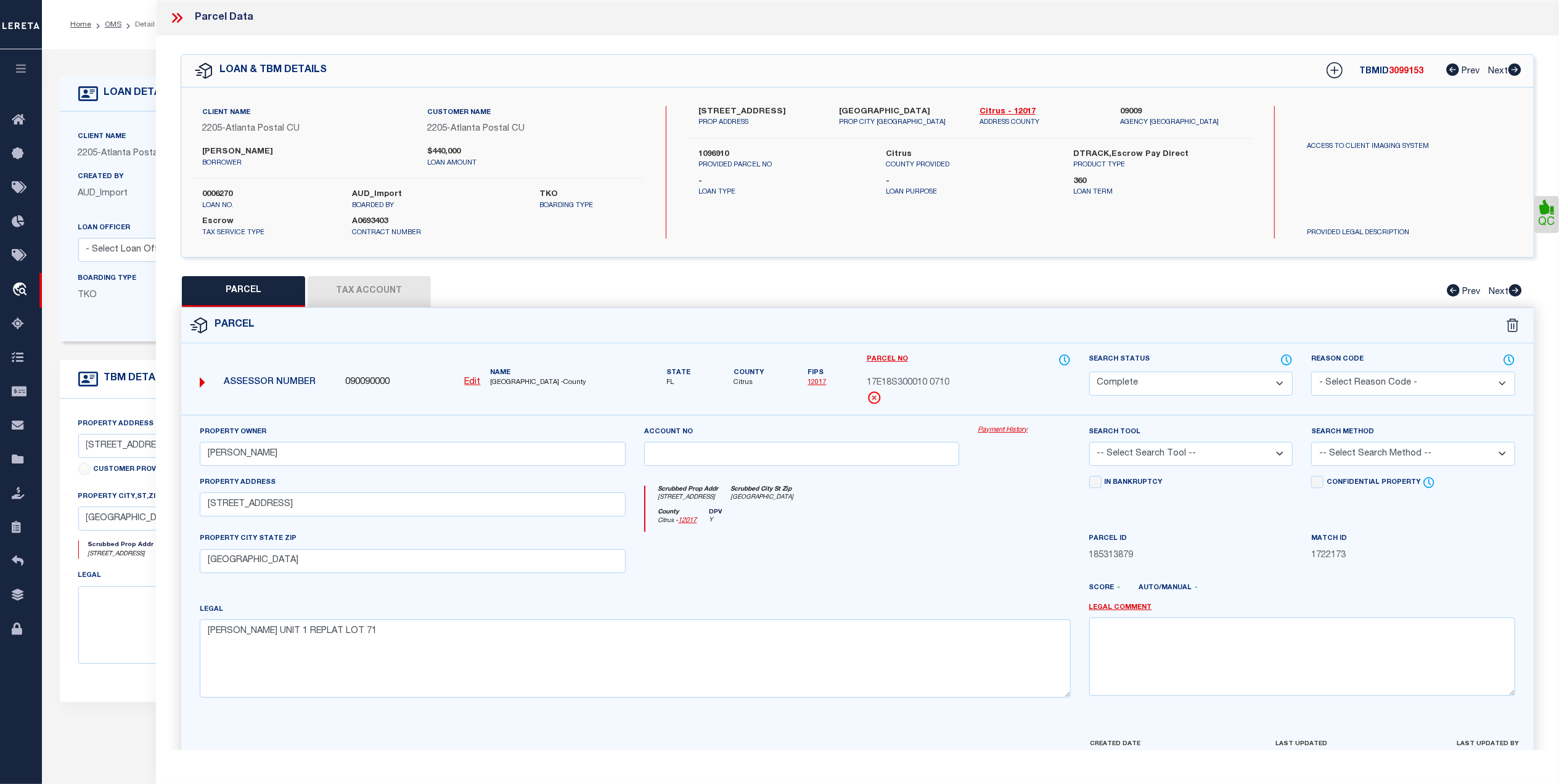
click at [358, 300] on button "Tax Account" at bounding box center [369, 291] width 123 height 31
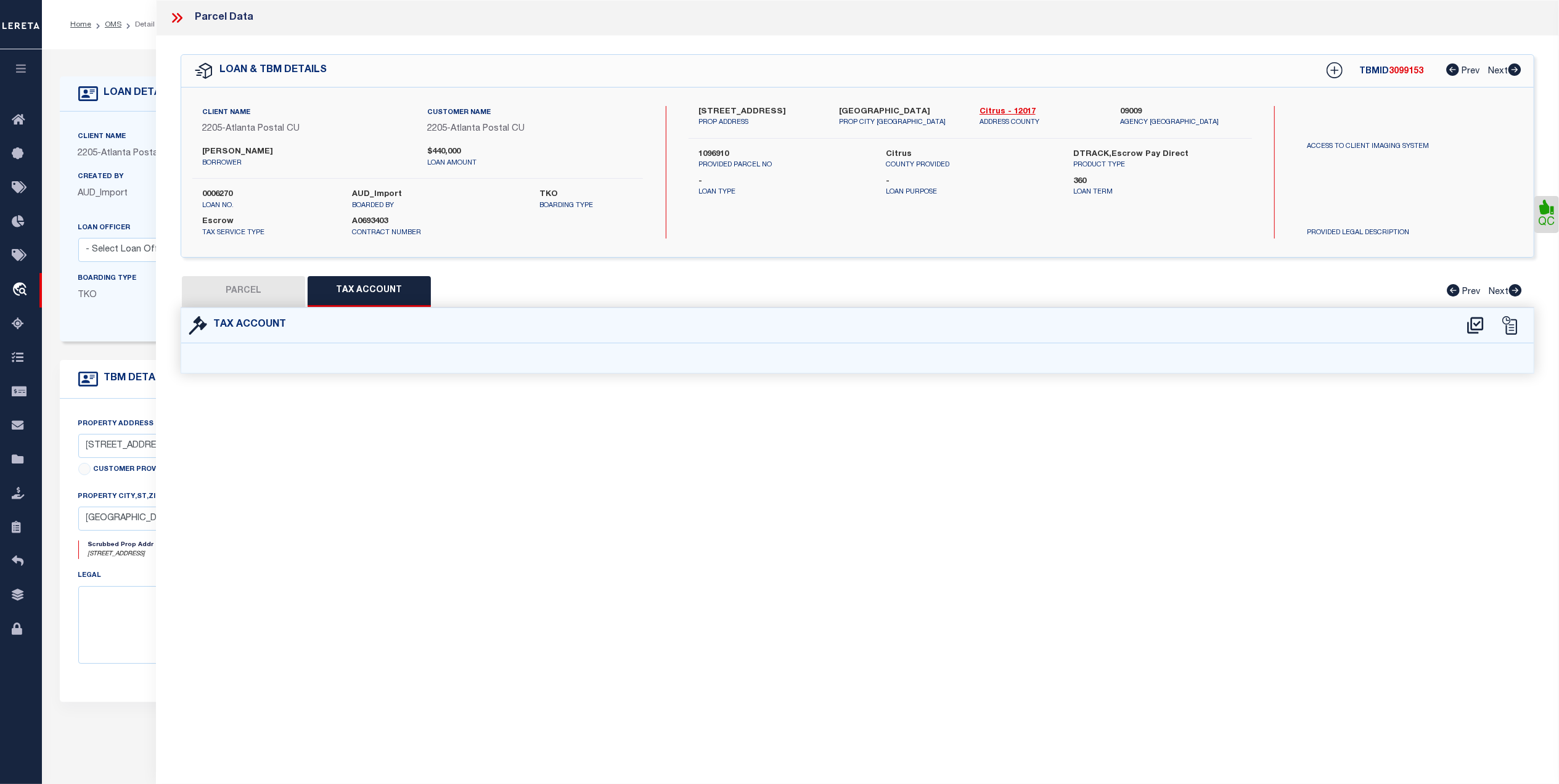
select select "100"
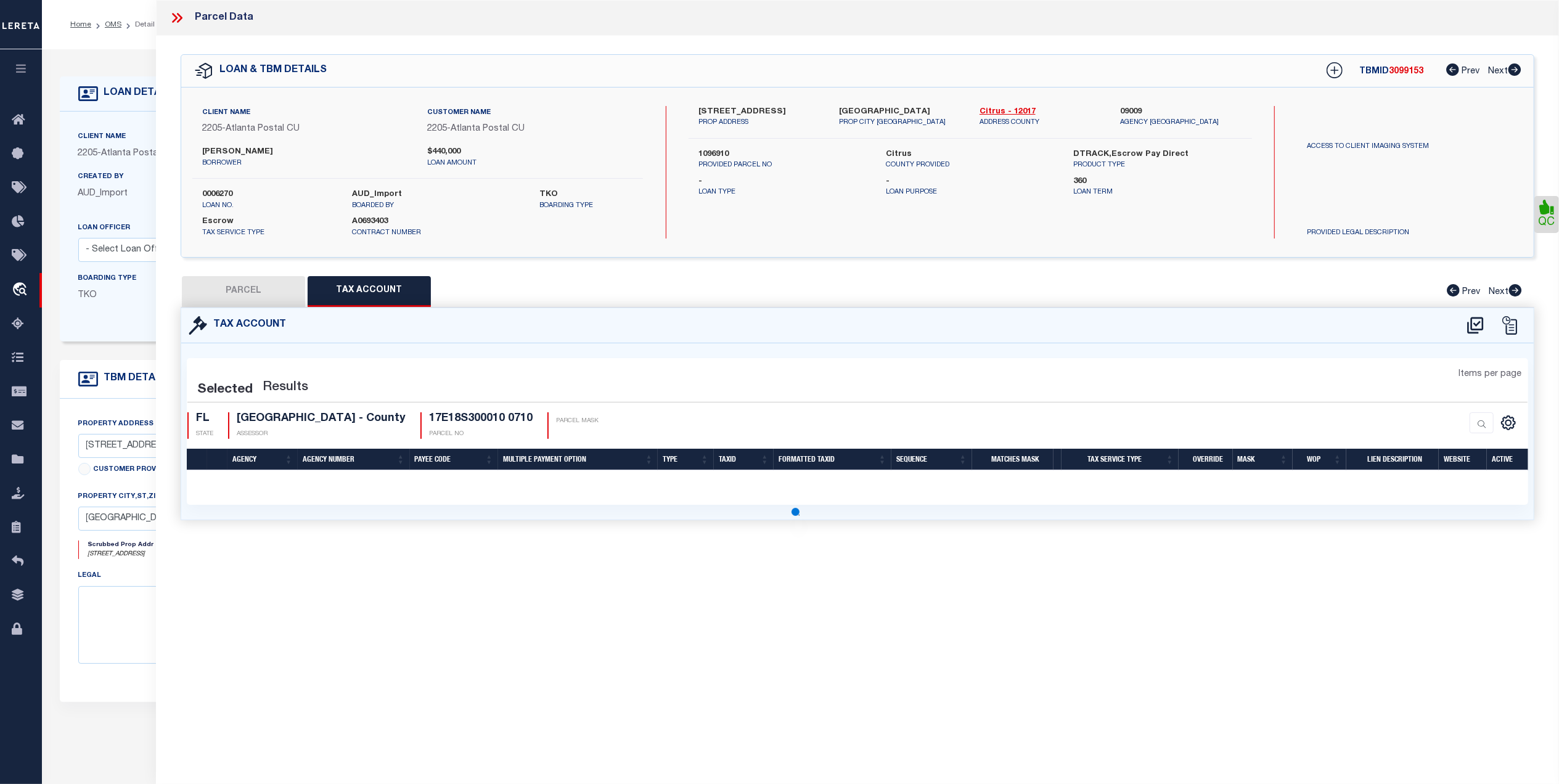
select select "100"
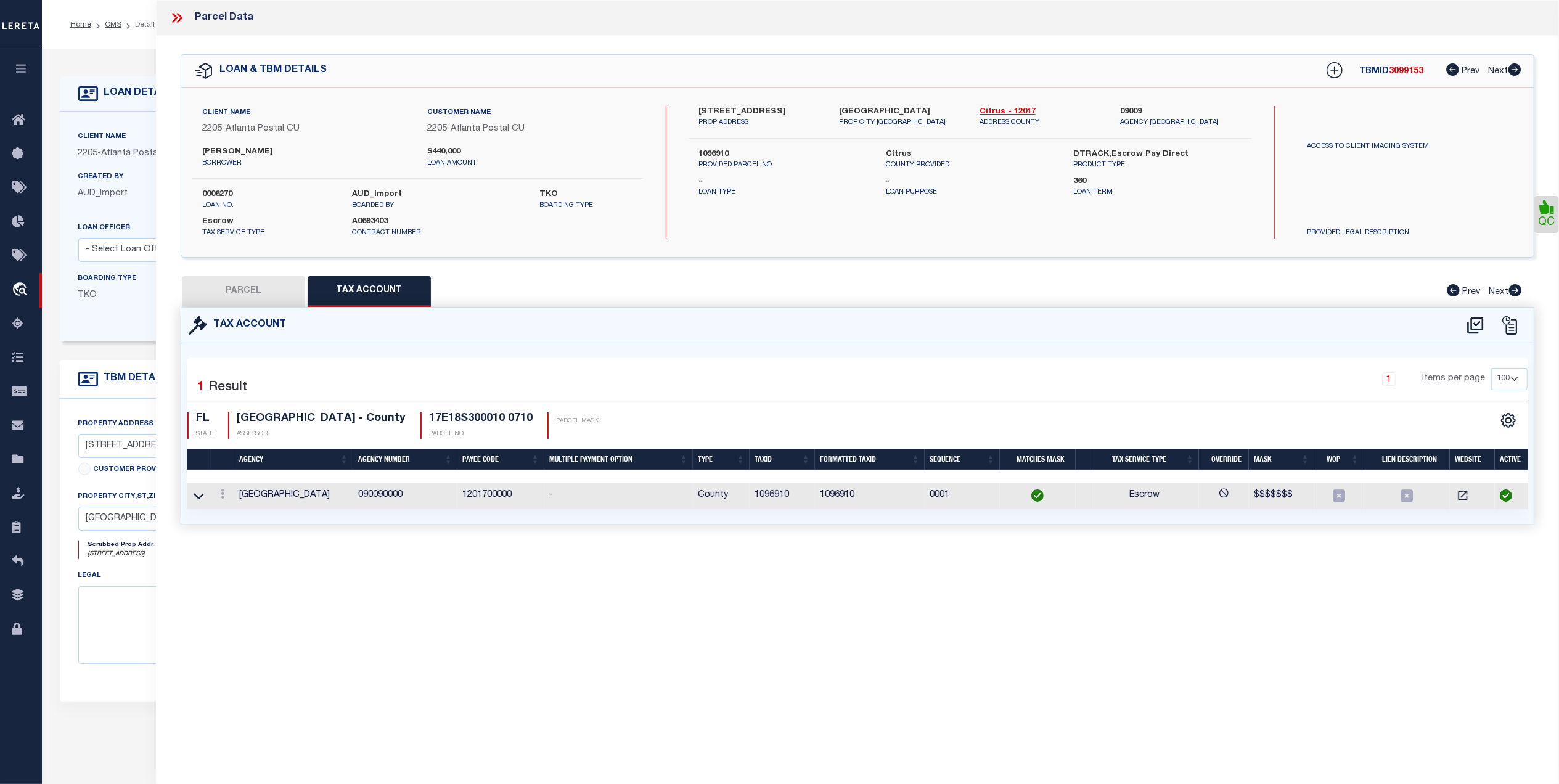
click at [228, 287] on button "PARCEL" at bounding box center [244, 291] width 123 height 31
select select "AS"
checkbox input "false"
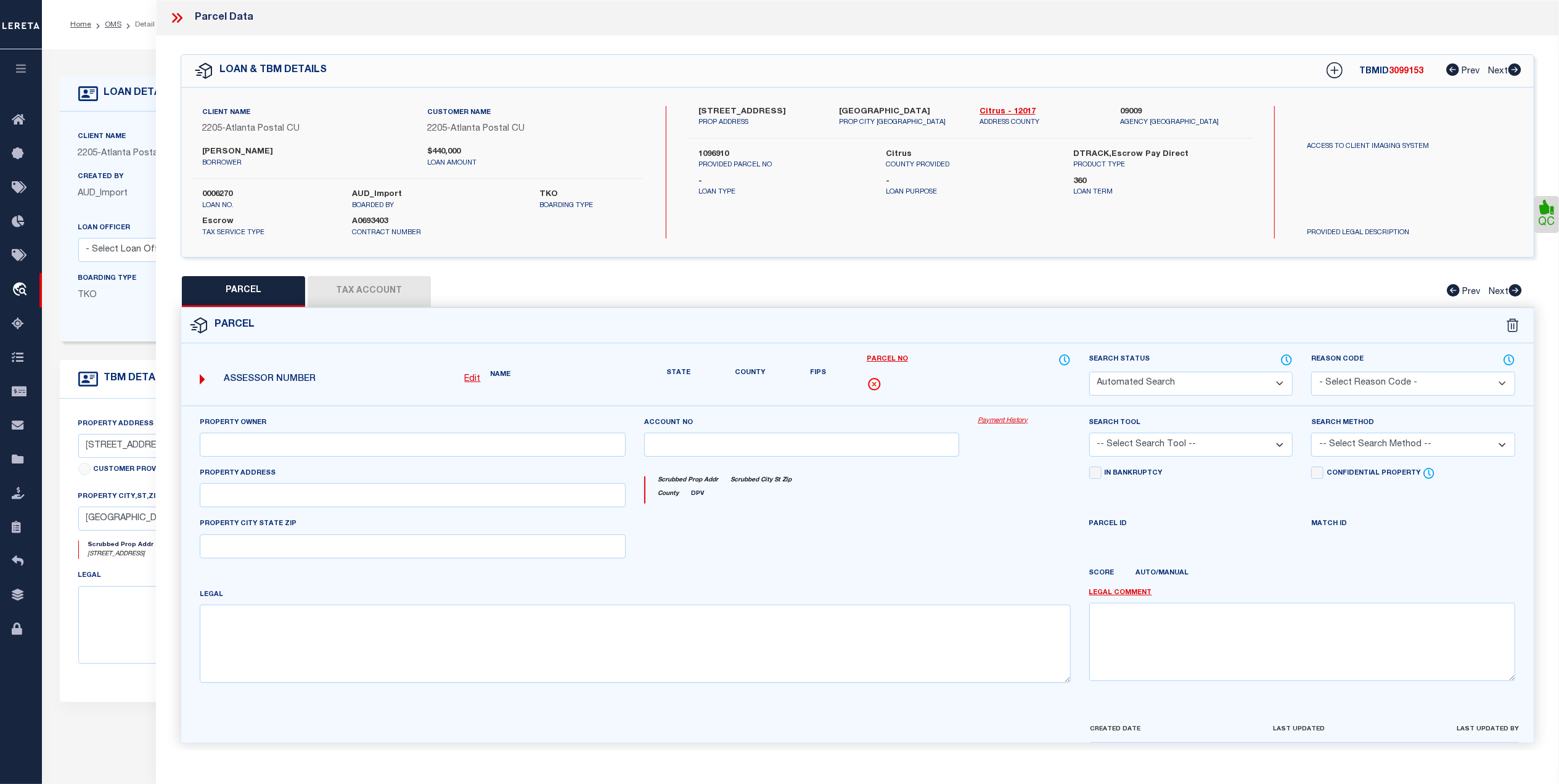
select select "CP"
type input "[PERSON_NAME]"
select select
type input "[STREET_ADDRESS]"
checkbox input "false"
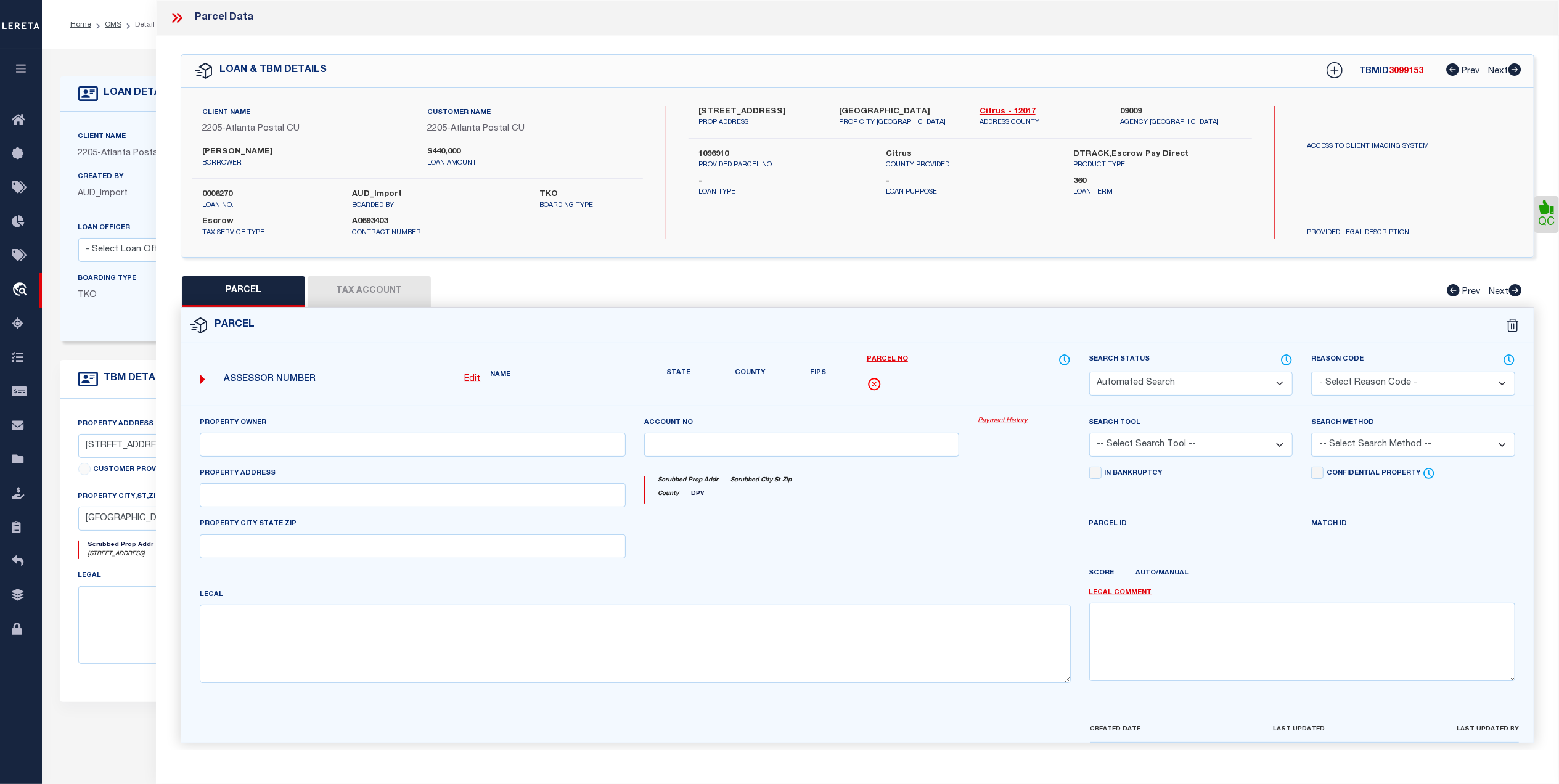
type input "[GEOGRAPHIC_DATA]"
type textarea "[PERSON_NAME] UNIT 1 REPLAT LOT 71"
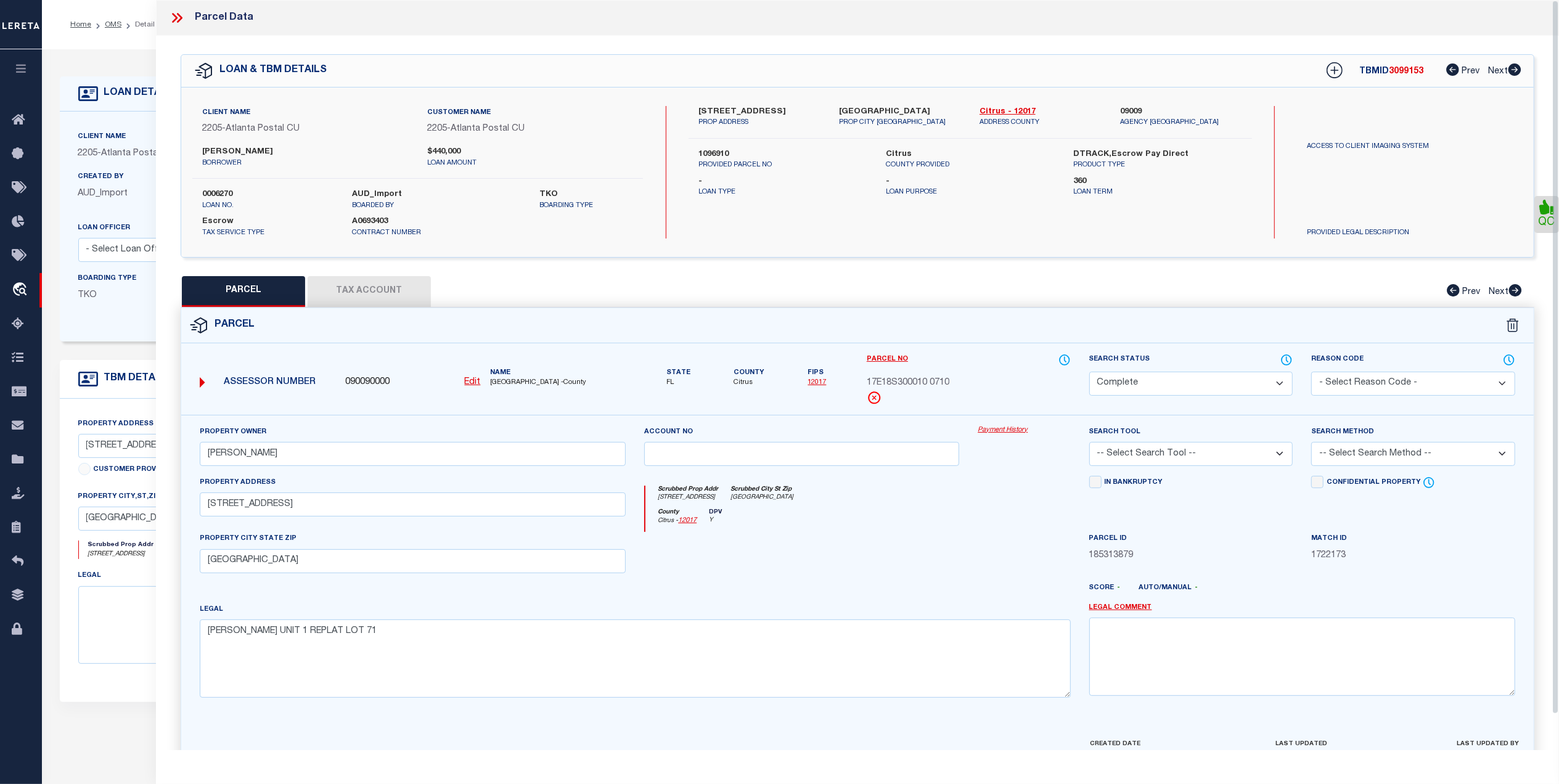
click at [175, 16] on icon at bounding box center [175, 18] width 6 height 10
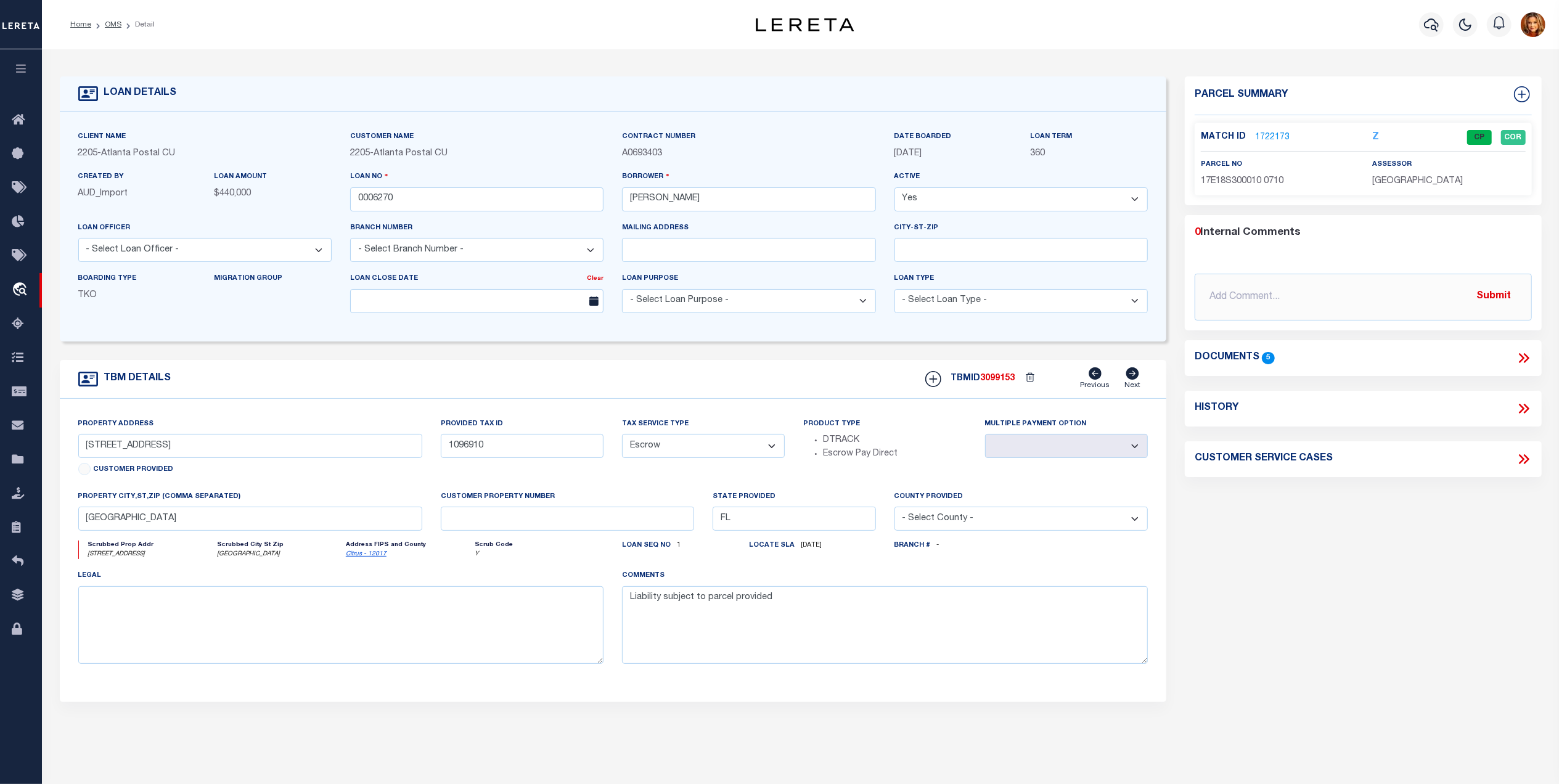
click at [1300, 364] on div "Documents 5" at bounding box center [1363, 358] width 338 height 16
click at [1523, 359] on icon at bounding box center [1522, 358] width 6 height 10
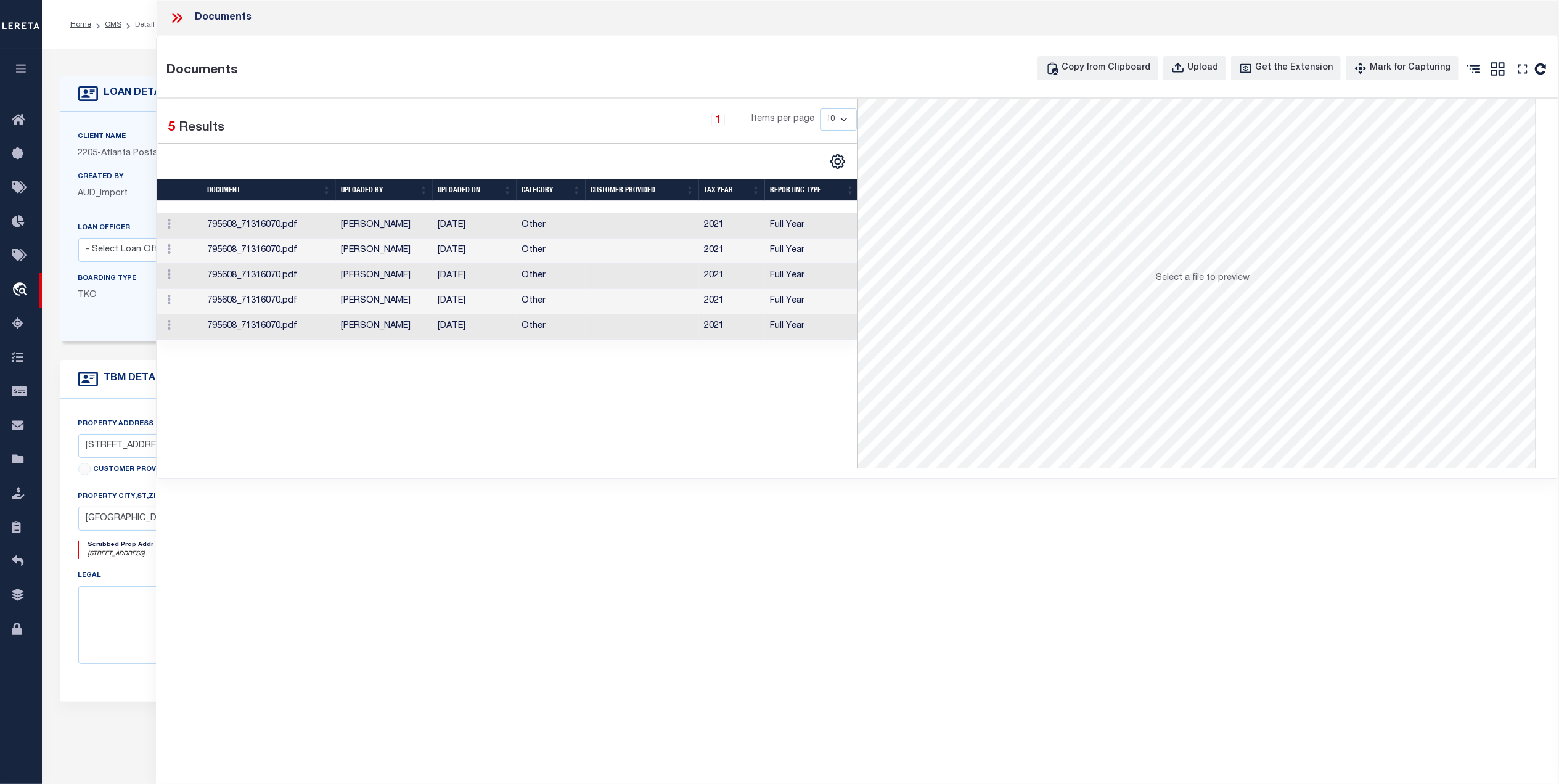
click at [317, 228] on td "795608_71316070.pdf" at bounding box center [269, 226] width 134 height 25
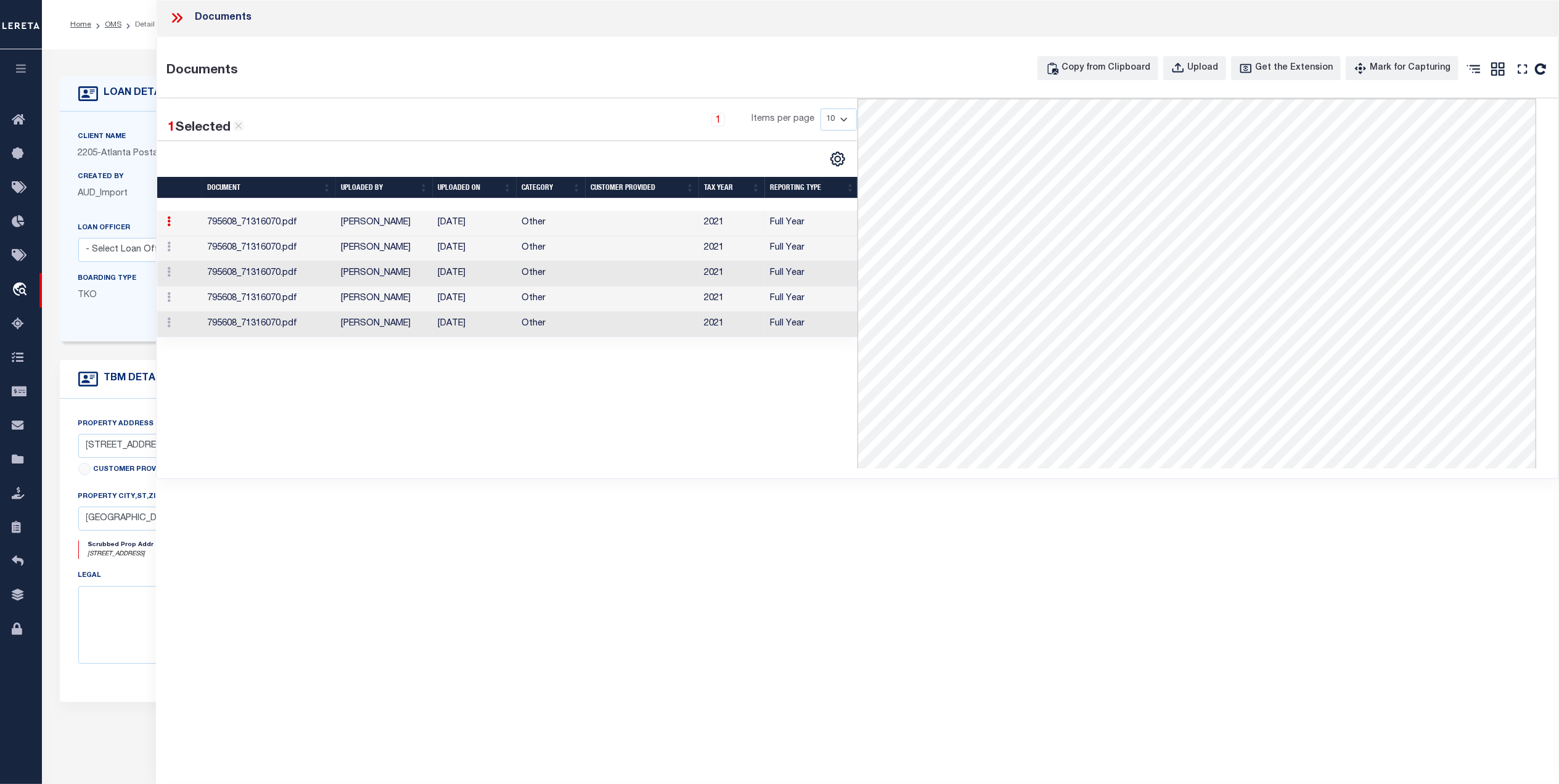
click at [100, 69] on div "LOAN DETAILS Client Name 2205 - [GEOGRAPHIC_DATA] Postal CU 2205 -" at bounding box center [801, 406] width 1501 height 689
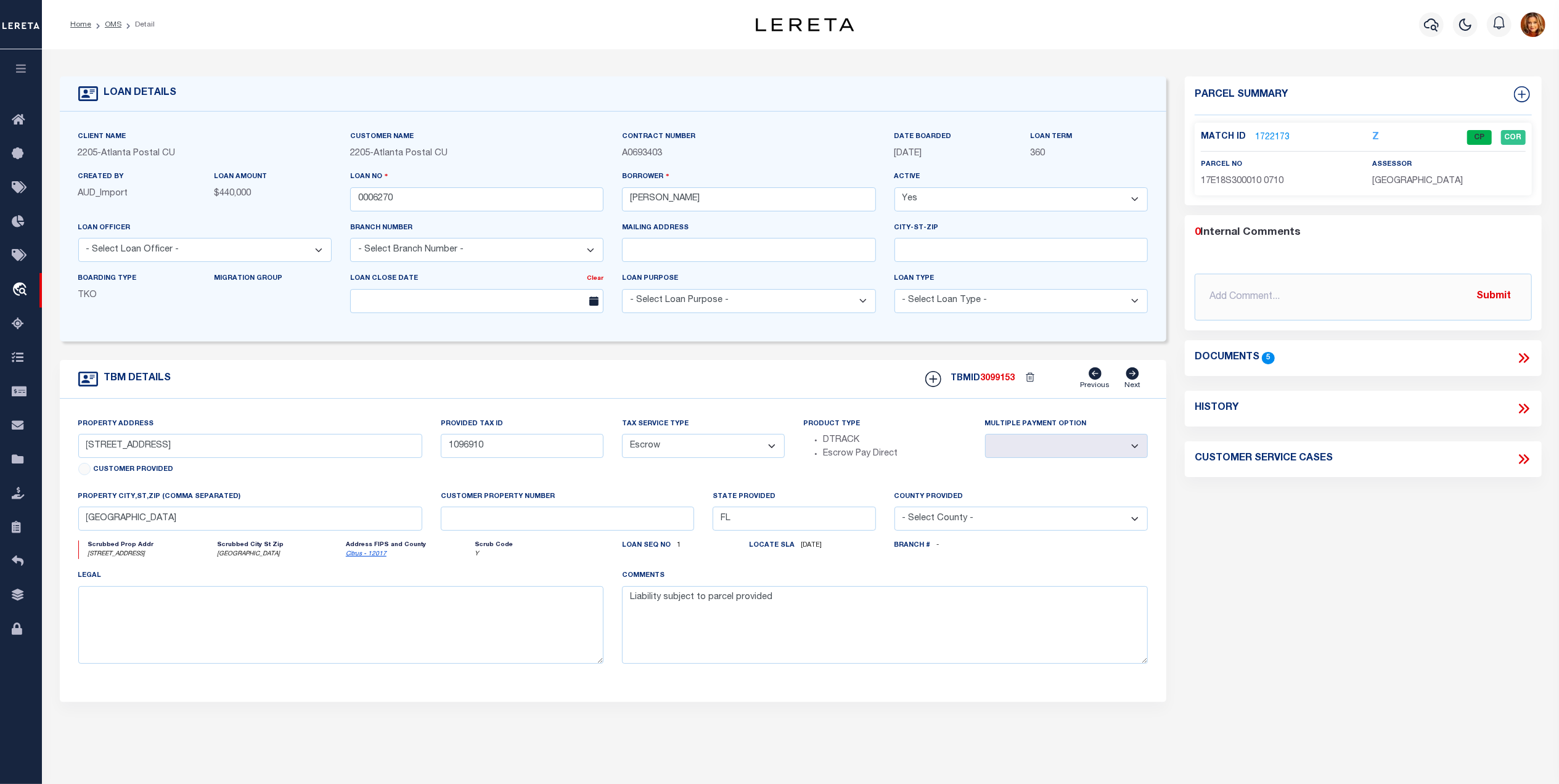
click at [1270, 130] on p "1722173" at bounding box center [1272, 137] width 34 height 14
click at [1264, 135] on link "1722173" at bounding box center [1272, 138] width 34 height 13
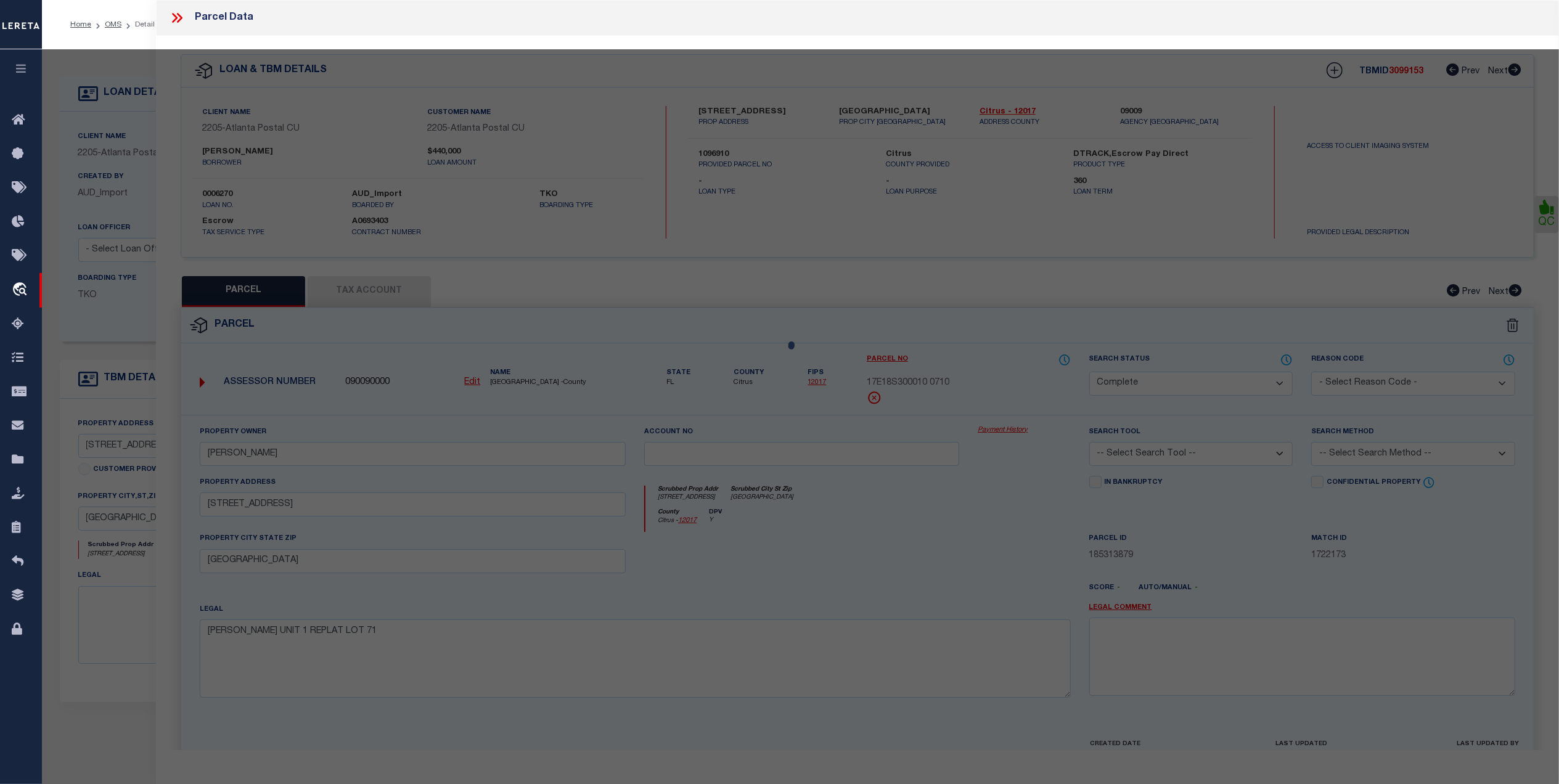
select select "AS"
checkbox input "false"
select select "CP"
type input "[PERSON_NAME]"
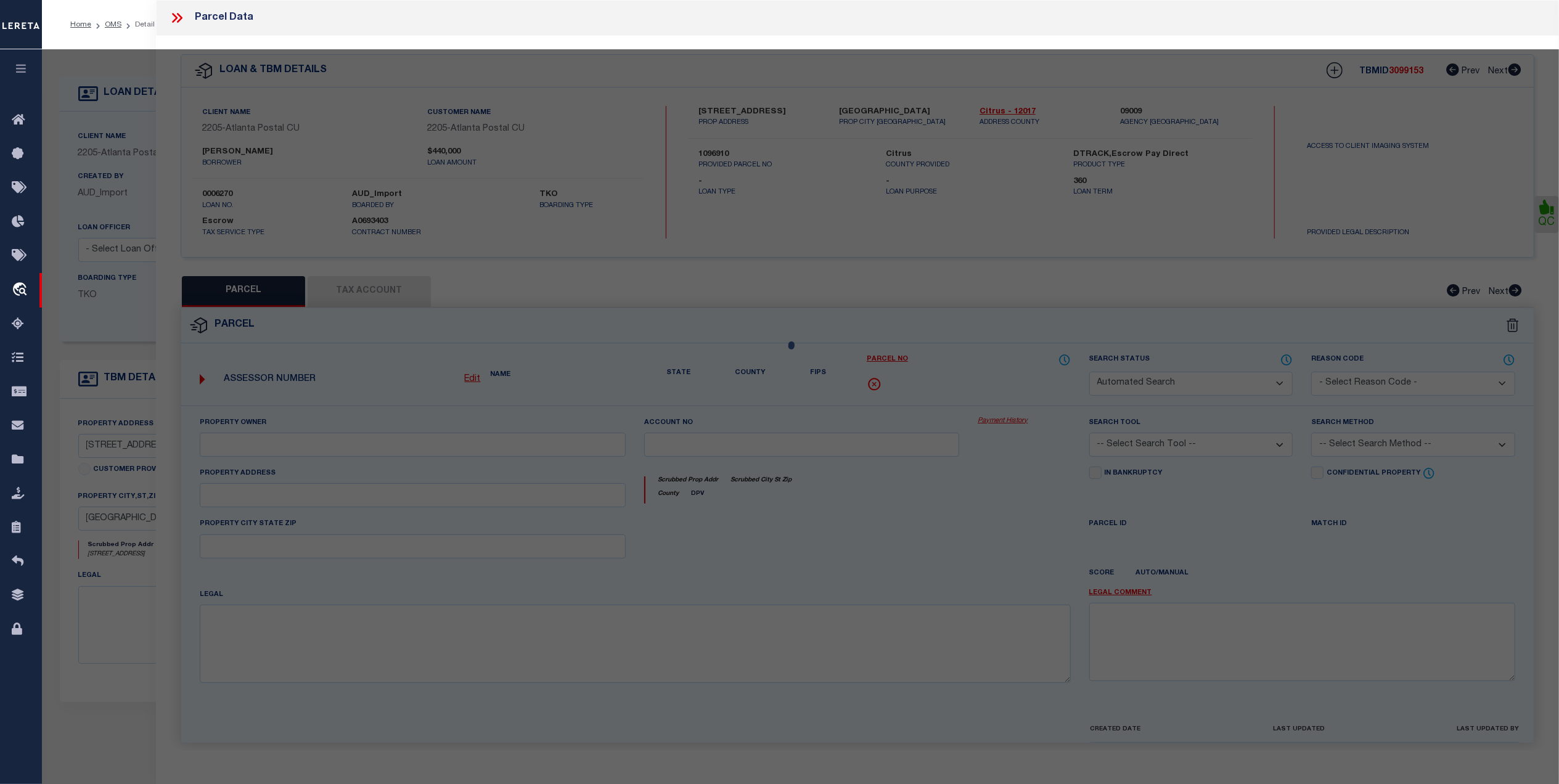
select select
type input "[STREET_ADDRESS]"
checkbox input "false"
type input "[GEOGRAPHIC_DATA]"
type textarea "[PERSON_NAME] UNIT 1 REPLAT LOT 71"
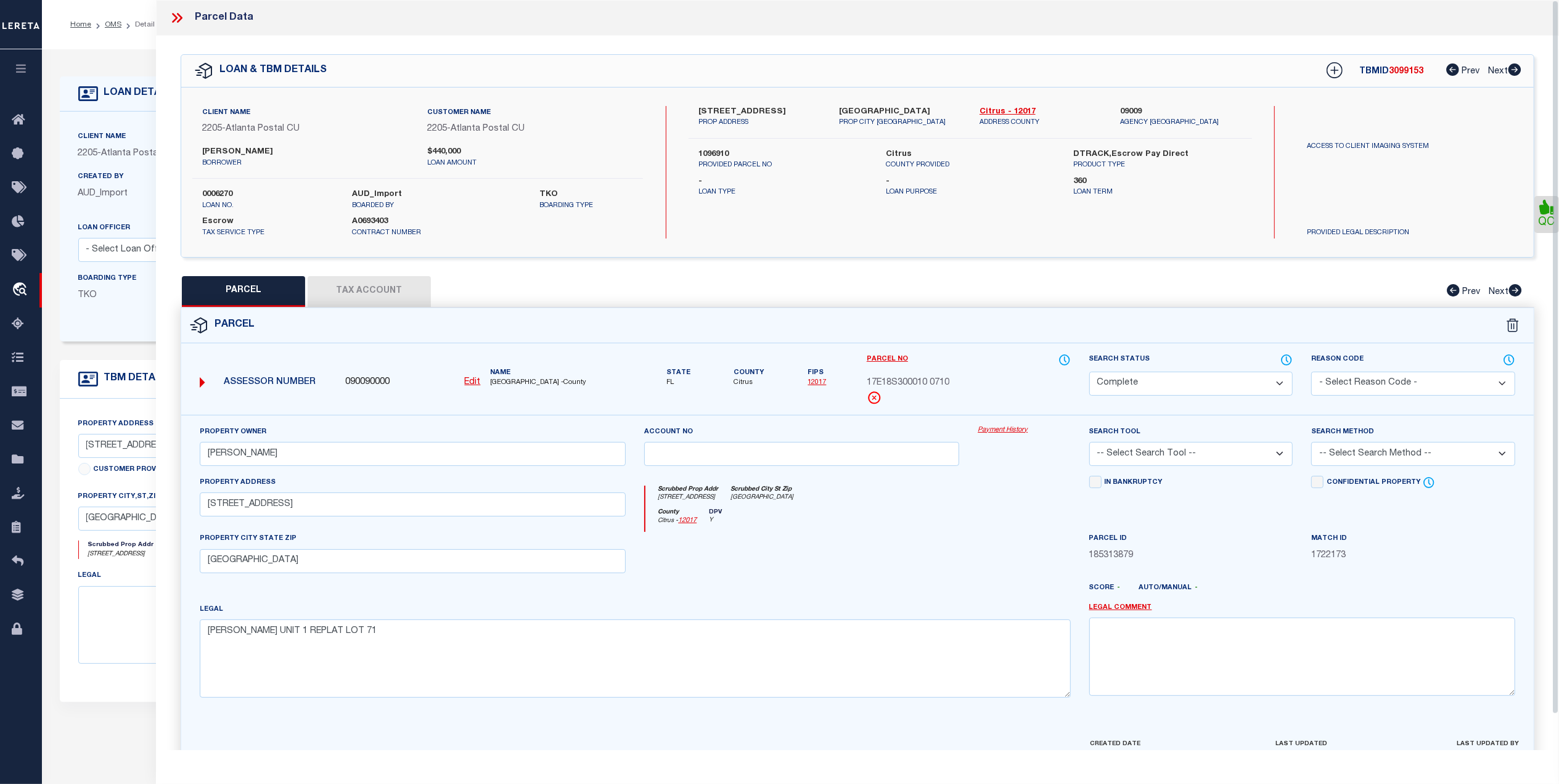
click at [383, 292] on button "Tax Account" at bounding box center [369, 291] width 123 height 31
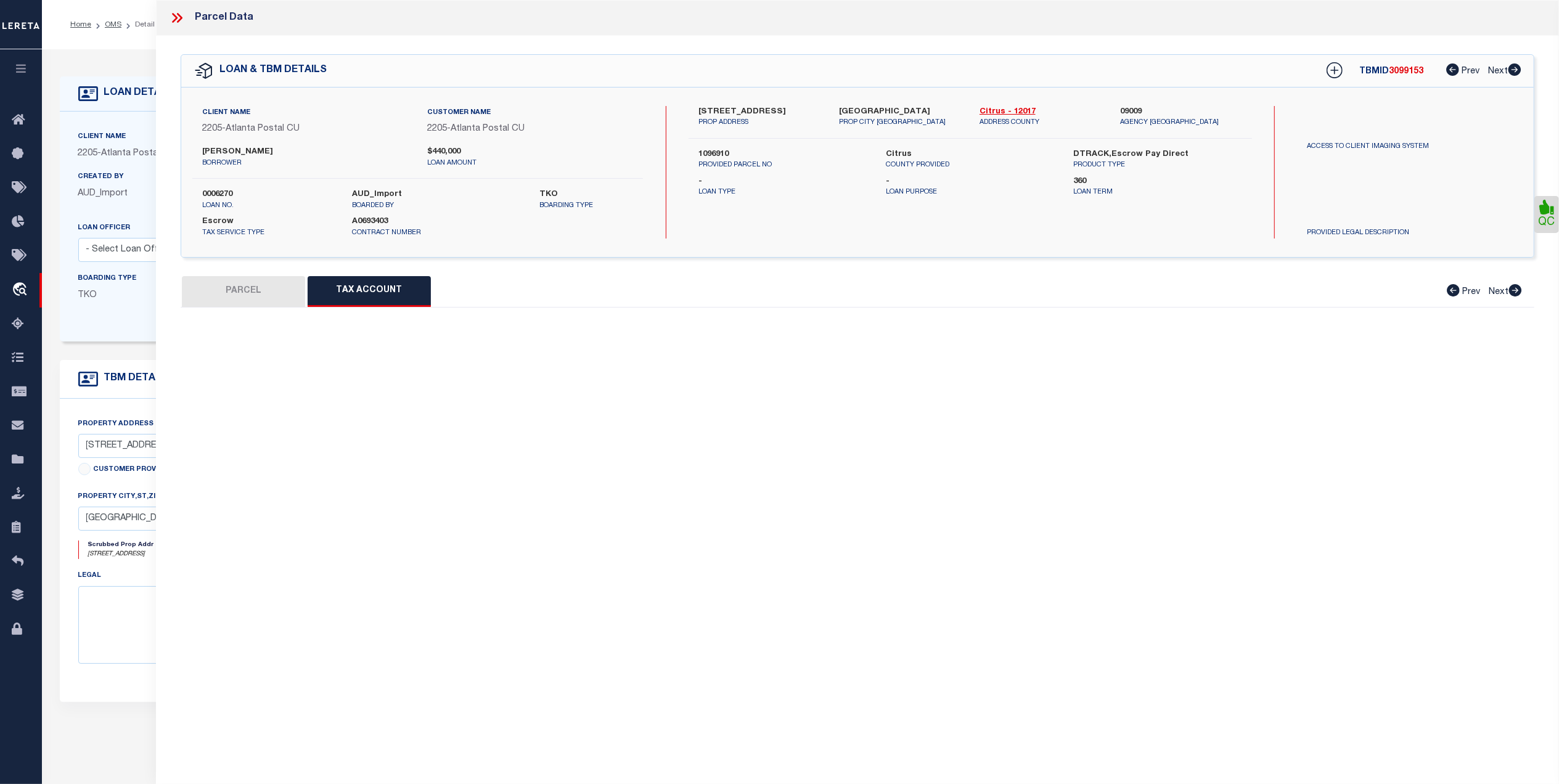
select select "100"
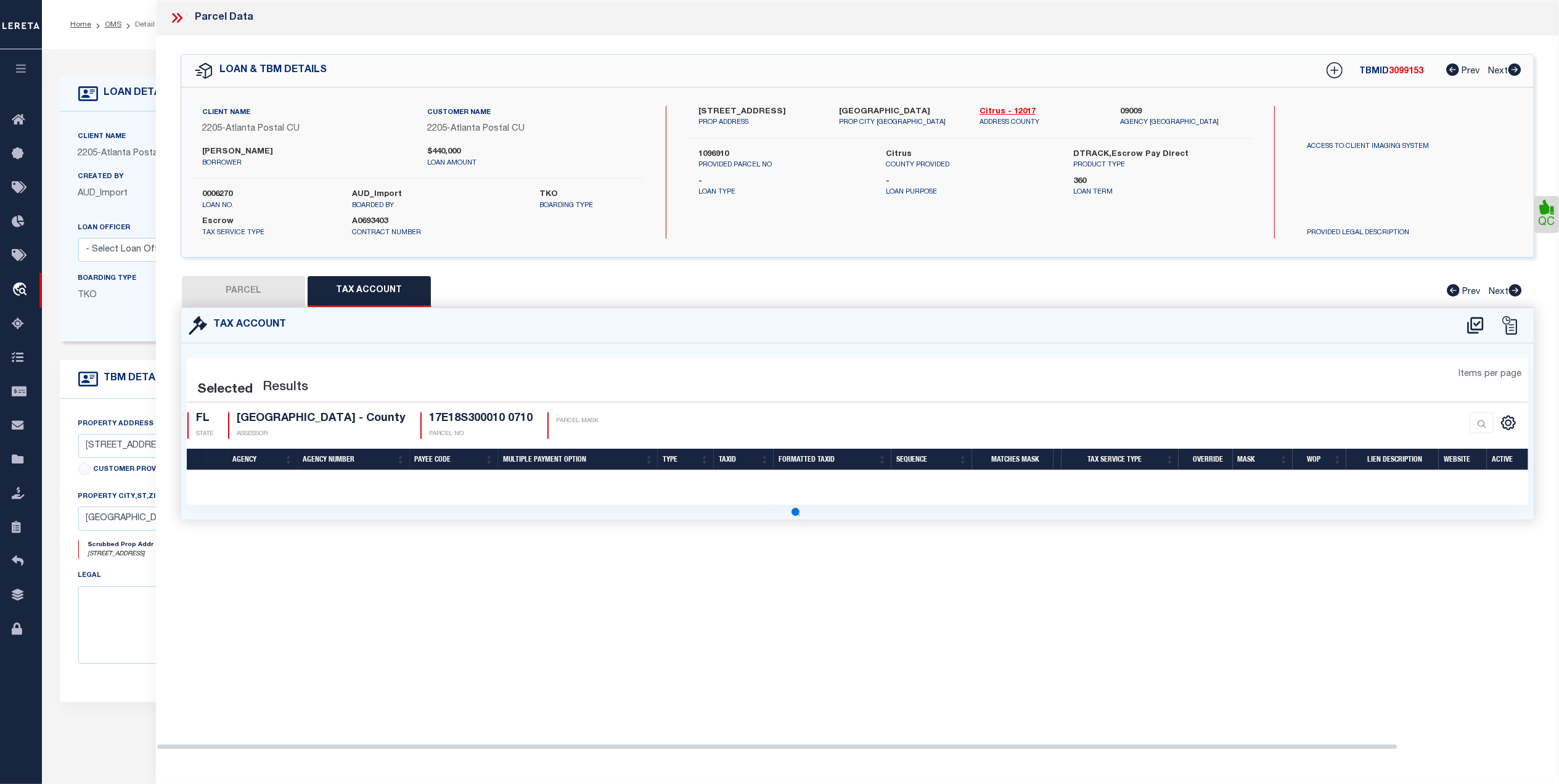
select select "100"
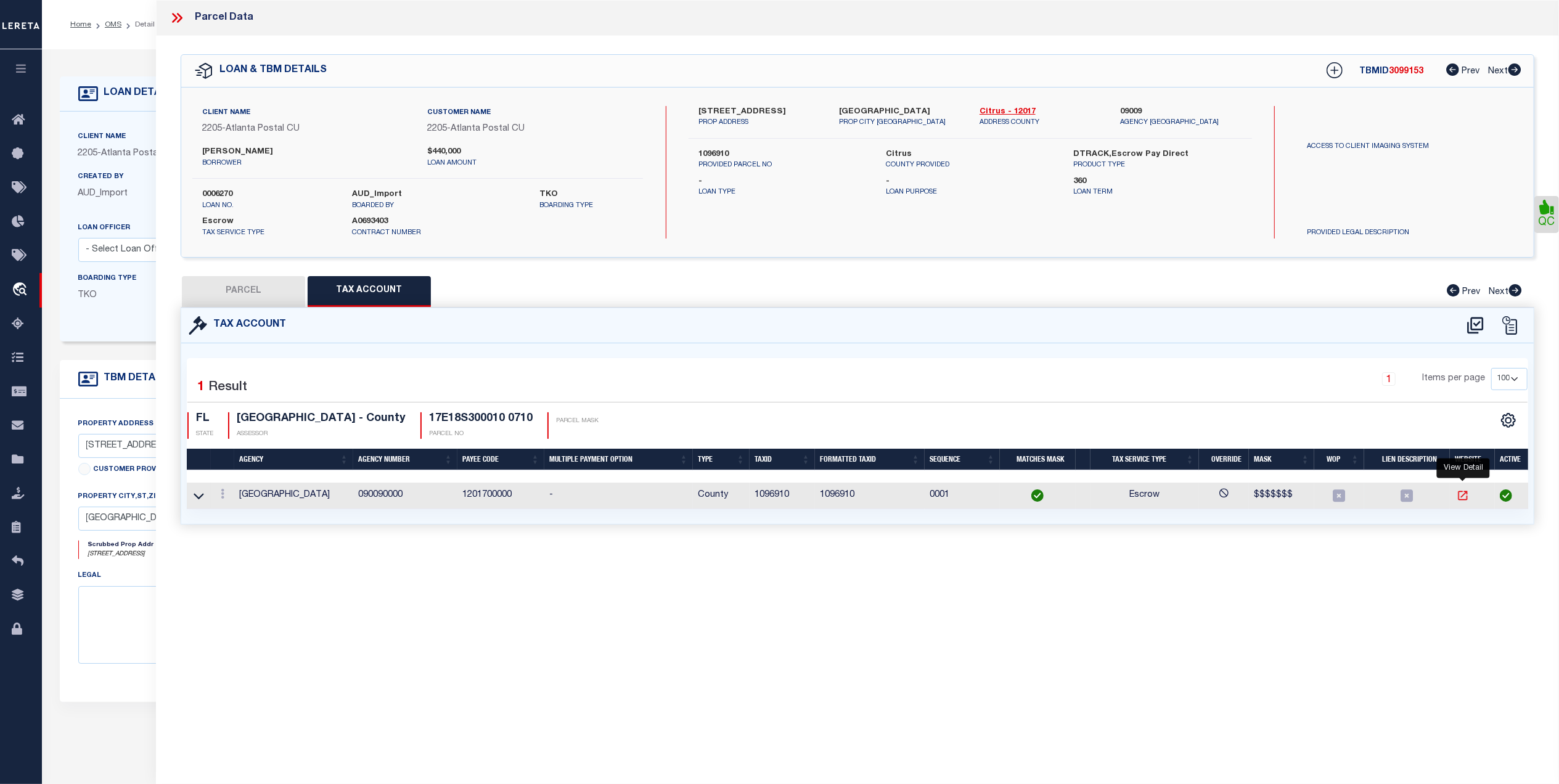
click at [1460, 499] on icon "" at bounding box center [1463, 495] width 12 height 12
